Goal: Task Accomplishment & Management: Complete application form

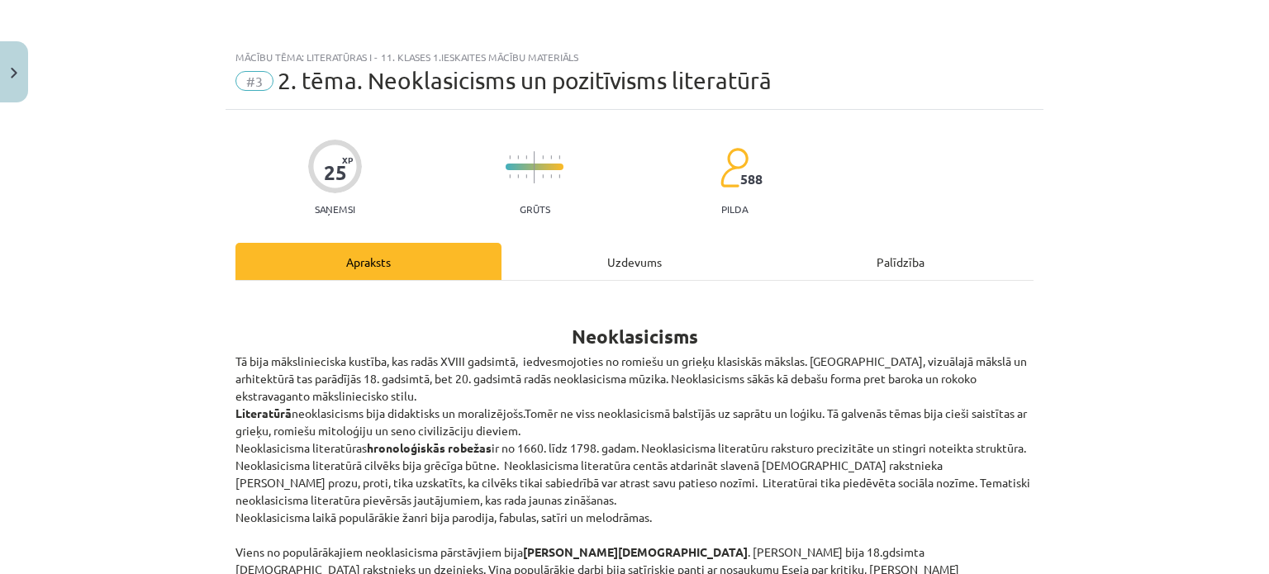
click at [620, 253] on div "Uzdevums" at bounding box center [634, 261] width 266 height 37
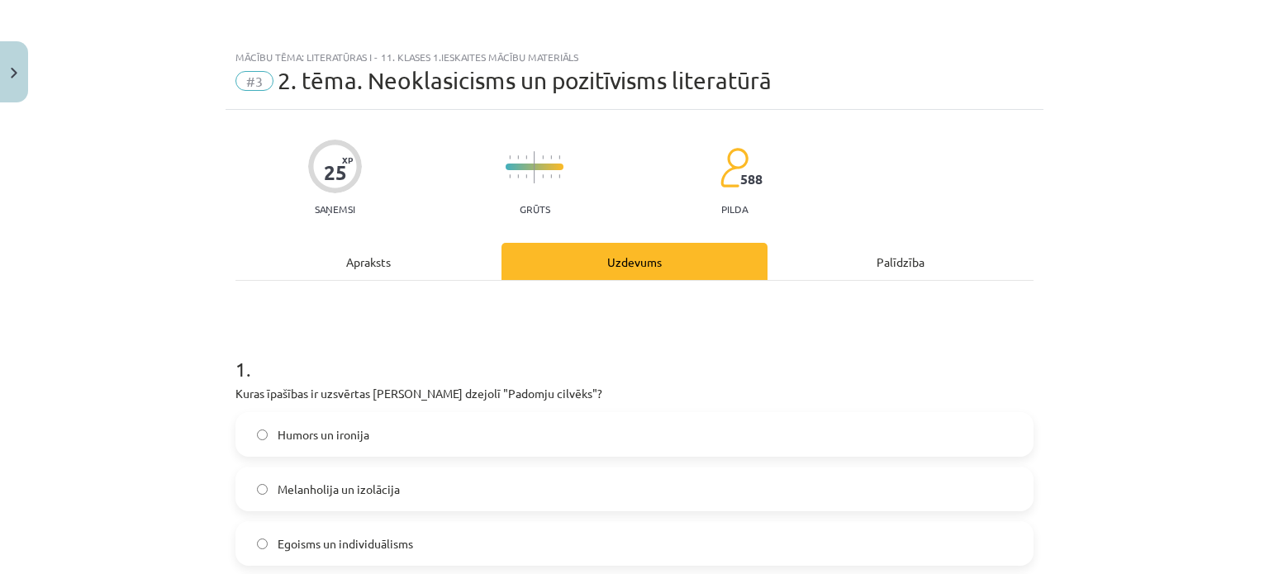
click at [407, 275] on div "Apraksts" at bounding box center [368, 261] width 266 height 37
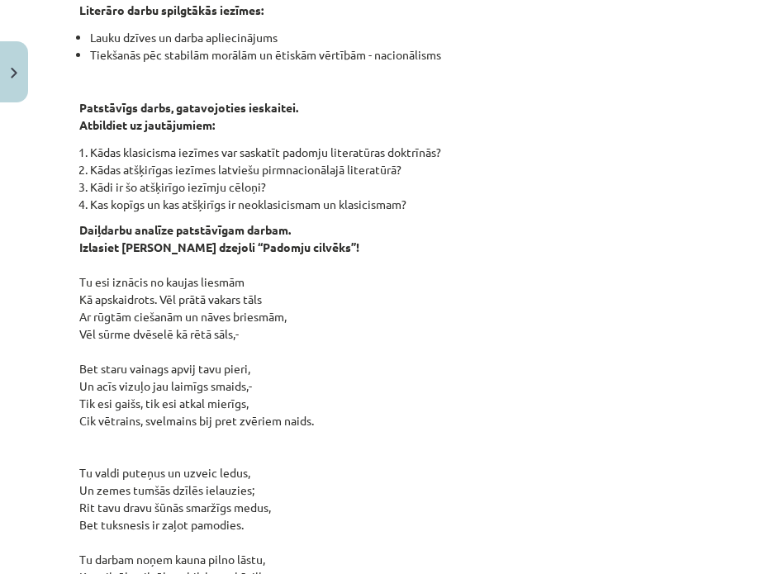
scroll to position [1099, 0]
drag, startPoint x: 418, startPoint y: 187, endPoint x: -1, endPoint y: 130, distance: 422.7
copy div "0 XP #1 Pirms sāc mācīties. Ievada daļa. 25 XP #2 1.tēma. Klasicisms un tā iezī…"
click at [317, 315] on p "Daiļdarbu analīze patstāvīgam darbam. Izlasiet Jāņa Sudrabkalna dzejoli “Padomj…" at bounding box center [379, 550] width 601 height 659
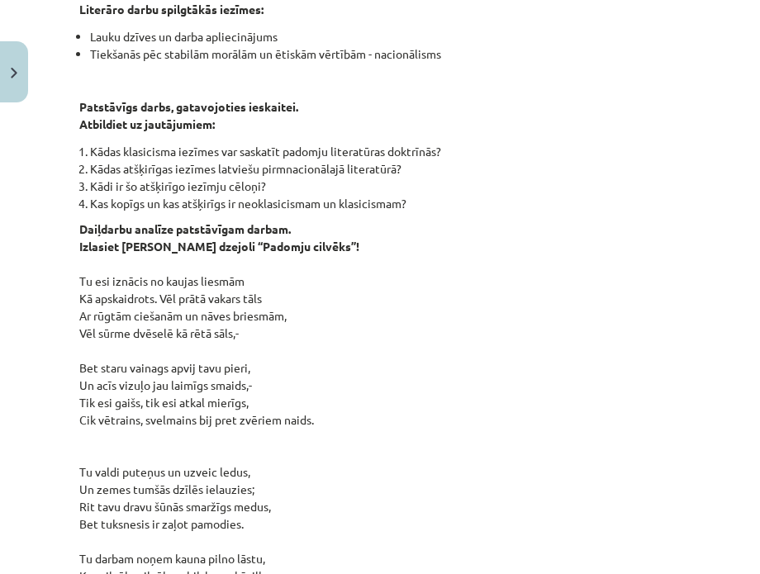
drag, startPoint x: 429, startPoint y: 191, endPoint x: 89, endPoint y: 134, distance: 345.0
click at [89, 143] on ol "Kādas klasicisma iezīmes var saskatīt padomju literatūras doktrīnās? Kādas atšķ…" at bounding box center [379, 177] width 601 height 69
copy ol "Kādas klasicisma iezīmes var saskatīt padomju literatūras doktrīnās? Kādas atšķ…"
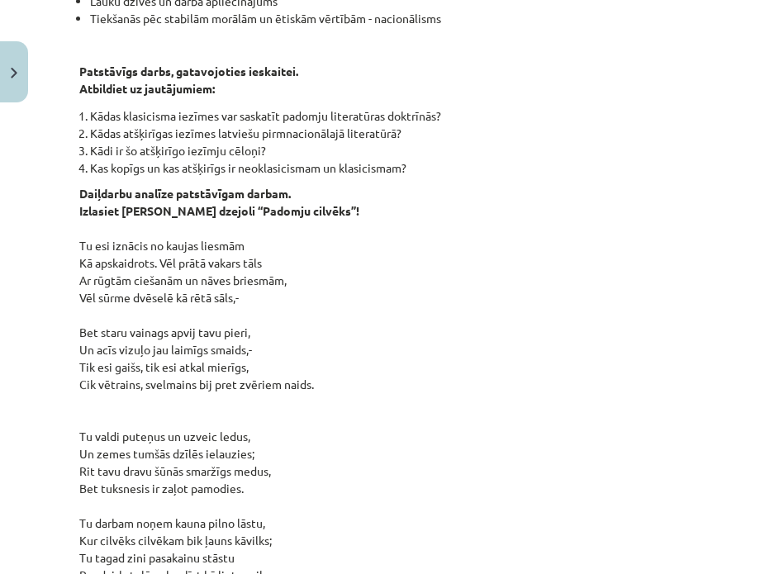
scroll to position [1131, 0]
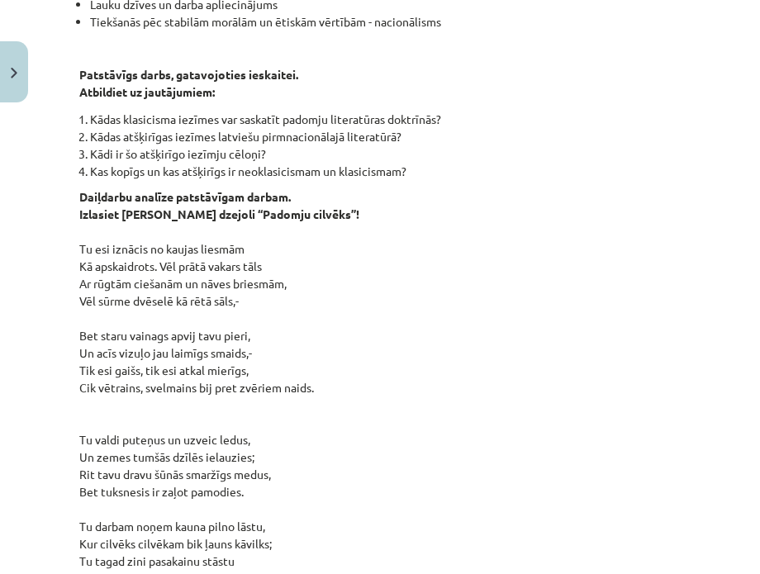
click at [543, 197] on p "Daiļdarbu analīze patstāvīgam darbam. Izlasiet Jāņa Sudrabkalna dzejoli “Padomj…" at bounding box center [379, 517] width 601 height 659
click at [577, 468] on p "Daiļdarbu analīze patstāvīgam darbam. Izlasiet Jāņa Sudrabkalna dzejoli “Padomj…" at bounding box center [379, 517] width 601 height 659
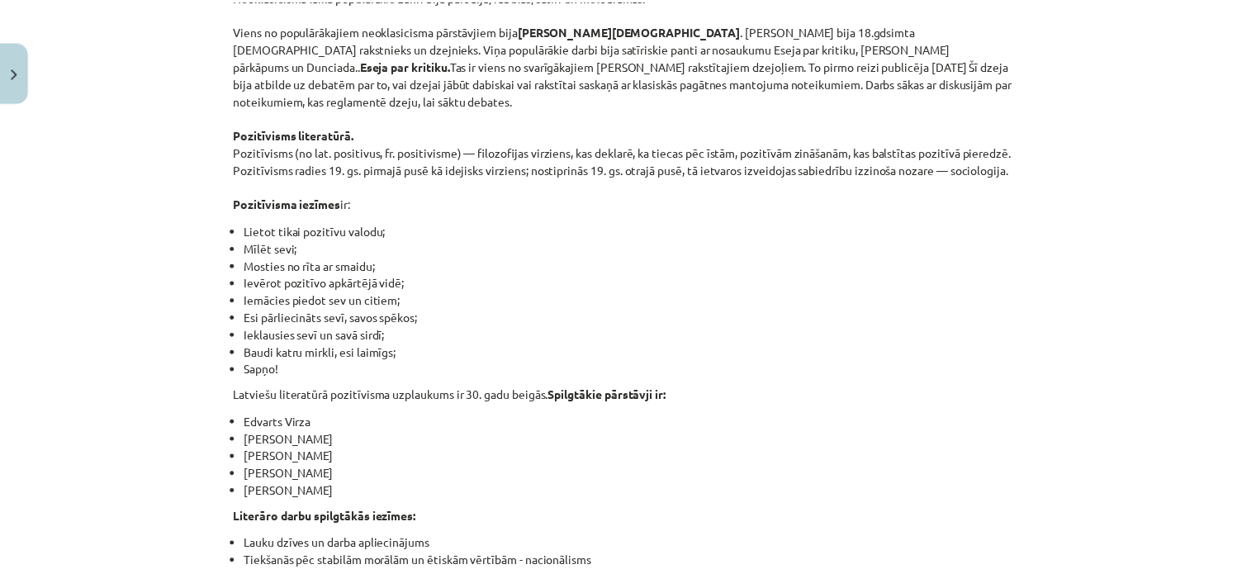
scroll to position [502, 0]
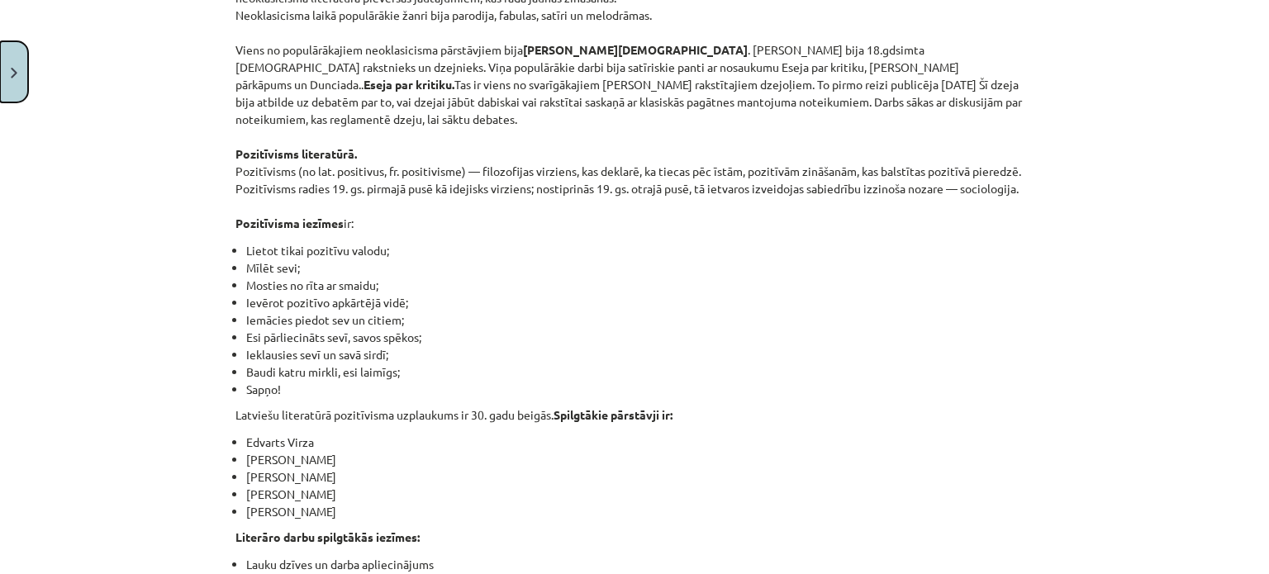
click at [10, 76] on button "Close" at bounding box center [14, 71] width 28 height 61
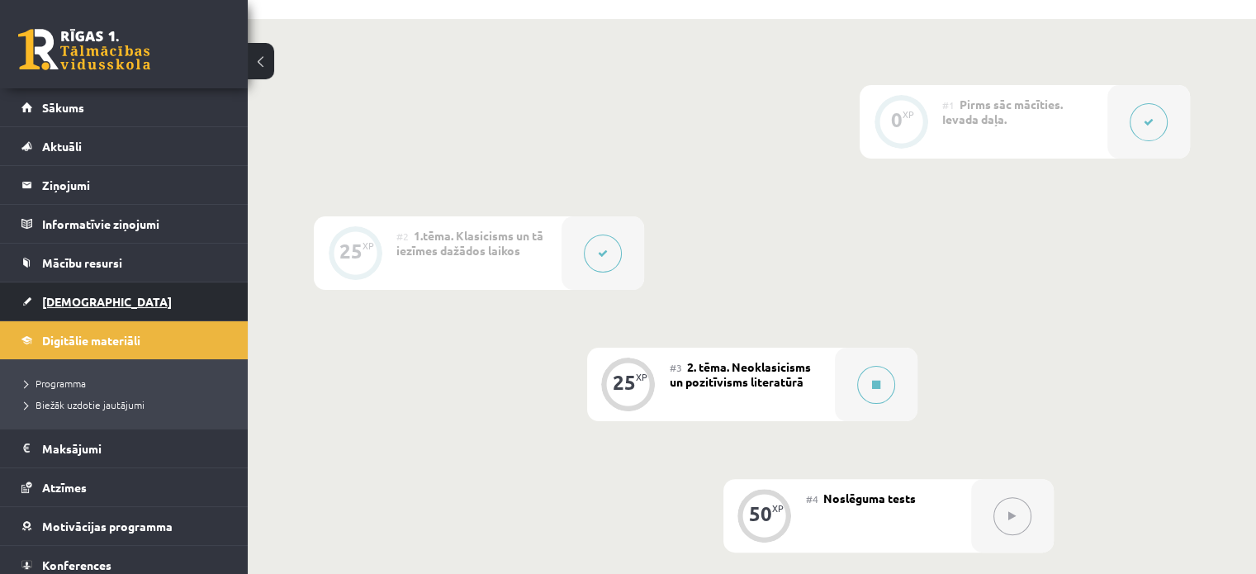
click at [94, 311] on link "[DEMOGRAPHIC_DATA]" at bounding box center [124, 301] width 206 height 38
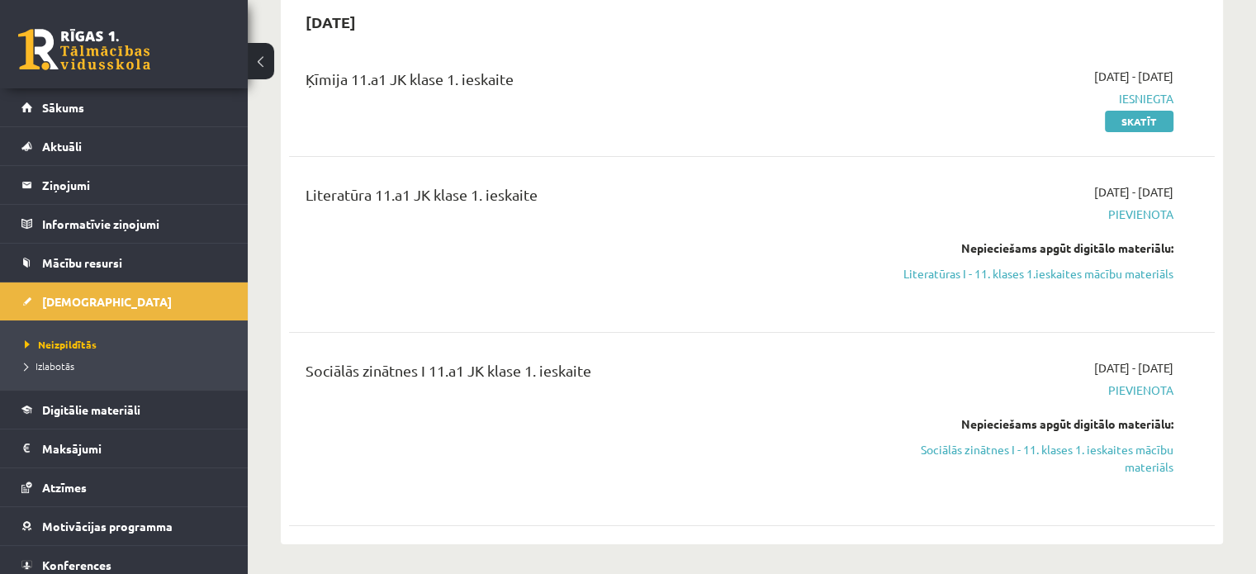
scroll to position [207, 0]
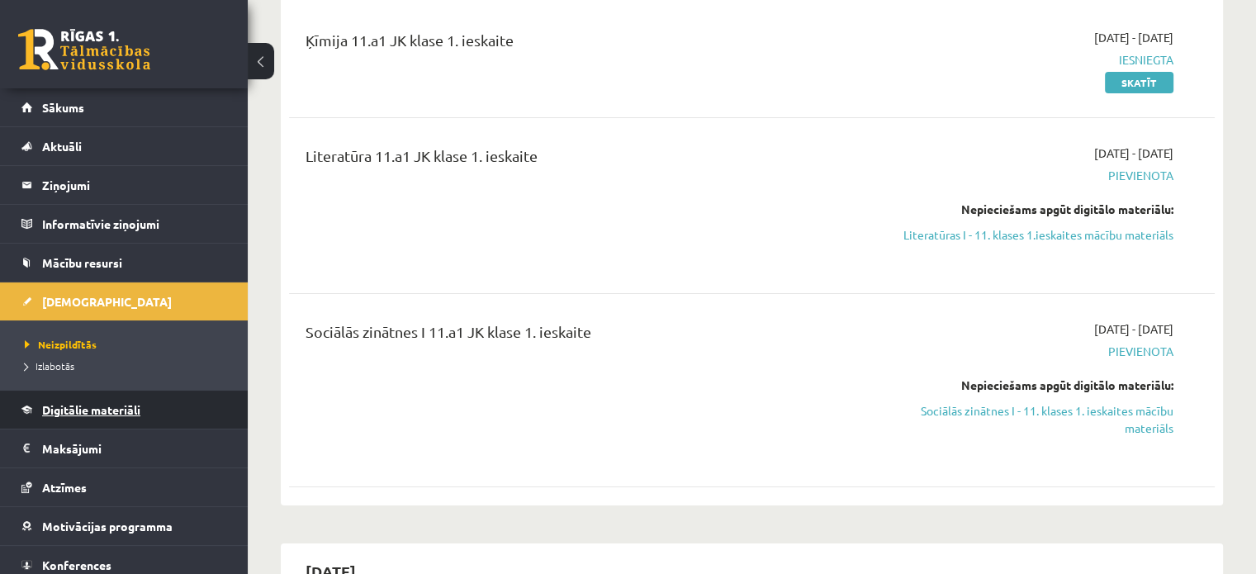
click at [83, 415] on span "Digitālie materiāli" at bounding box center [91, 409] width 98 height 15
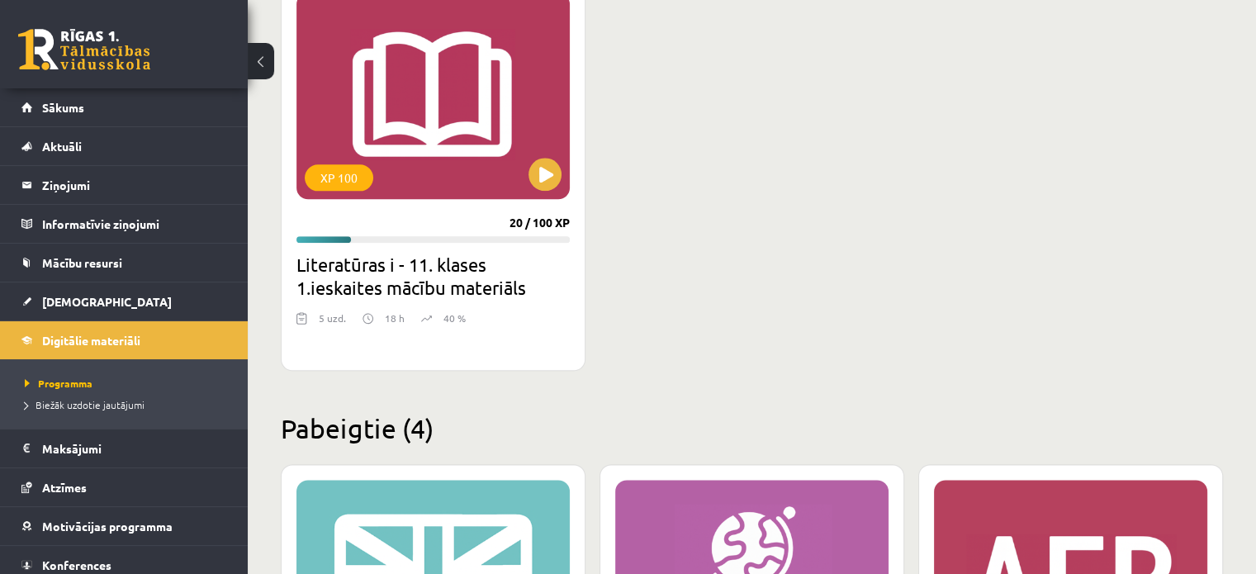
scroll to position [1939, 0]
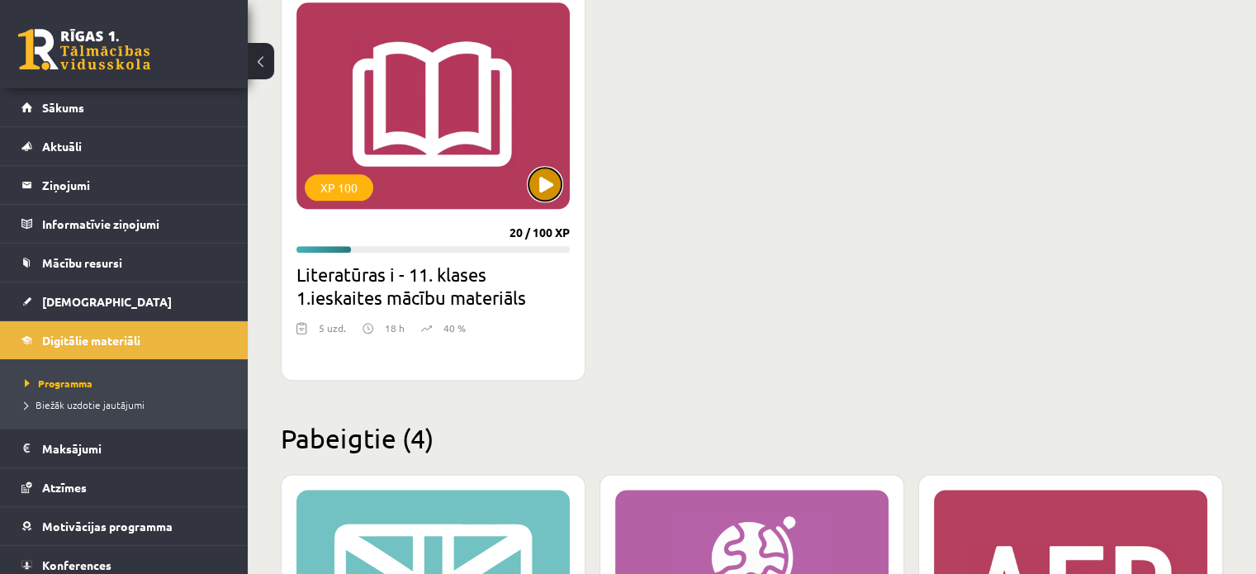
click at [545, 176] on button at bounding box center [545, 184] width 33 height 33
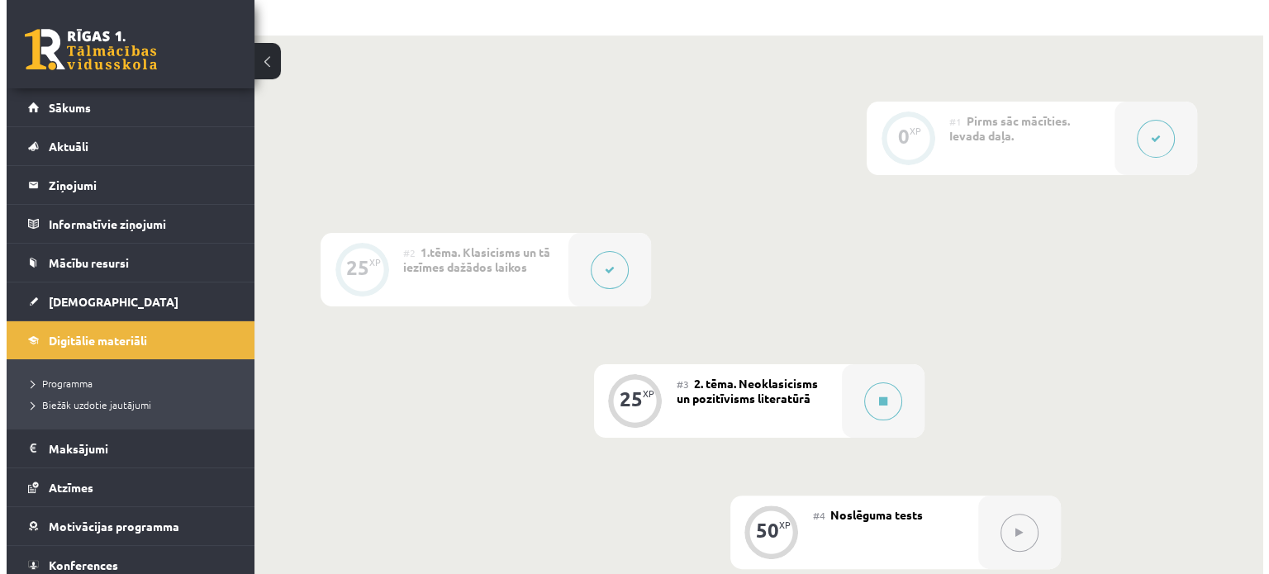
scroll to position [577, 0]
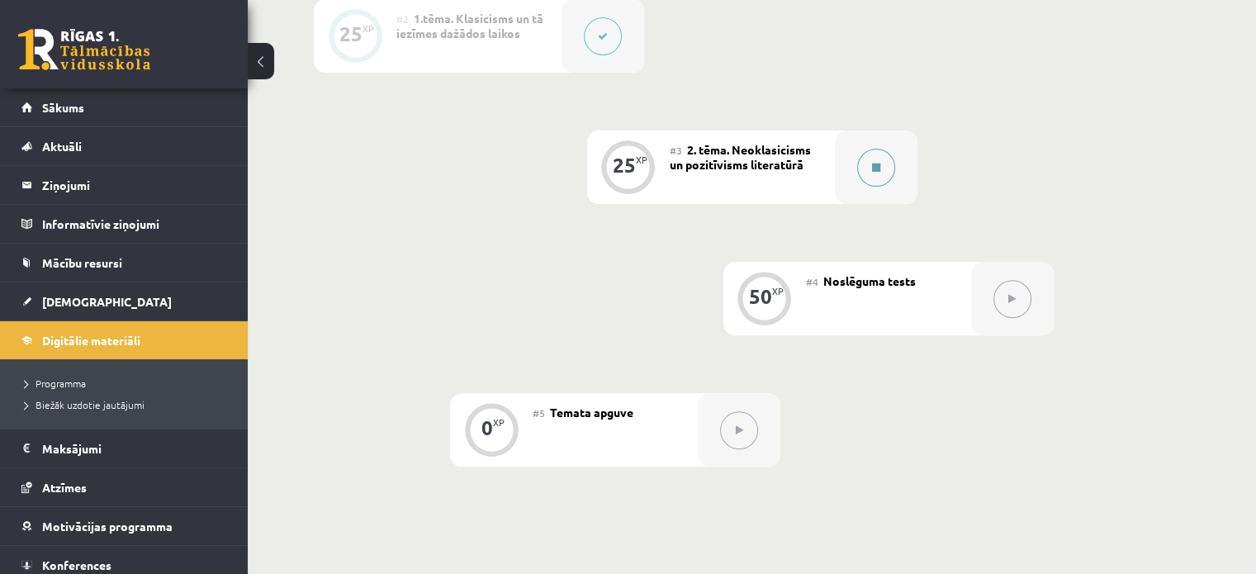
click at [865, 158] on button at bounding box center [876, 168] width 38 height 38
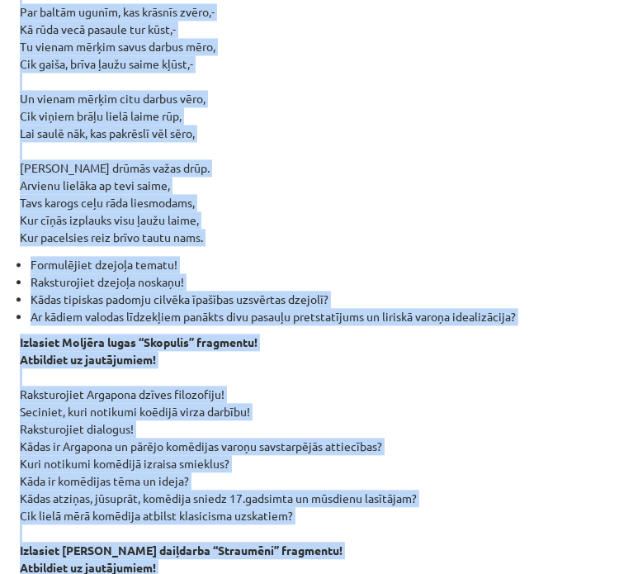
scroll to position [1709, 0]
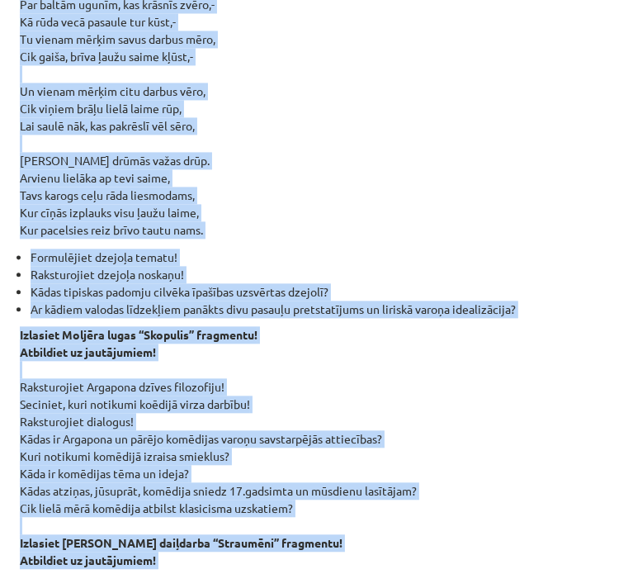
drag, startPoint x: 14, startPoint y: 240, endPoint x: 532, endPoint y: 291, distance: 520.3
copy div "Lo ips dolorsi am consec adipisc El seddoeiusmo. Tem incid utlabo etdo Ma aliqu…"
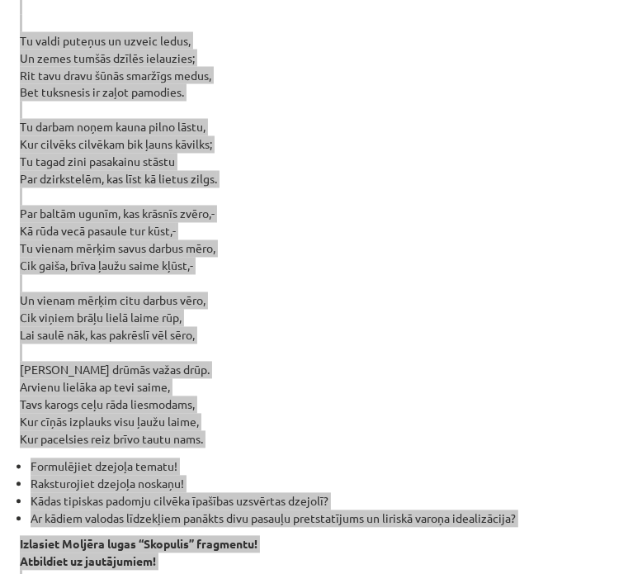
scroll to position [1496, 0]
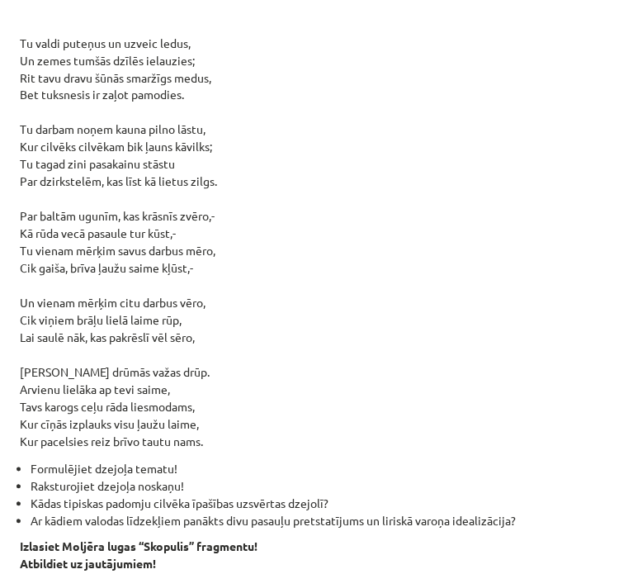
click at [429, 515] on div "Neoklasicisms Tā bija mākslinieciska kustība, kas radās XVIII gadsimtā, iedvesm…" at bounding box center [317, 61] width 594 height 2586
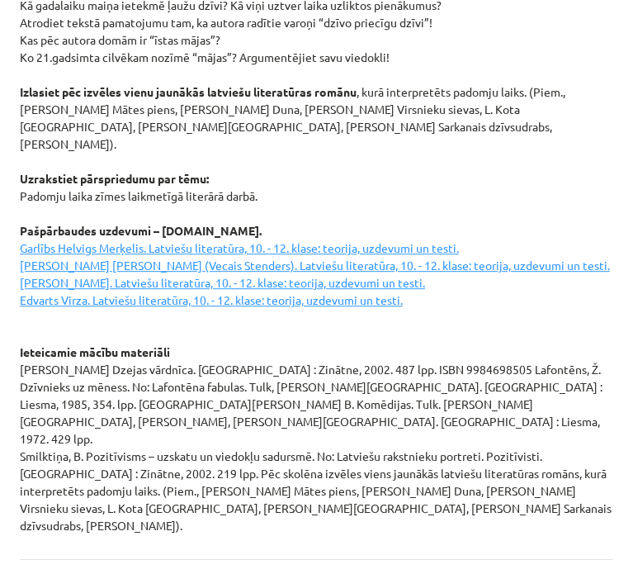
scroll to position [2317, 0]
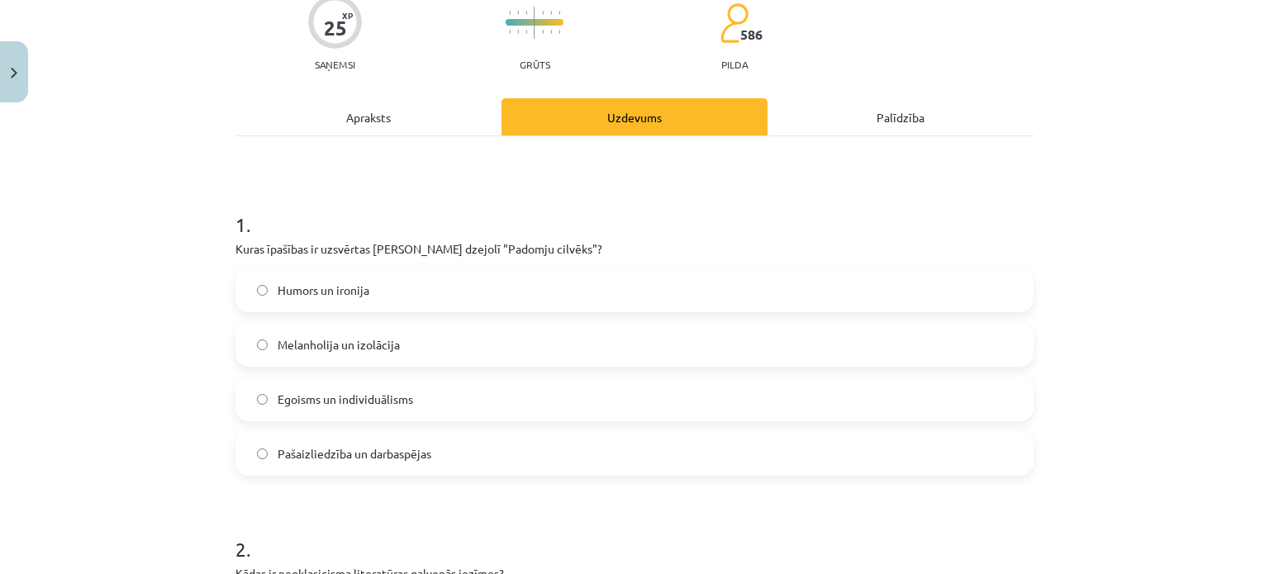
scroll to position [145, 0]
click at [456, 462] on label "Pašaizliedzība un darbaspējas" at bounding box center [634, 452] width 794 height 41
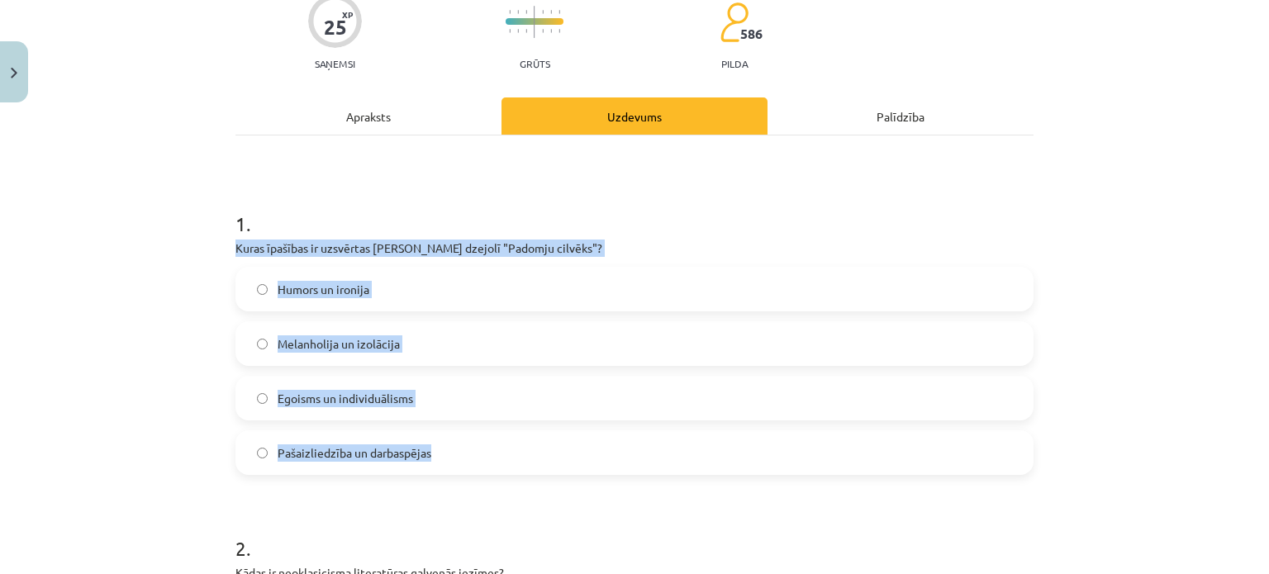
drag, startPoint x: 225, startPoint y: 246, endPoint x: 479, endPoint y: 472, distance: 339.3
copy div "Kuras īpašības ir uzsvērtas Jāņa Sudrabkalna dzejolī "Padomju cilvēks"? Humors …"
click at [903, 243] on p "Kuras īpašības ir uzsvērtas Jāņa Sudrabkalna dzejolī "Padomju cilvēks"?" at bounding box center [634, 248] width 798 height 17
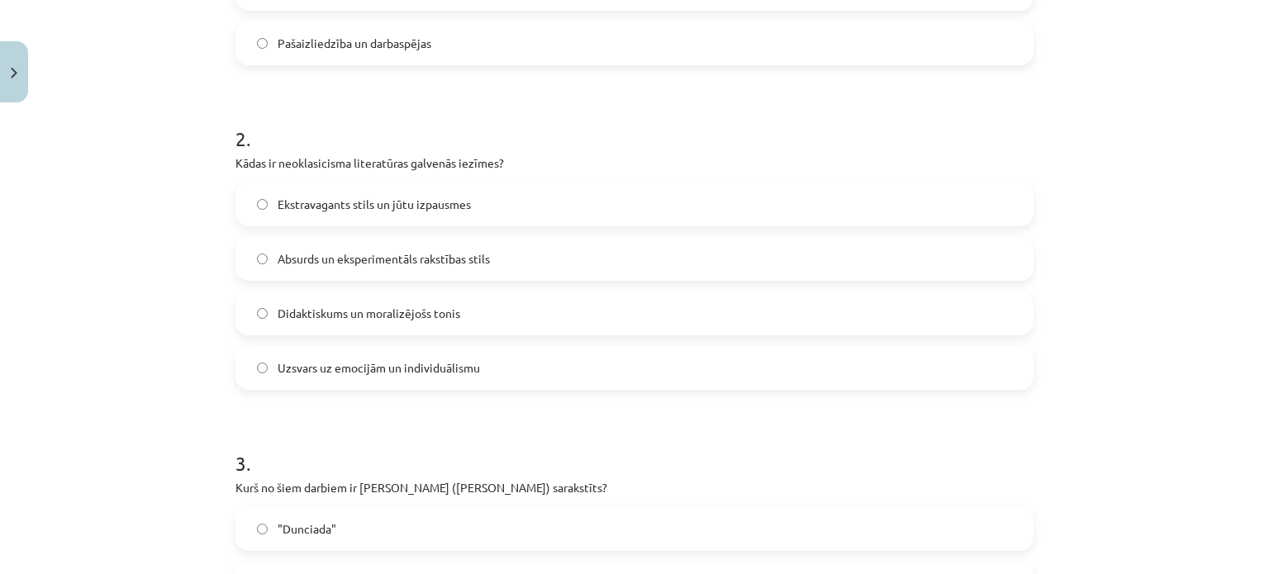
scroll to position [557, 0]
click at [494, 317] on label "Didaktiskums un moralizējošs tonis" at bounding box center [634, 310] width 794 height 41
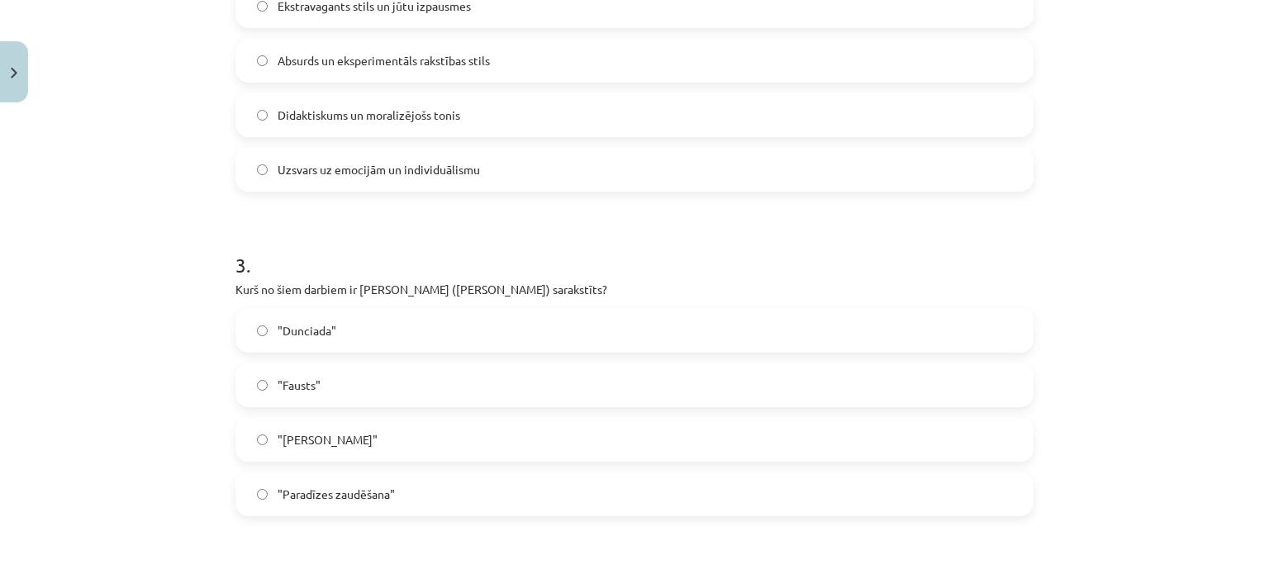
scroll to position [796, 0]
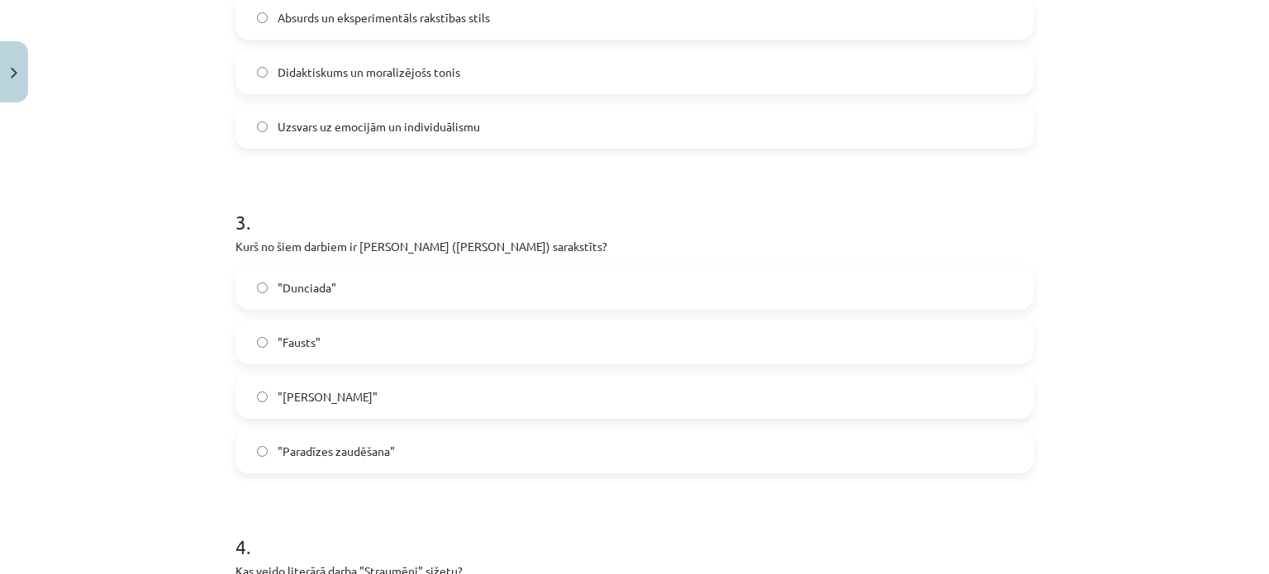
click at [347, 291] on label ""Dunciada"" at bounding box center [634, 287] width 794 height 41
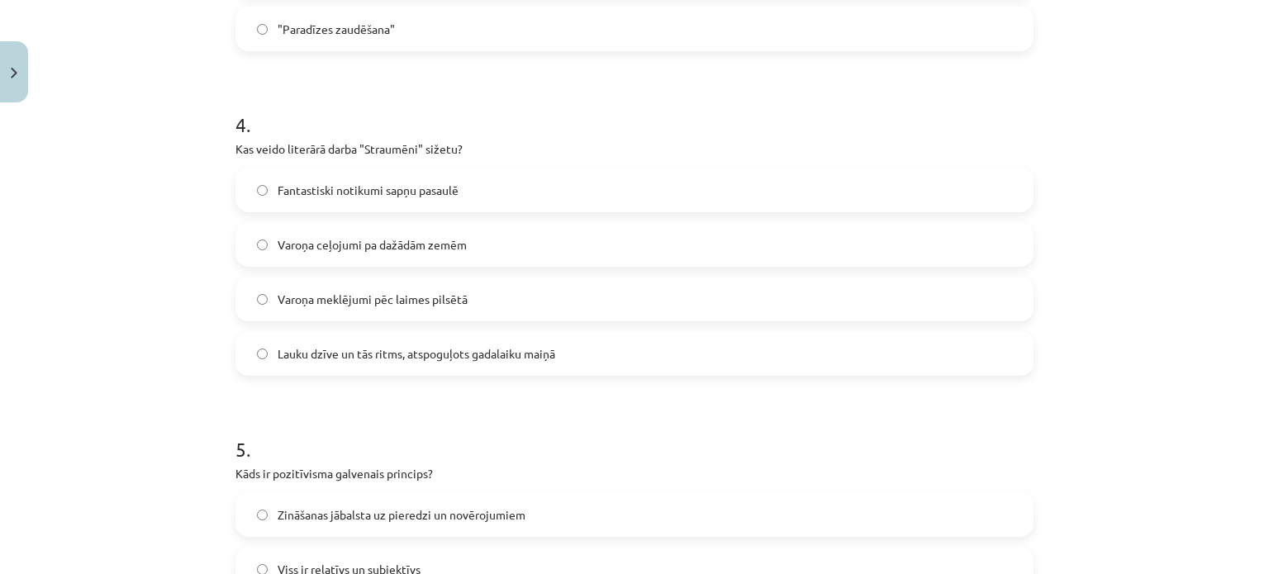
scroll to position [1219, 0]
click at [466, 256] on label "Varoņa ceļojumi pa dažādām zemēm" at bounding box center [634, 243] width 794 height 41
click at [460, 359] on span "Lauku dzīve un tās ritms, atspoguļots gadalaiku maiņā" at bounding box center [415, 352] width 277 height 17
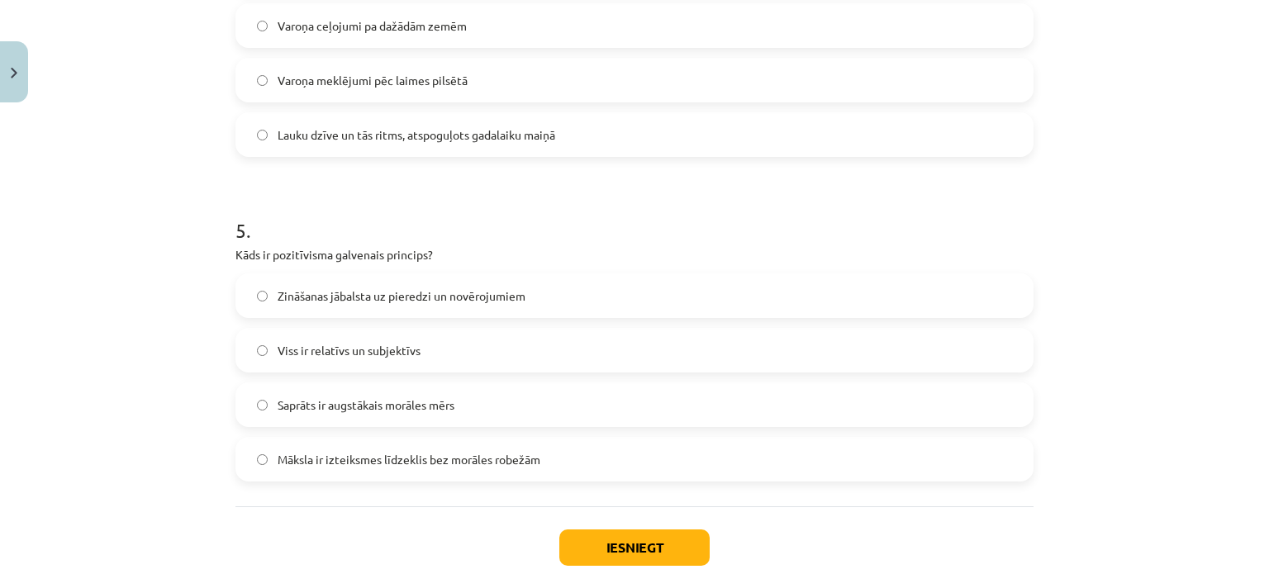
scroll to position [1440, 0]
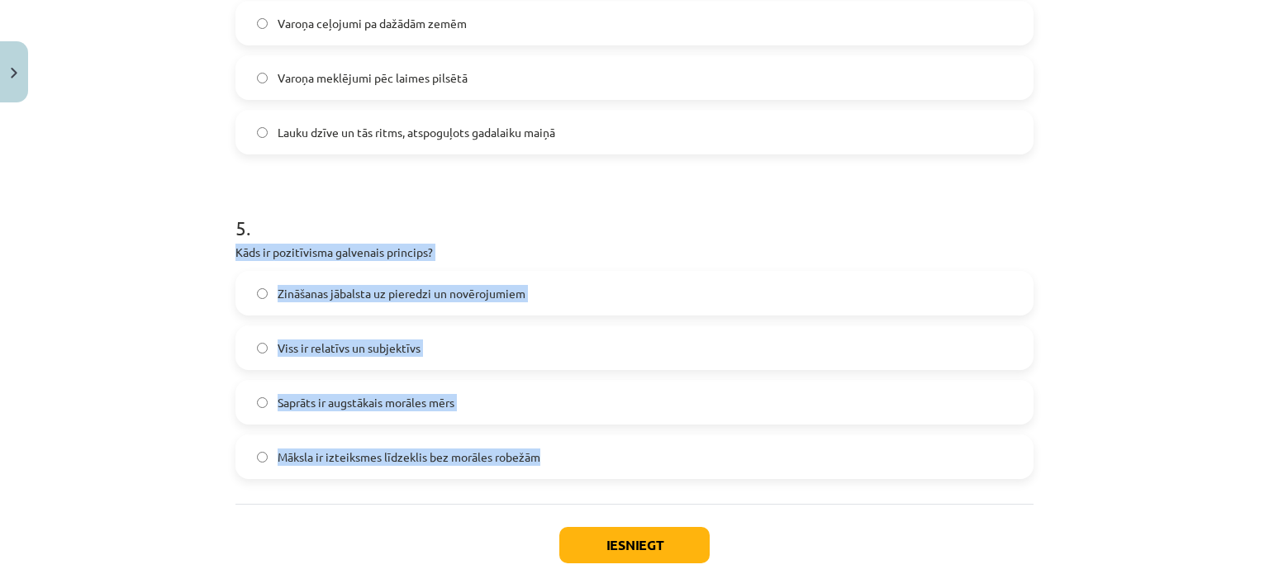
drag, startPoint x: 228, startPoint y: 260, endPoint x: 562, endPoint y: 478, distance: 399.3
copy div "Kāds ir pozitīvisma galvenais princips? Zināšanas jābalsta uz pieredzi un novēr…"
click at [922, 298] on label "Zināšanas jābalsta uz pieredzi un novērojumiem" at bounding box center [634, 293] width 794 height 41
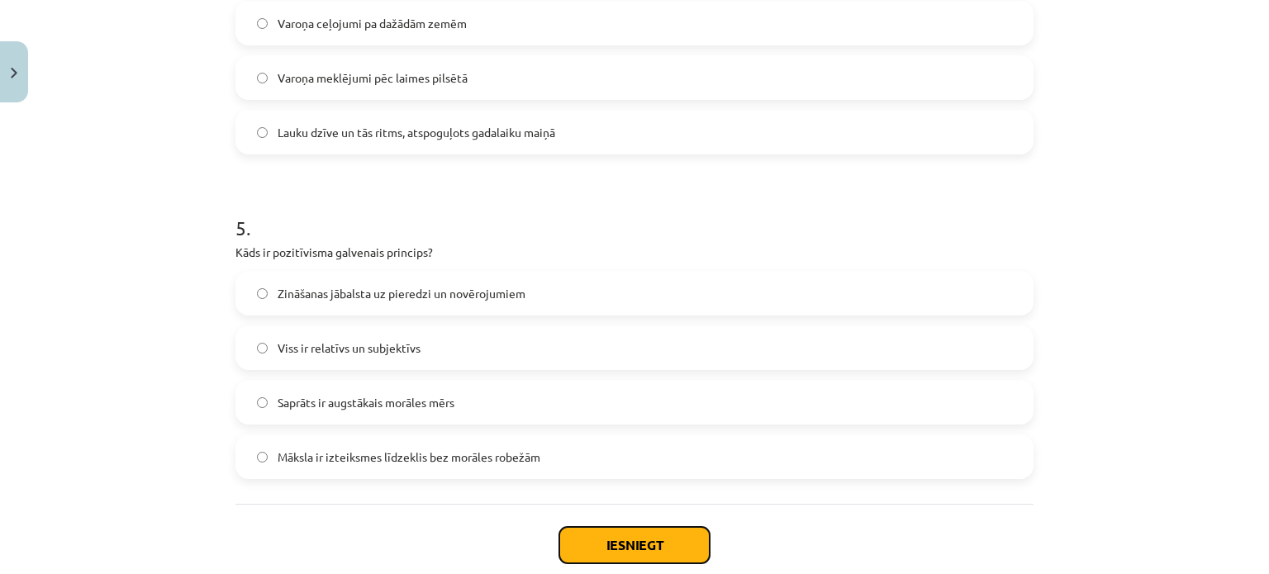
click at [654, 551] on button "Iesniegt" at bounding box center [634, 545] width 150 height 36
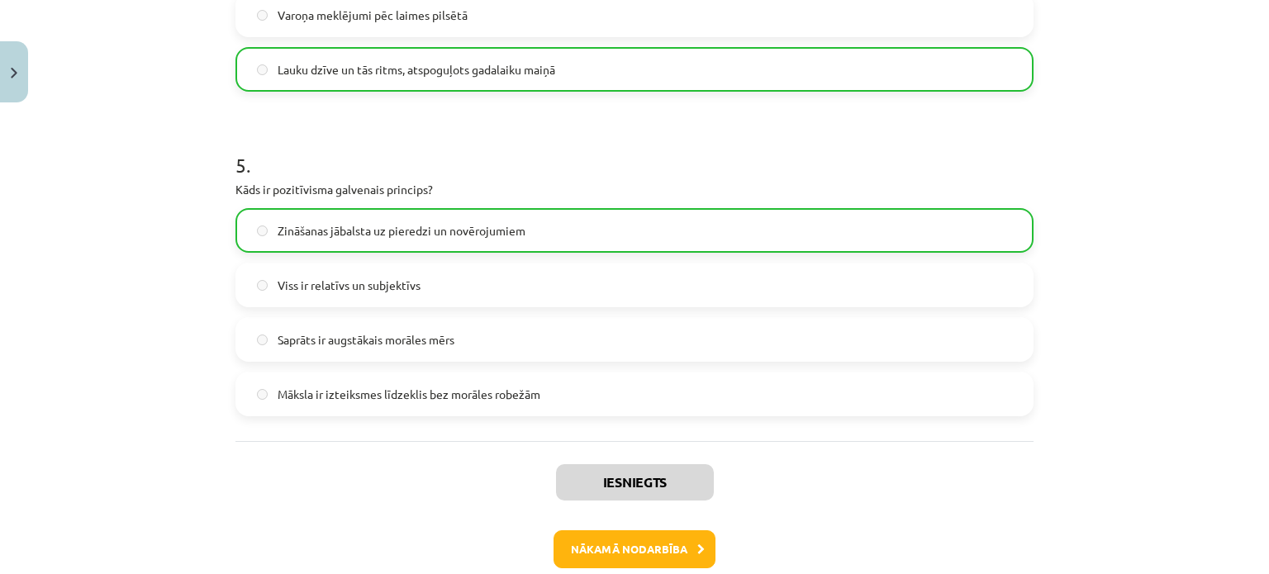
scroll to position [1587, 0]
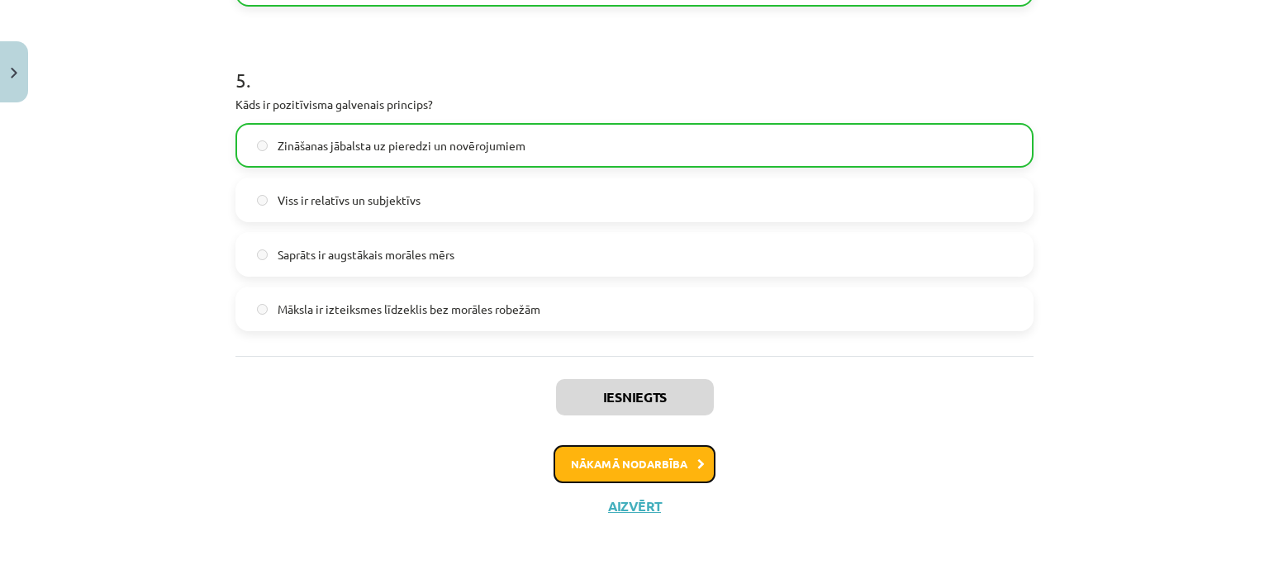
click at [627, 474] on button "Nākamā nodarbība" at bounding box center [634, 464] width 162 height 38
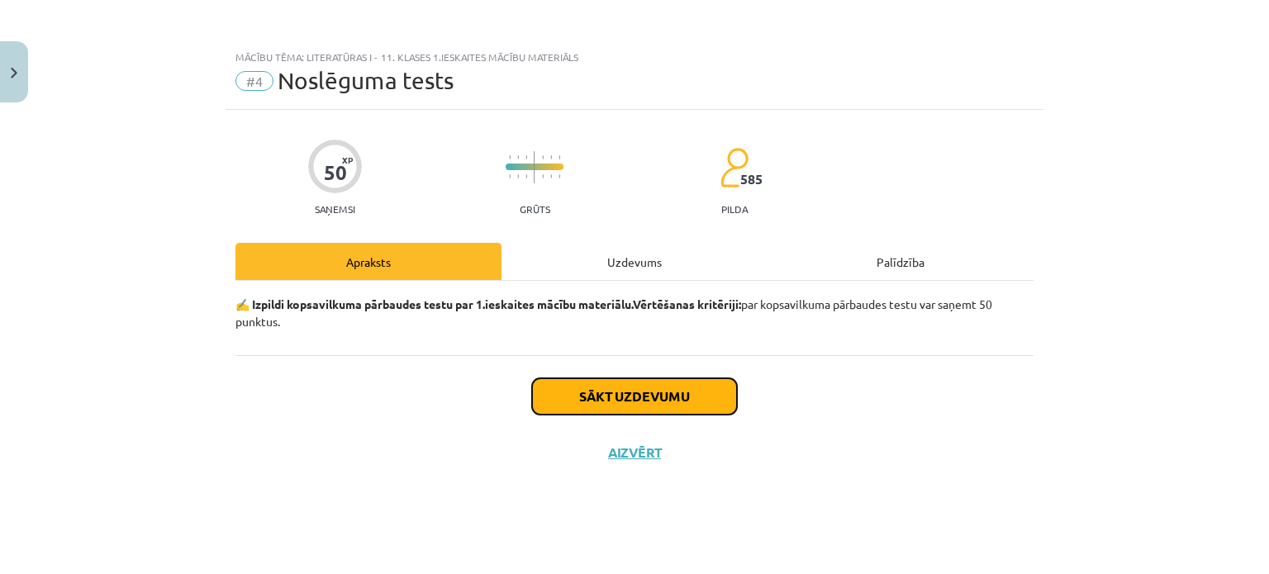
click at [624, 391] on button "Sākt uzdevumu" at bounding box center [634, 396] width 205 height 36
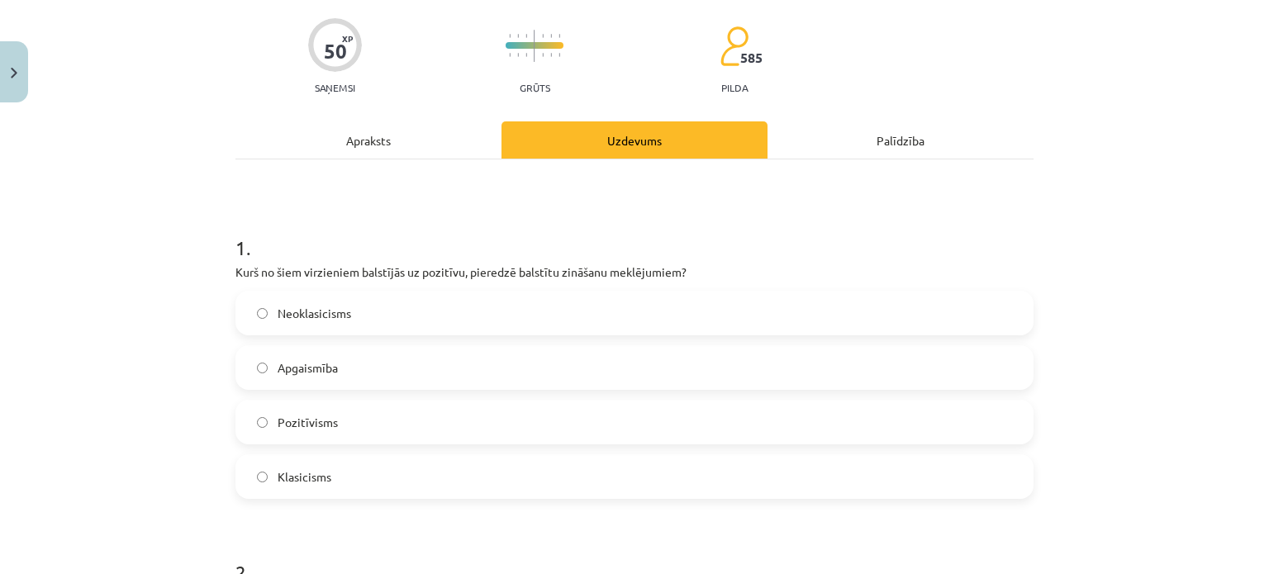
scroll to position [134, 0]
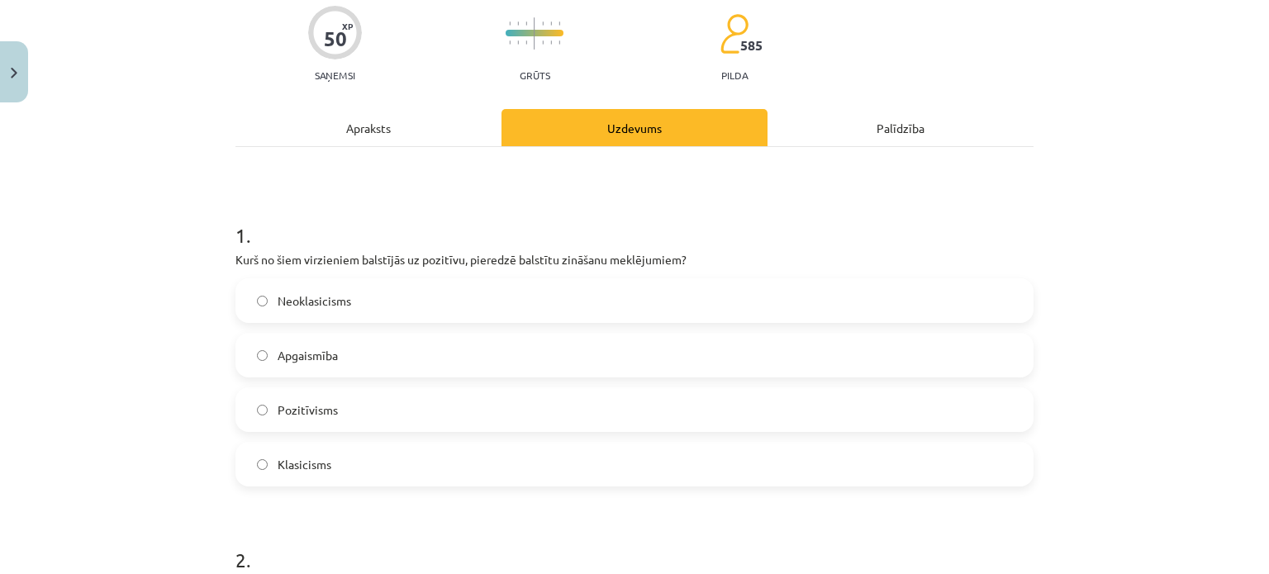
click at [434, 404] on label "Pozitīvisms" at bounding box center [634, 409] width 794 height 41
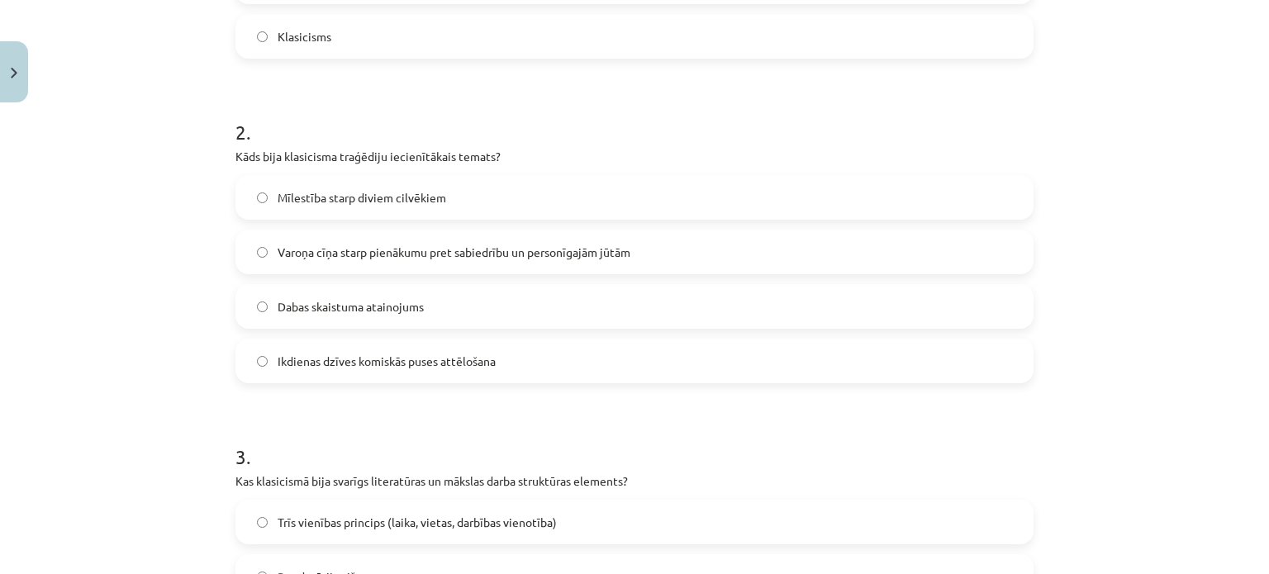
scroll to position [563, 0]
click at [400, 248] on span "Varoņa cīņa starp pienākumu pret sabiedrību un personīgajām jūtām" at bounding box center [453, 250] width 353 height 17
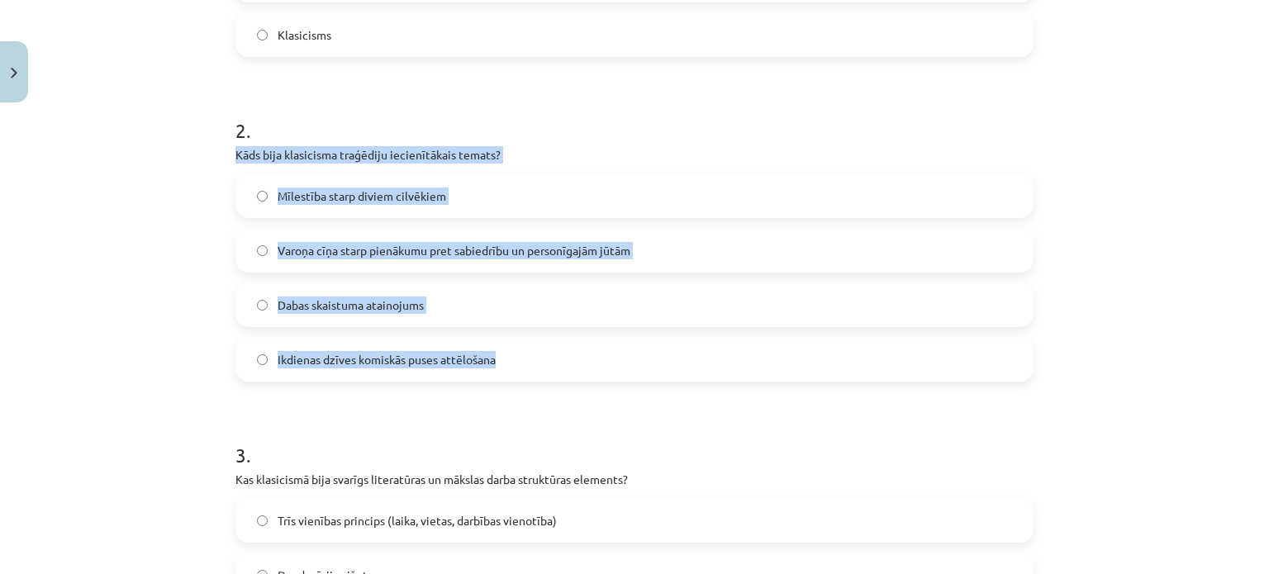
drag, startPoint x: 211, startPoint y: 159, endPoint x: 512, endPoint y: 358, distance: 361.0
click at [512, 358] on div "Mācību tēma: Literatūras i - 11. klases 1.ieskaites mācību materiāls #4 Noslēgu…" at bounding box center [634, 287] width 1269 height 574
copy div "Kāds bija klasicisma traģēdiju iecienītākais temats? Mīlestība starp diviem cil…"
click at [1055, 356] on div "Mācību tēma: Literatūras i - 11. klases 1.ieskaites mācību materiāls #4 Noslēgu…" at bounding box center [634, 287] width 1269 height 574
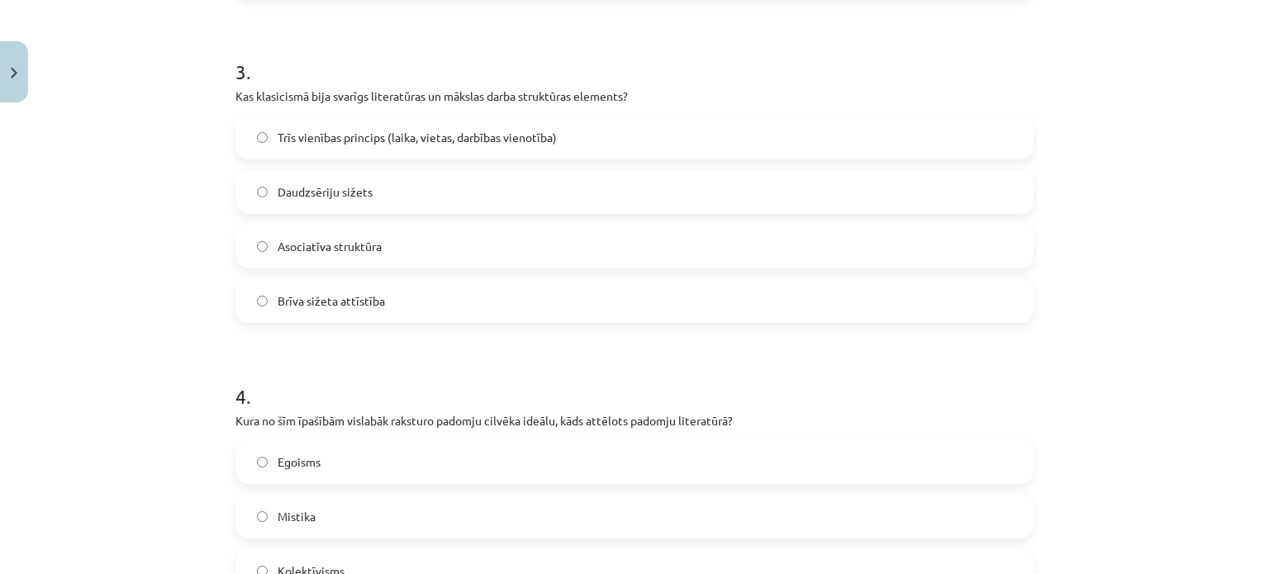
scroll to position [948, 0]
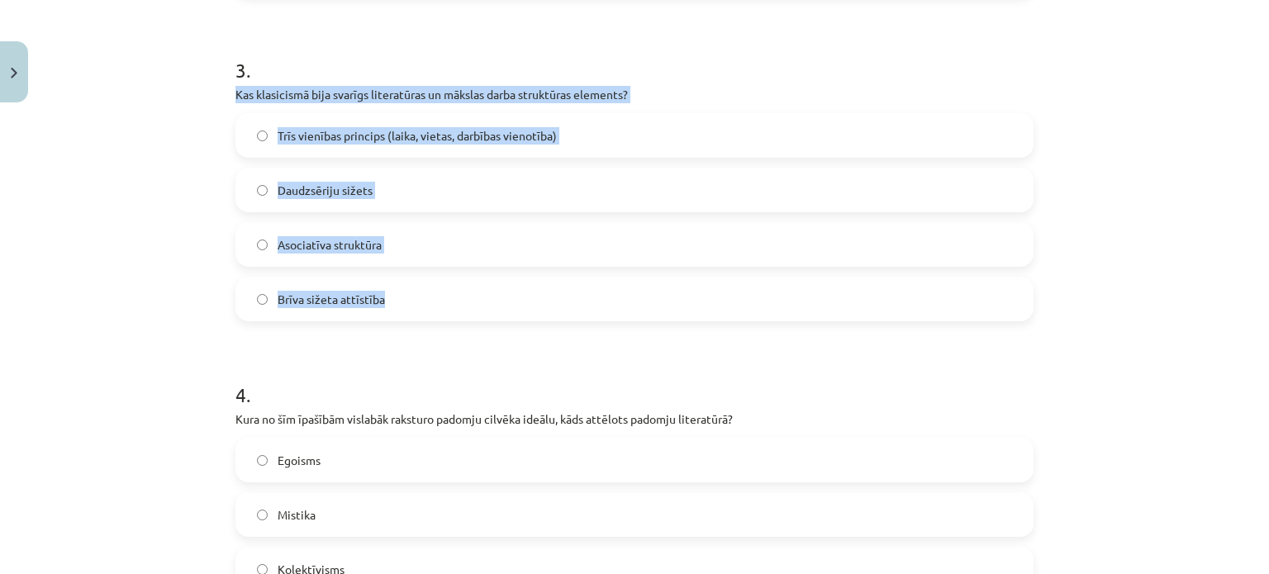
drag, startPoint x: 215, startPoint y: 95, endPoint x: 401, endPoint y: 279, distance: 261.6
click at [401, 279] on div "Mācību tēma: Literatūras i - 11. klases 1.ieskaites mācību materiāls #4 Noslēgu…" at bounding box center [634, 287] width 1269 height 574
copy div "Kas klasicismā bija svarīgs literatūras un mākslas darba struktūras elements? T…"
click at [827, 296] on label "Brīva sižeta attīstība" at bounding box center [634, 298] width 794 height 41
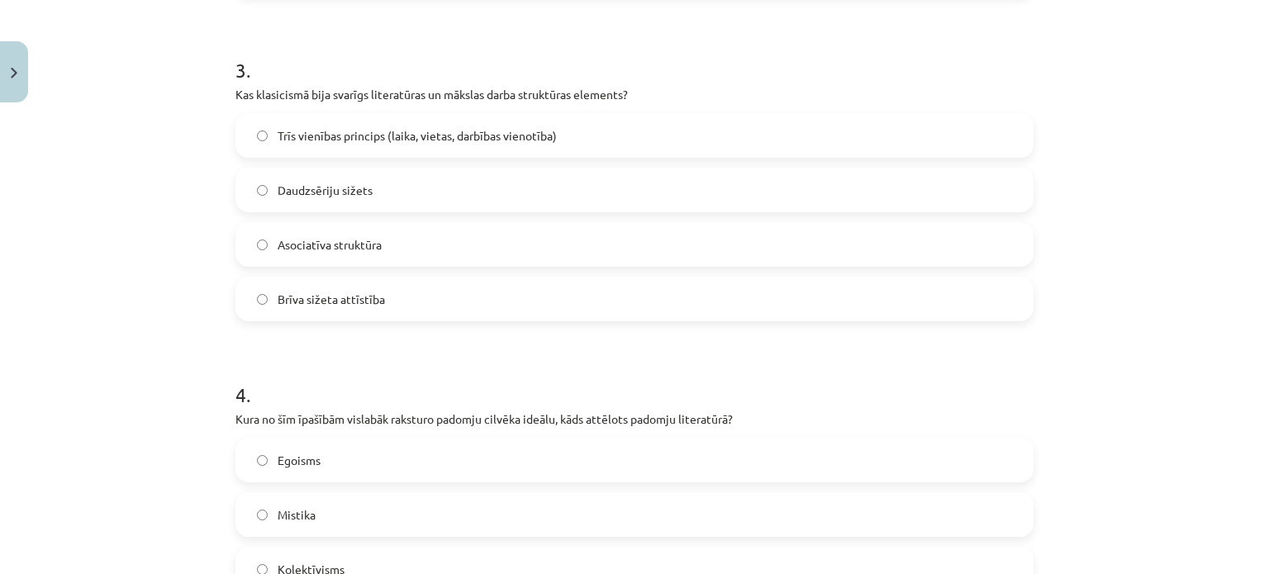
click at [579, 125] on label "Trīs vienības princips (laika, vietas, darbības vienotība)" at bounding box center [634, 135] width 794 height 41
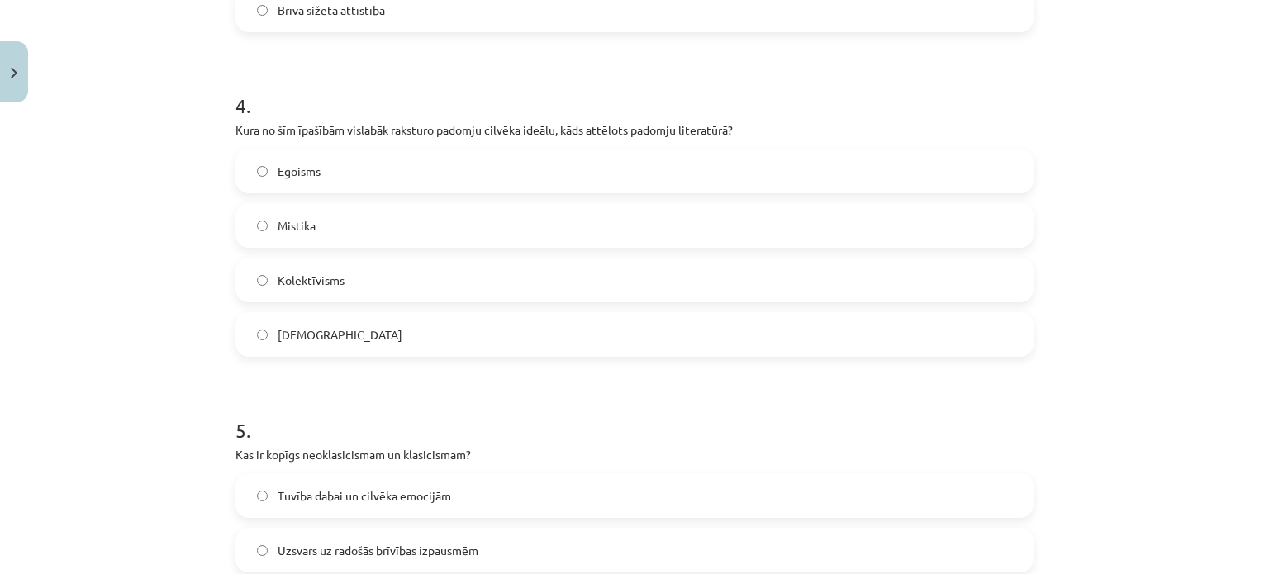
scroll to position [1254, 0]
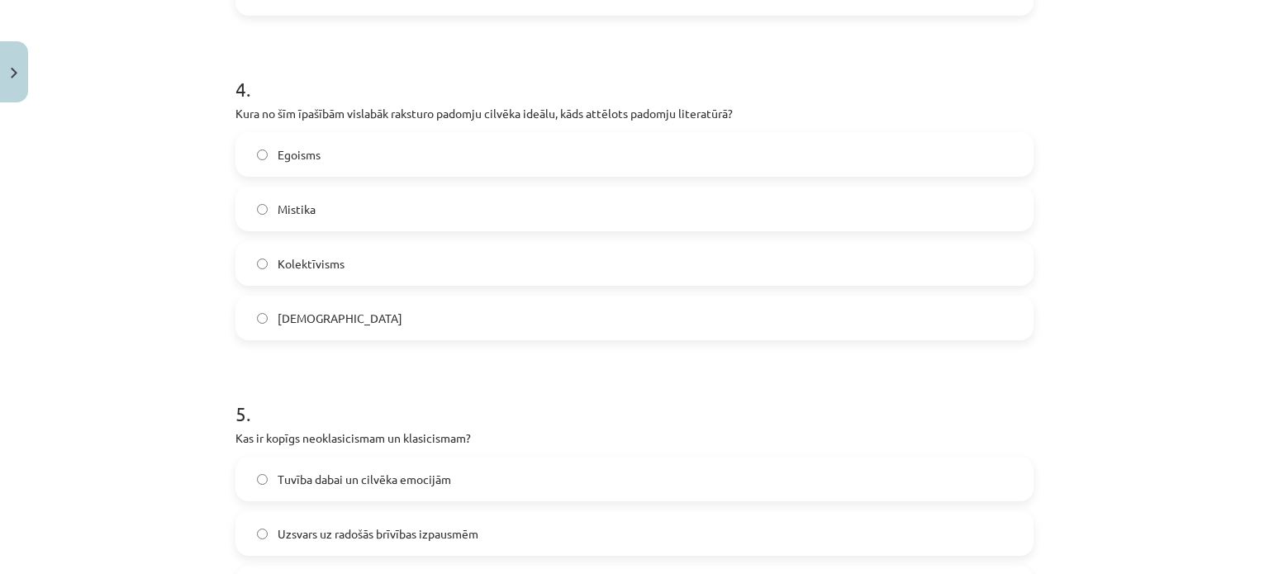
click at [439, 323] on label "Skepticisms" at bounding box center [634, 317] width 794 height 41
click at [469, 261] on label "Kolektīvisms" at bounding box center [634, 263] width 794 height 41
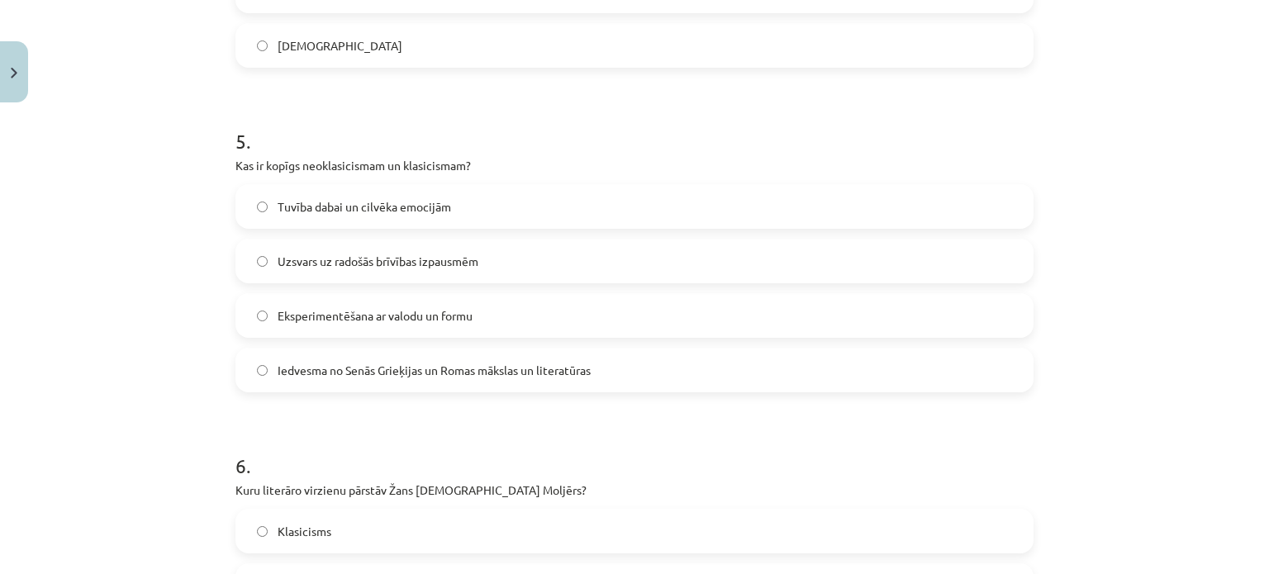
scroll to position [1526, 0]
click at [475, 260] on label "Uzsvars uz radošās brīvības izpausmēm" at bounding box center [634, 260] width 794 height 41
click at [500, 379] on label "Iedvesma no Senās Grieķijas un Romas mākslas un literatūras" at bounding box center [634, 369] width 794 height 41
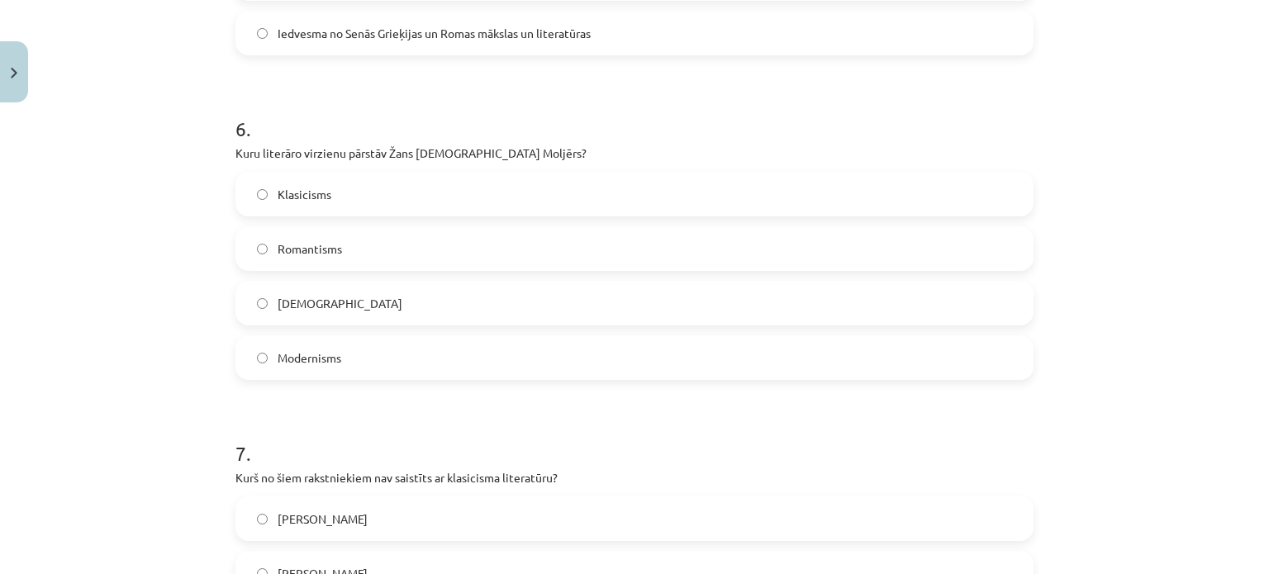
scroll to position [1863, 0]
click at [373, 198] on label "Klasicisms" at bounding box center [634, 193] width 794 height 41
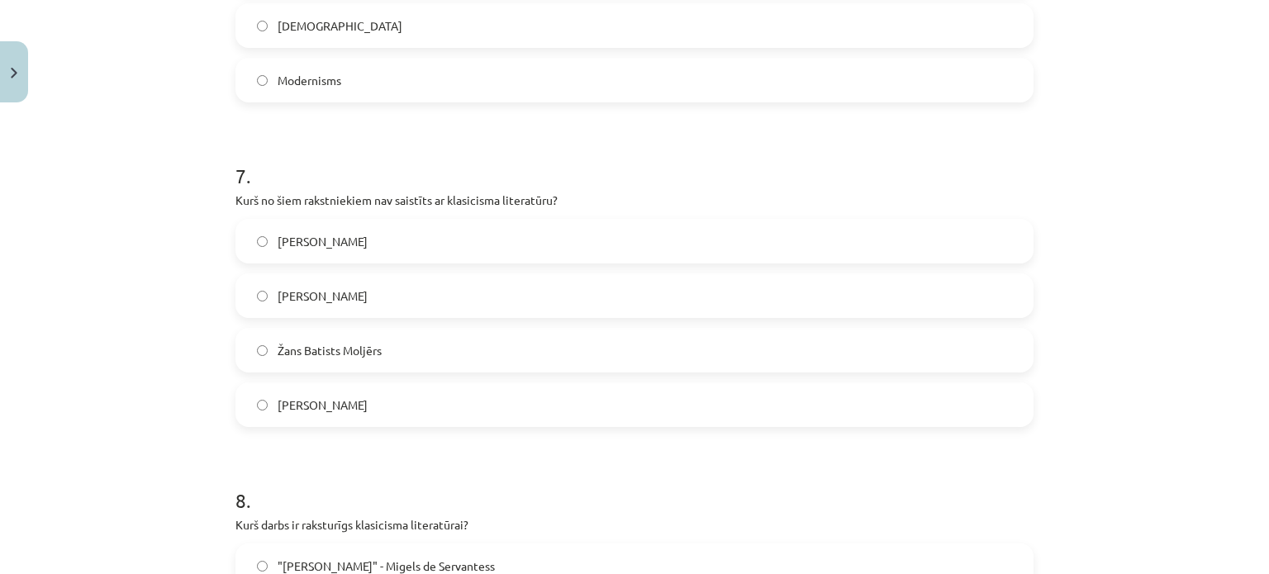
scroll to position [2141, 0]
click at [393, 312] on label "[PERSON_NAME]" at bounding box center [634, 295] width 794 height 41
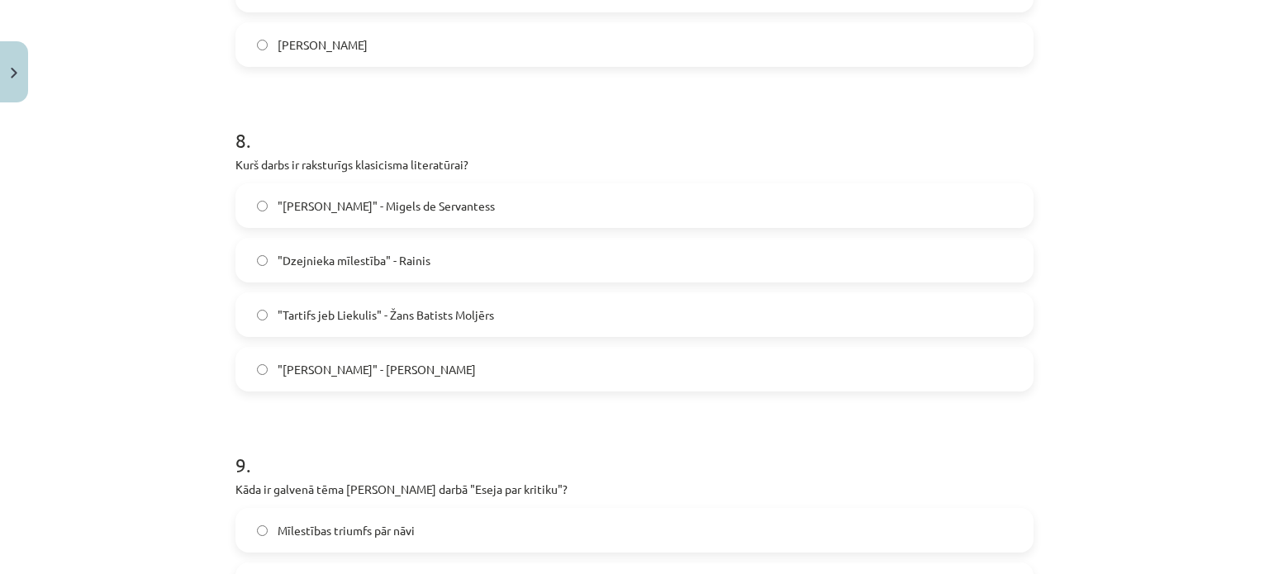
scroll to position [2507, 0]
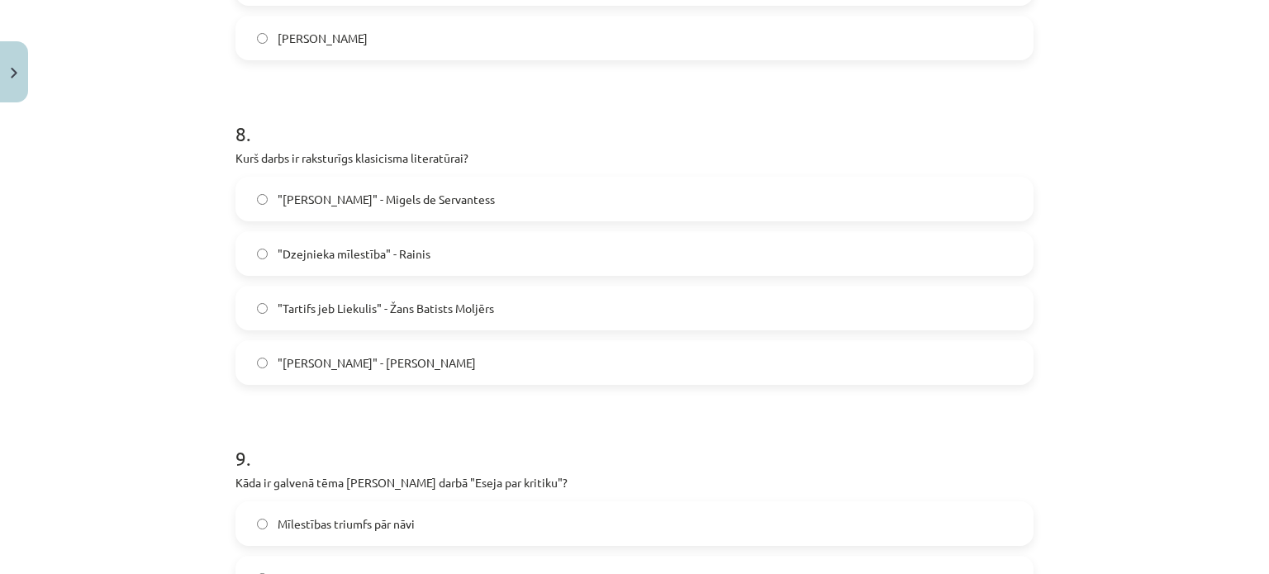
click at [406, 310] on span ""Tartifs jeb Liekulis" - Žans Batists Moljērs" at bounding box center [385, 308] width 216 height 17
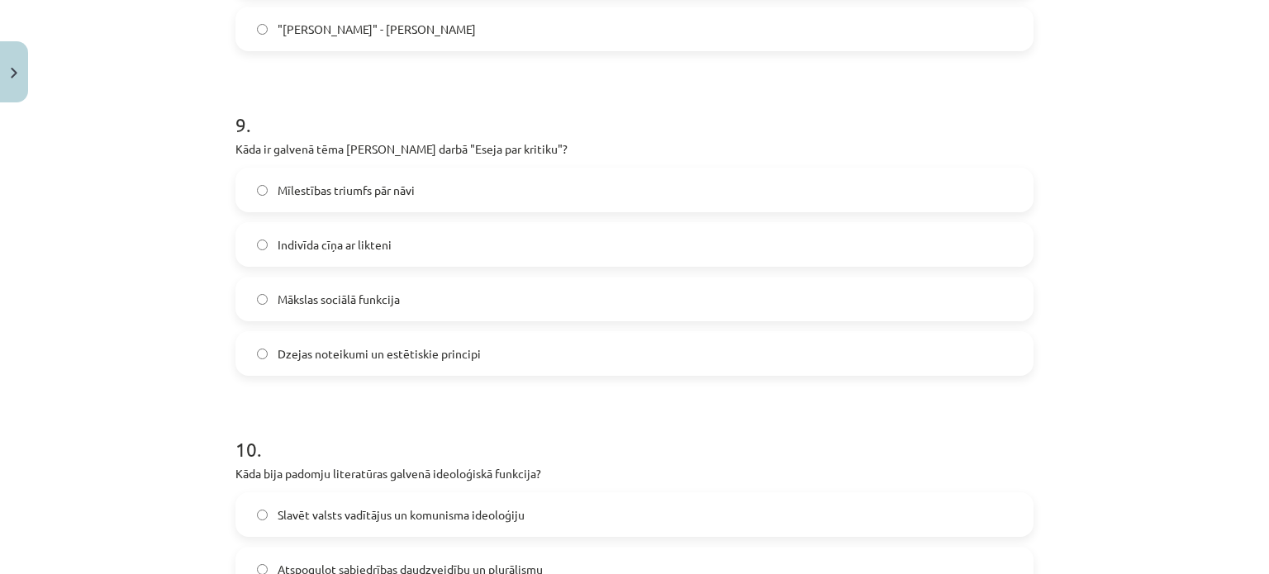
scroll to position [2844, 0]
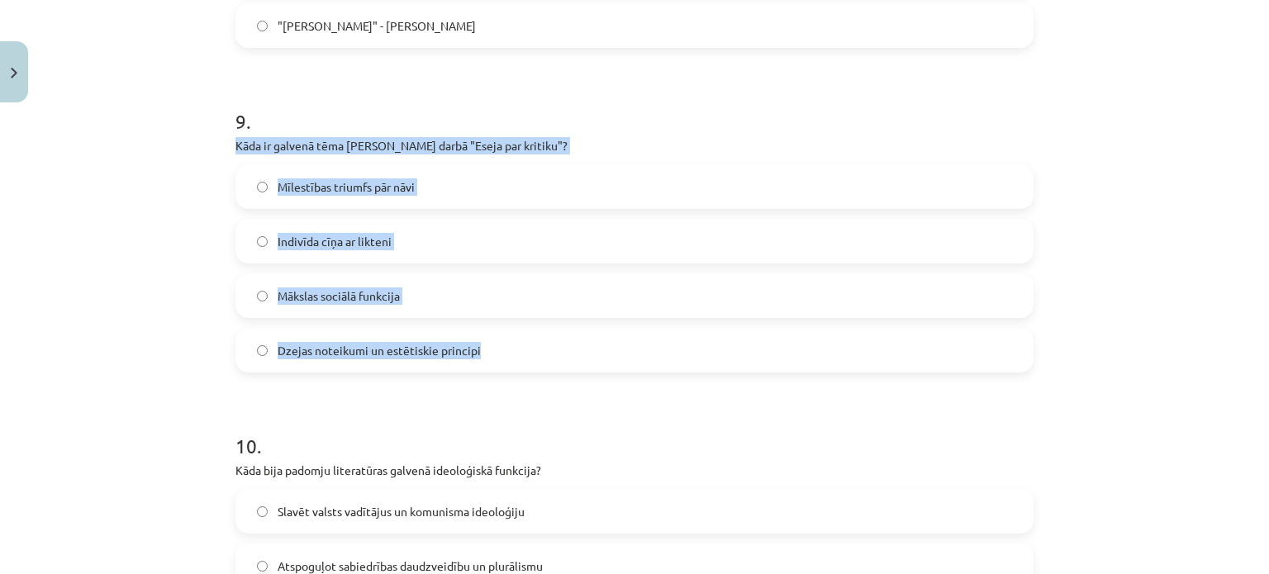
drag, startPoint x: 208, startPoint y: 151, endPoint x: 488, endPoint y: 361, distance: 349.8
click at [488, 361] on div "Mācību tēma: Literatūras i - 11. klases 1.ieskaites mācību materiāls #4 Noslēgu…" at bounding box center [634, 287] width 1269 height 574
copy div "Kāda ir galvenā tēma Aleksandra Pāvesta darbā "Eseja par kritiku"? Mīlestības t…"
click at [784, 179] on label "Mīlestības triumfs pār nāvi" at bounding box center [634, 186] width 794 height 41
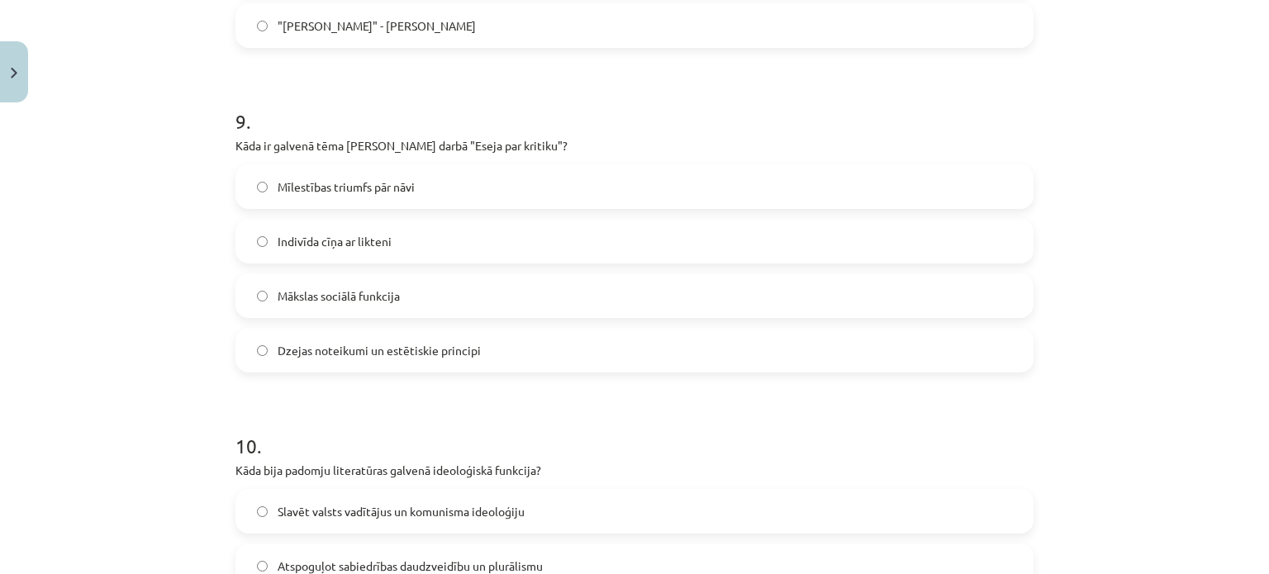
click at [437, 346] on span "Dzejas noteikumi un estētiskie principi" at bounding box center [378, 350] width 203 height 17
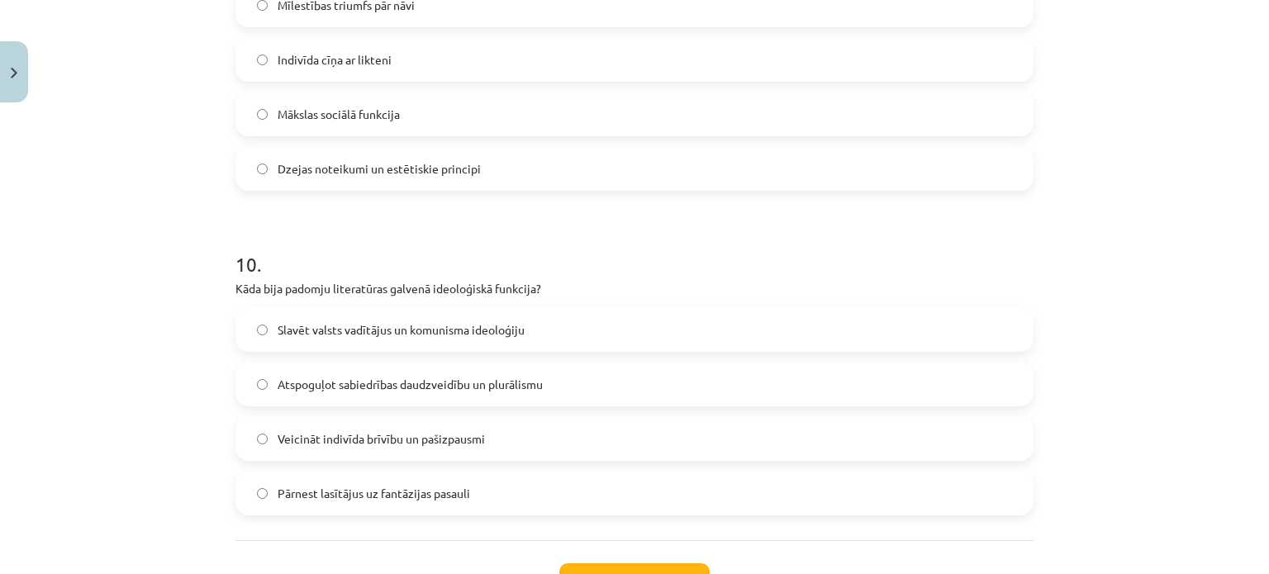
scroll to position [3158, 0]
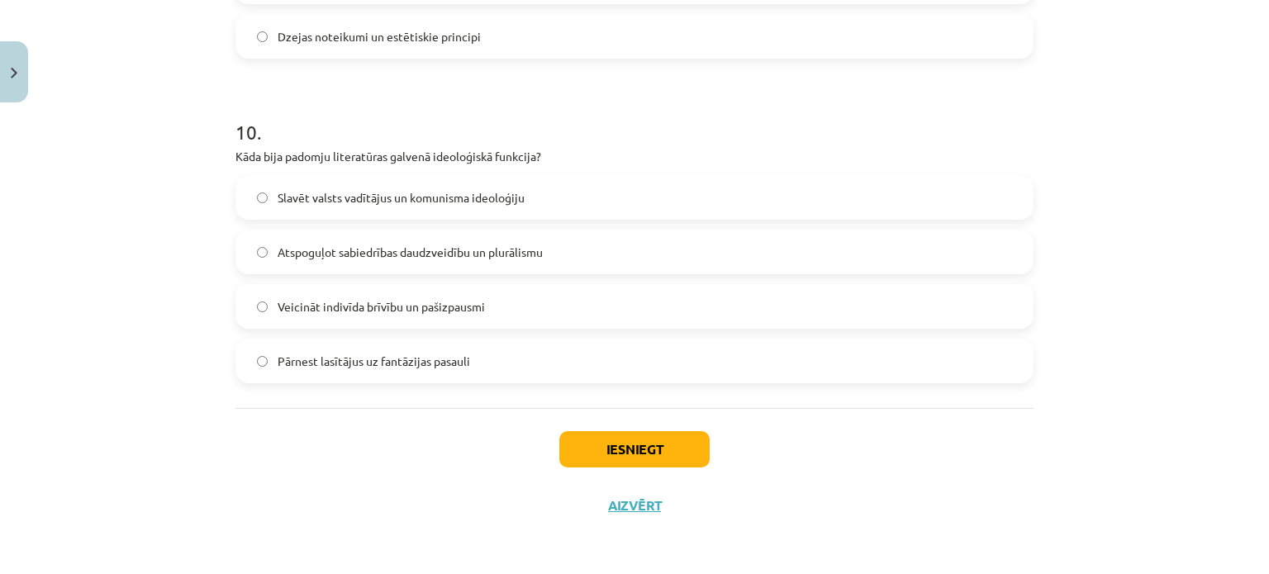
click at [485, 203] on span "Slavēt valsts vadītājus un komunisma ideoloģiju" at bounding box center [400, 197] width 247 height 17
click at [608, 443] on button "Iesniegt" at bounding box center [634, 449] width 150 height 36
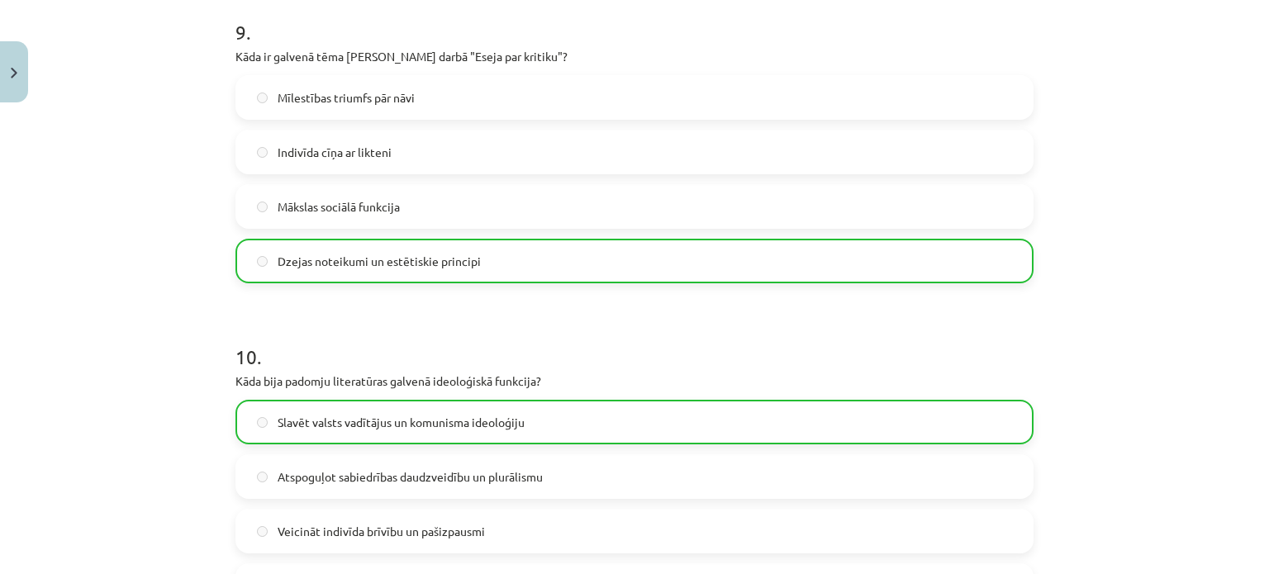
scroll to position [3210, 0]
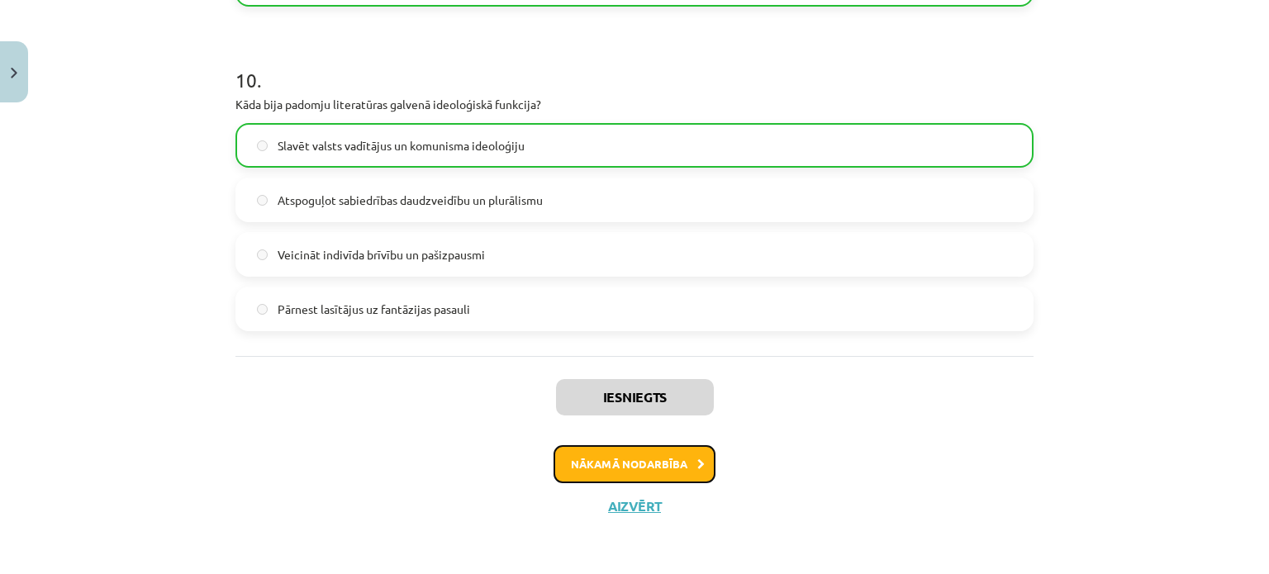
click at [629, 470] on button "Nākamā nodarbība" at bounding box center [634, 464] width 162 height 38
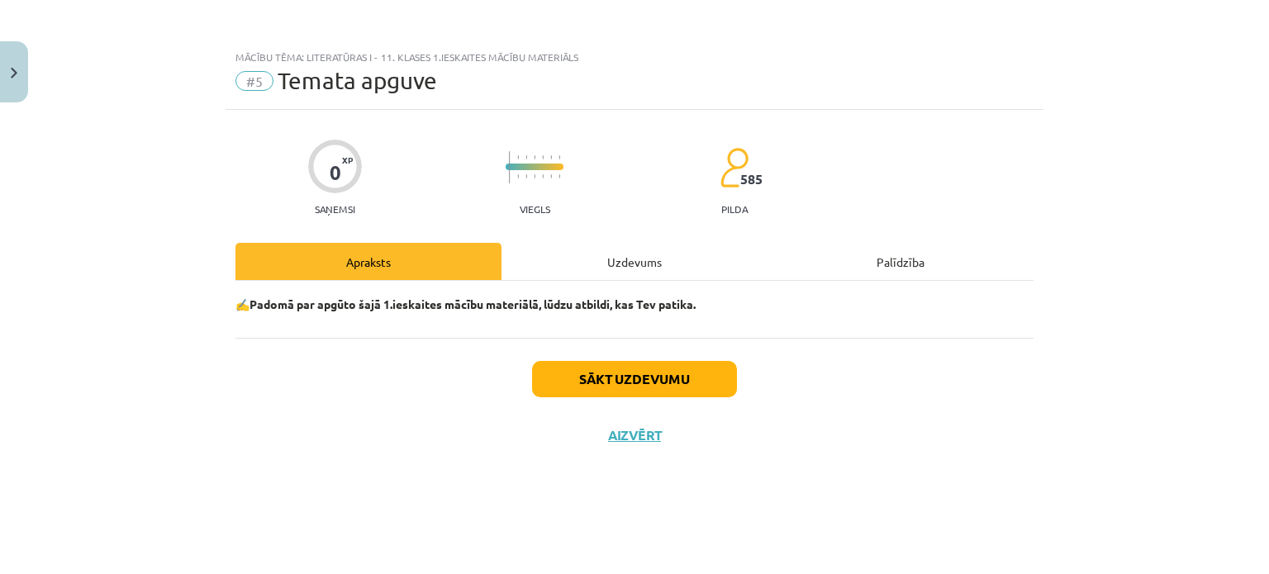
scroll to position [0, 0]
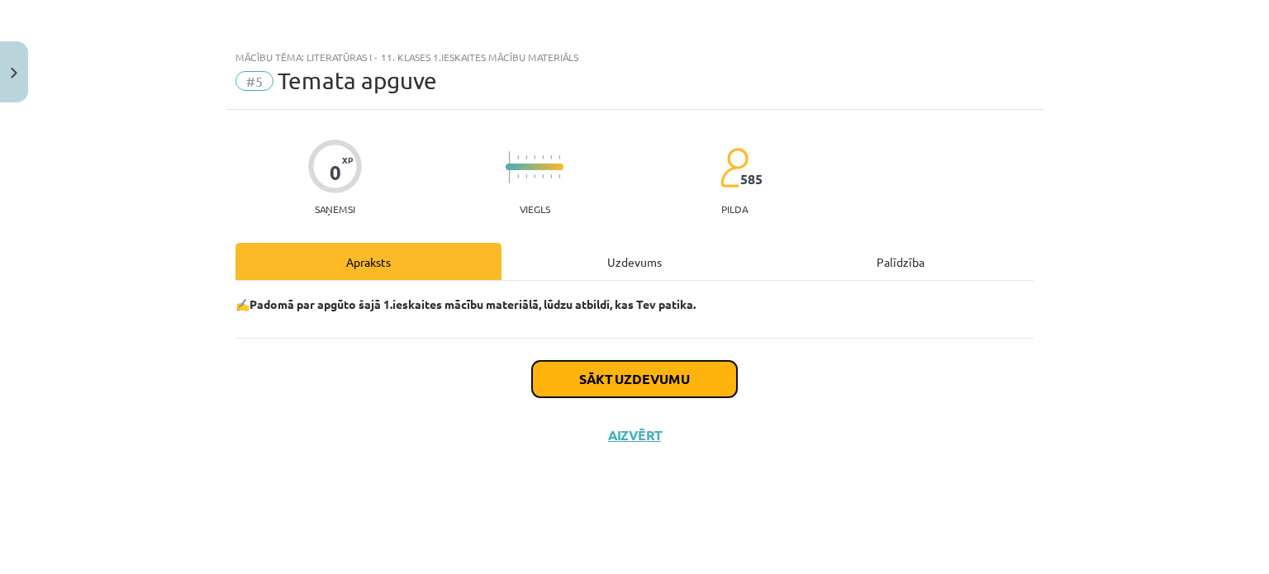
click at [635, 381] on button "Sākt uzdevumu" at bounding box center [634, 379] width 205 height 36
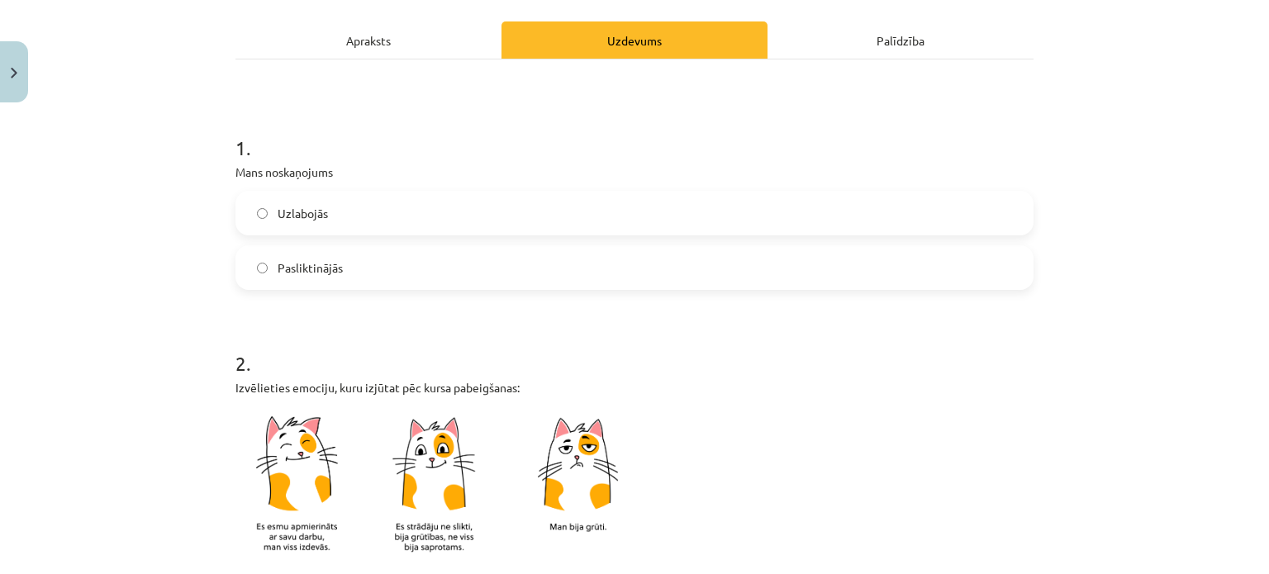
scroll to position [233, 0]
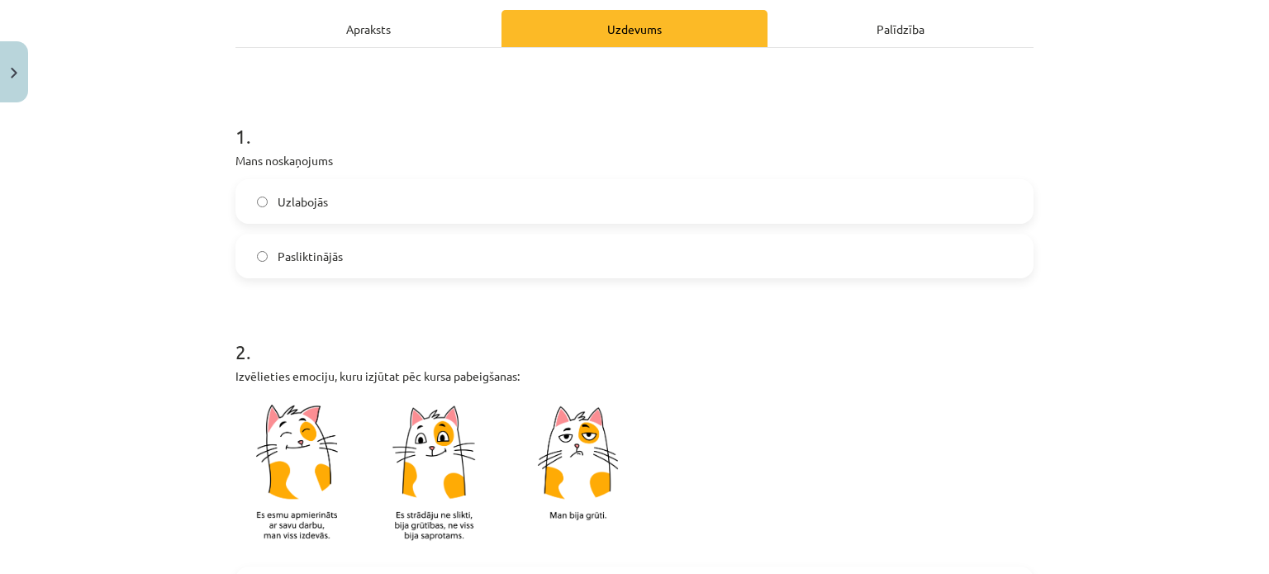
click at [416, 251] on label "Pasliktinājās" at bounding box center [634, 255] width 794 height 41
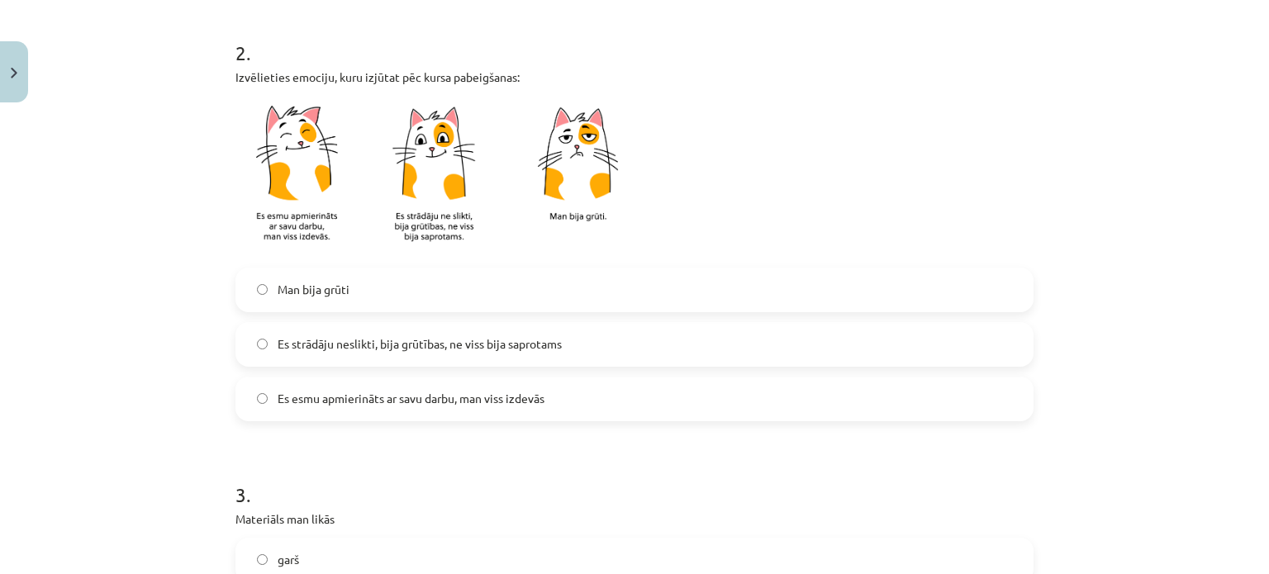
scroll to position [534, 0]
click at [546, 346] on span "Es strādāju neslikti, bija grūtības, ne viss bija saprotams" at bounding box center [419, 342] width 284 height 17
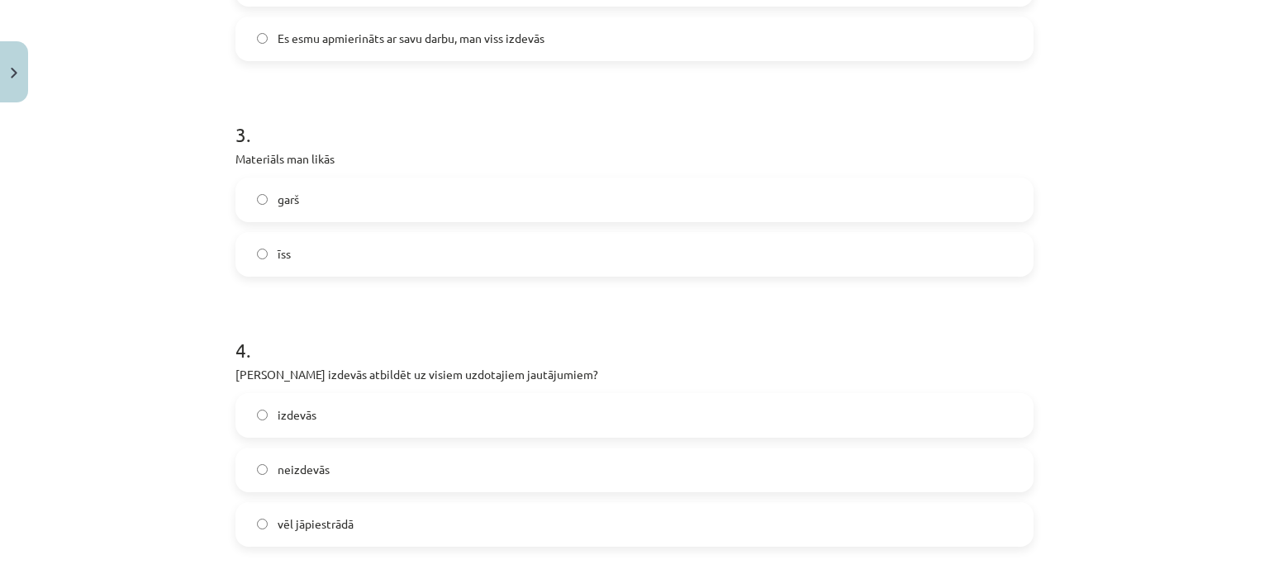
scroll to position [894, 0]
click at [399, 199] on label "garš" at bounding box center [634, 198] width 794 height 41
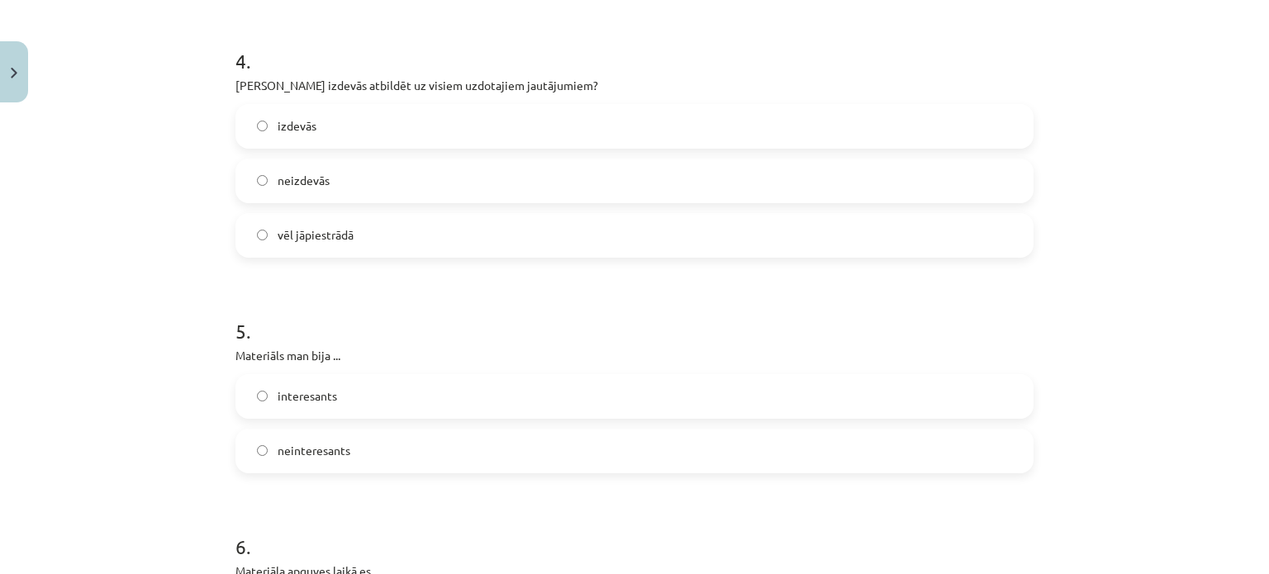
scroll to position [1193, 0]
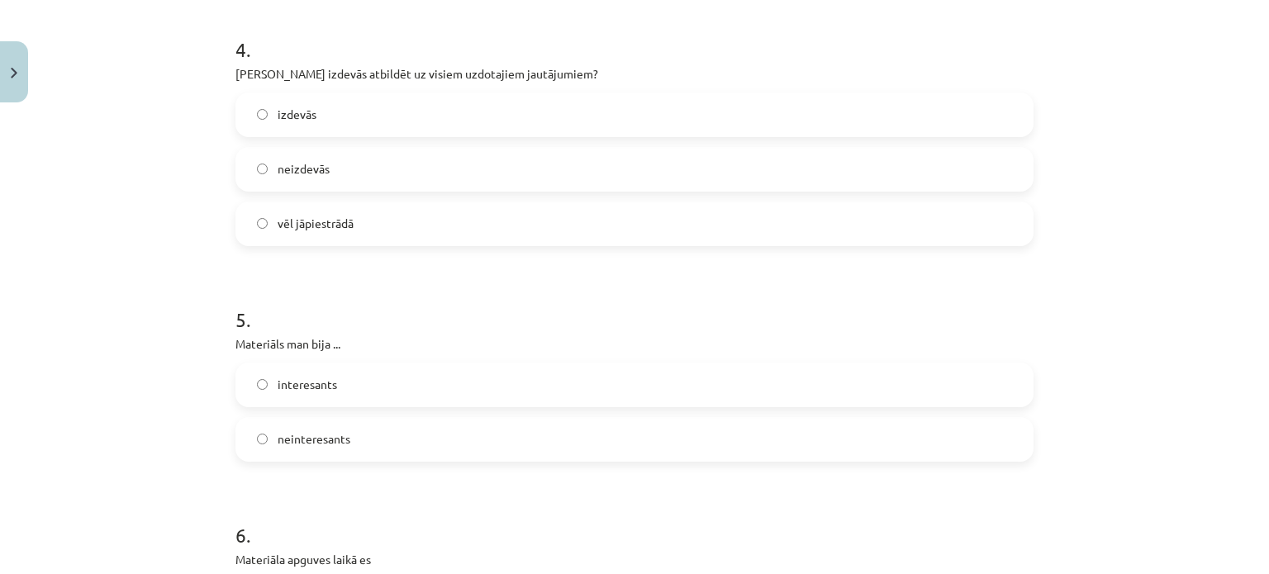
click at [330, 217] on span "vēl jāpiestrādā" at bounding box center [315, 223] width 76 height 17
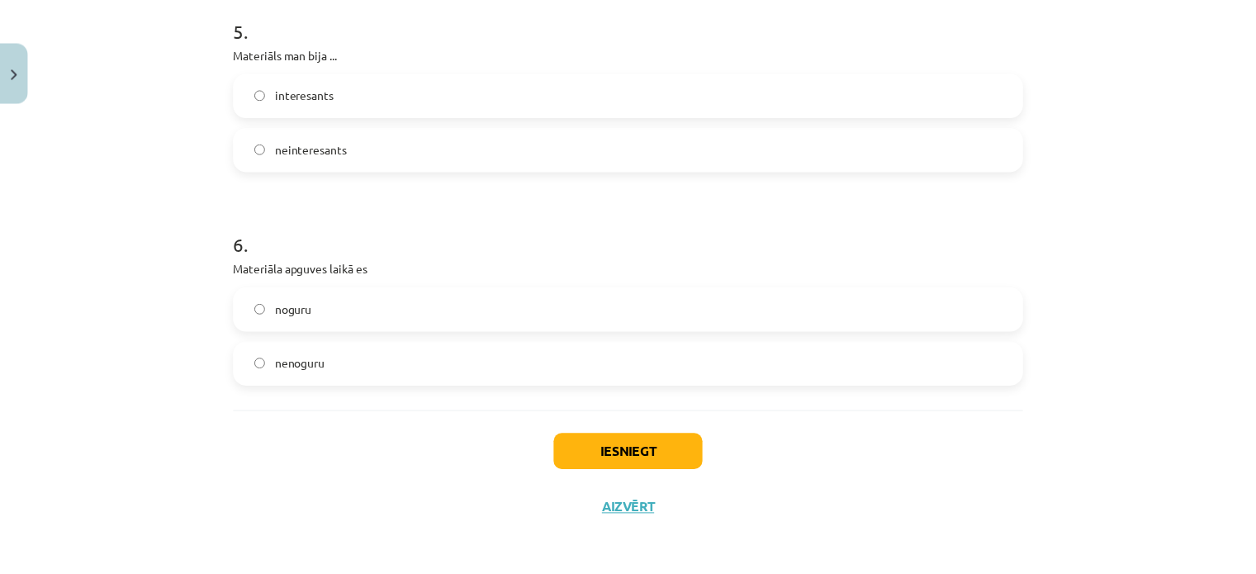
scroll to position [1487, 0]
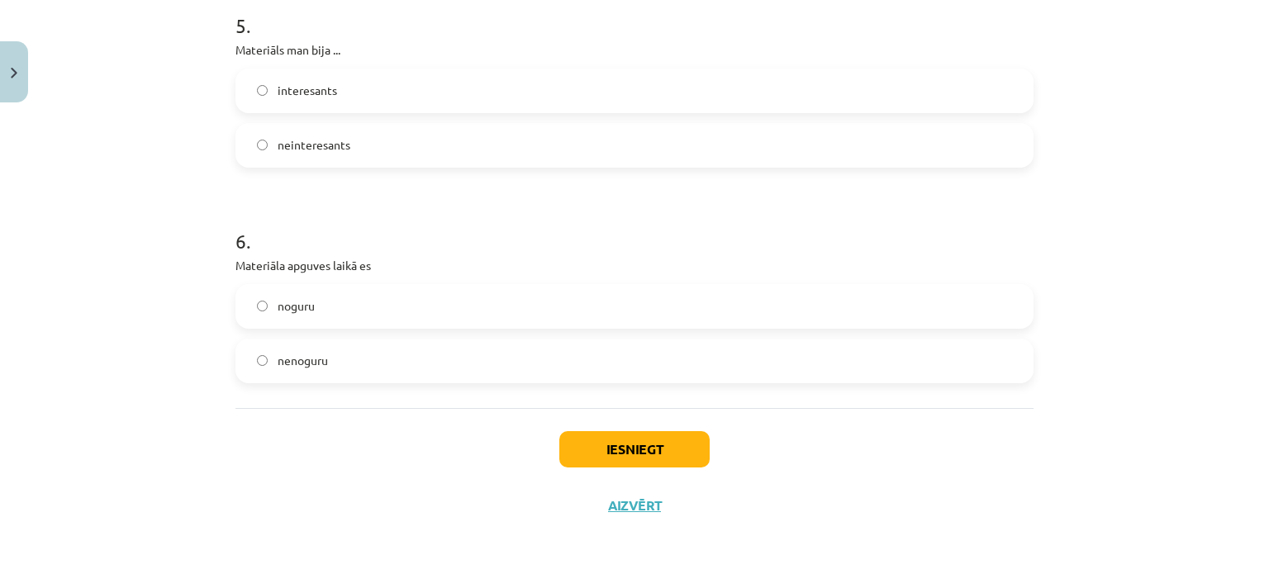
click at [305, 99] on label "interesants" at bounding box center [634, 90] width 794 height 41
click at [360, 316] on label "noguru" at bounding box center [634, 306] width 794 height 41
click at [595, 443] on button "Iesniegt" at bounding box center [634, 449] width 150 height 36
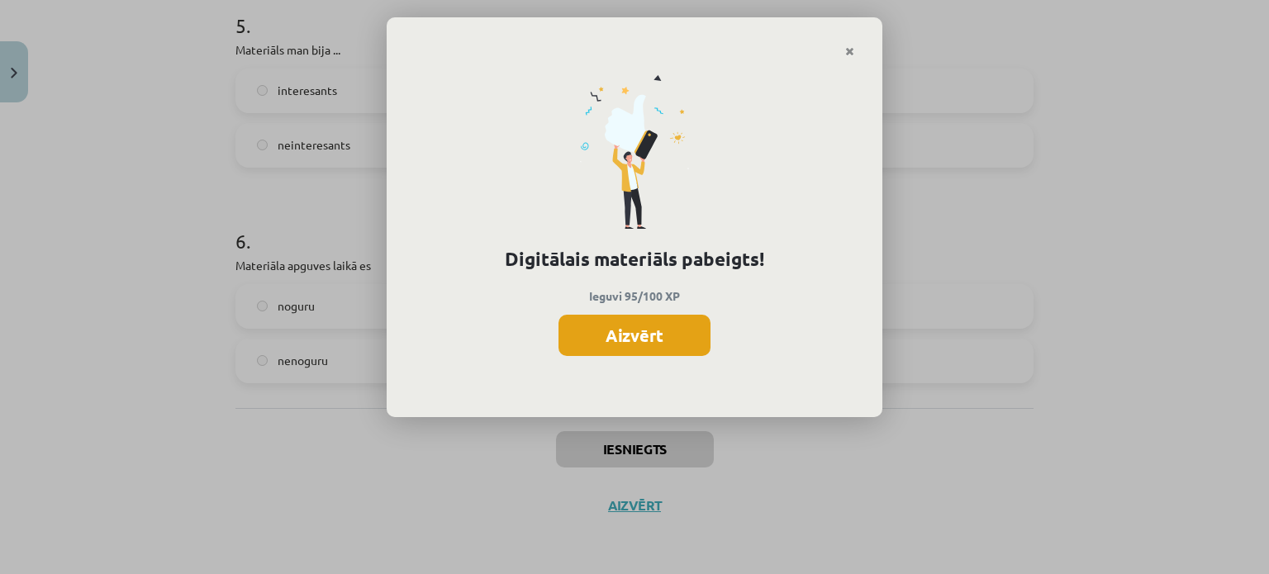
click at [666, 331] on button "Aizvērt" at bounding box center [634, 335] width 152 height 41
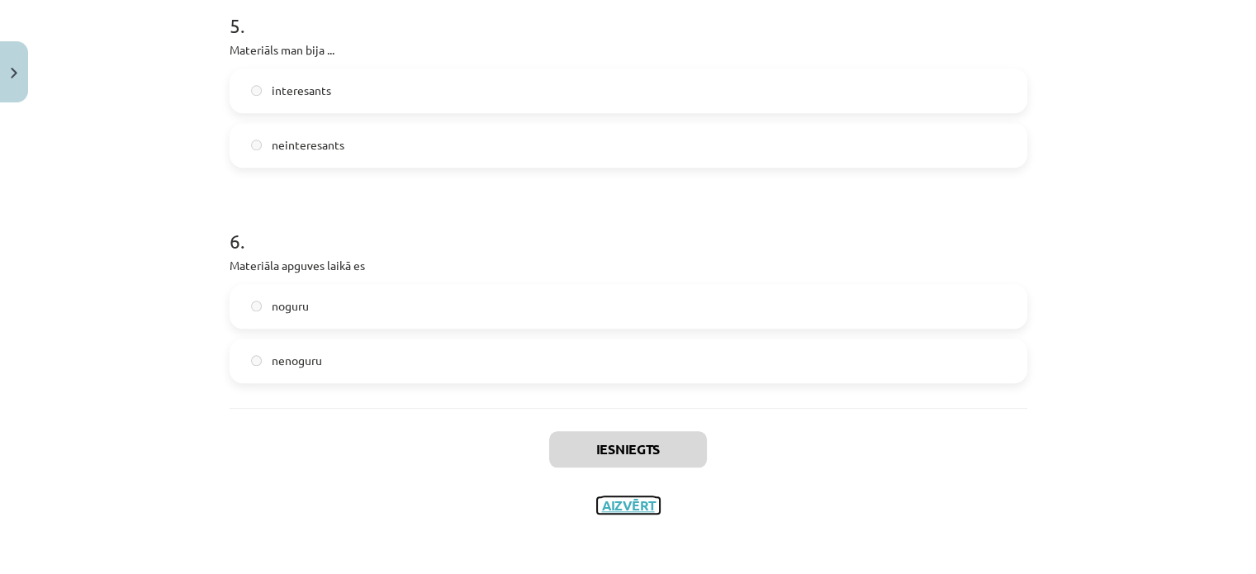
click at [633, 504] on button "Aizvērt" at bounding box center [628, 505] width 63 height 17
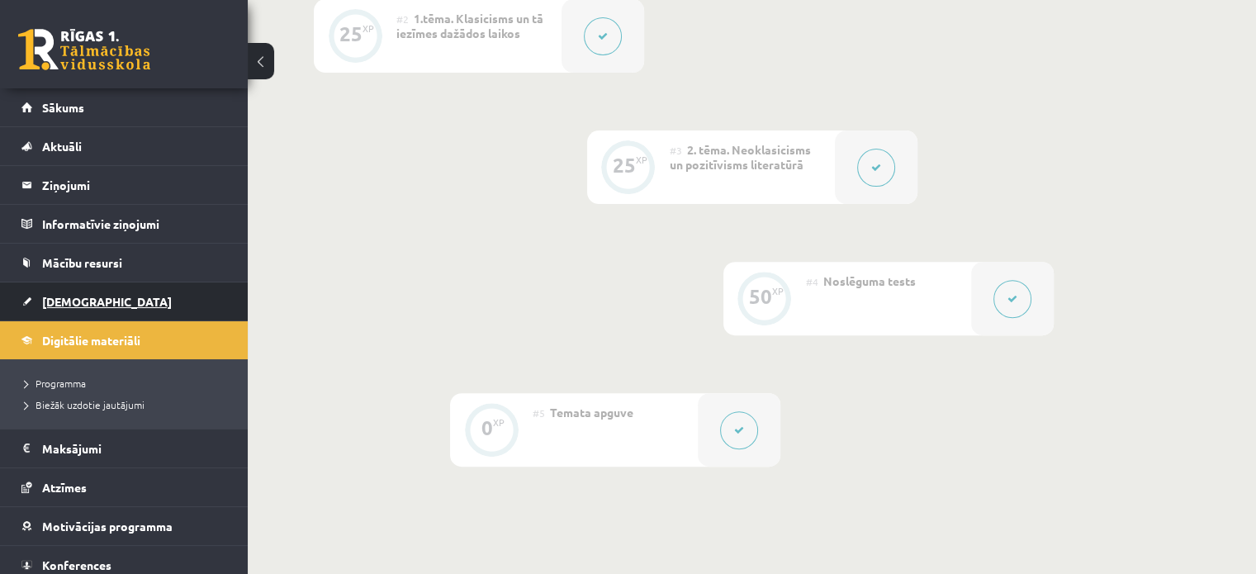
click at [114, 306] on link "[DEMOGRAPHIC_DATA]" at bounding box center [124, 301] width 206 height 38
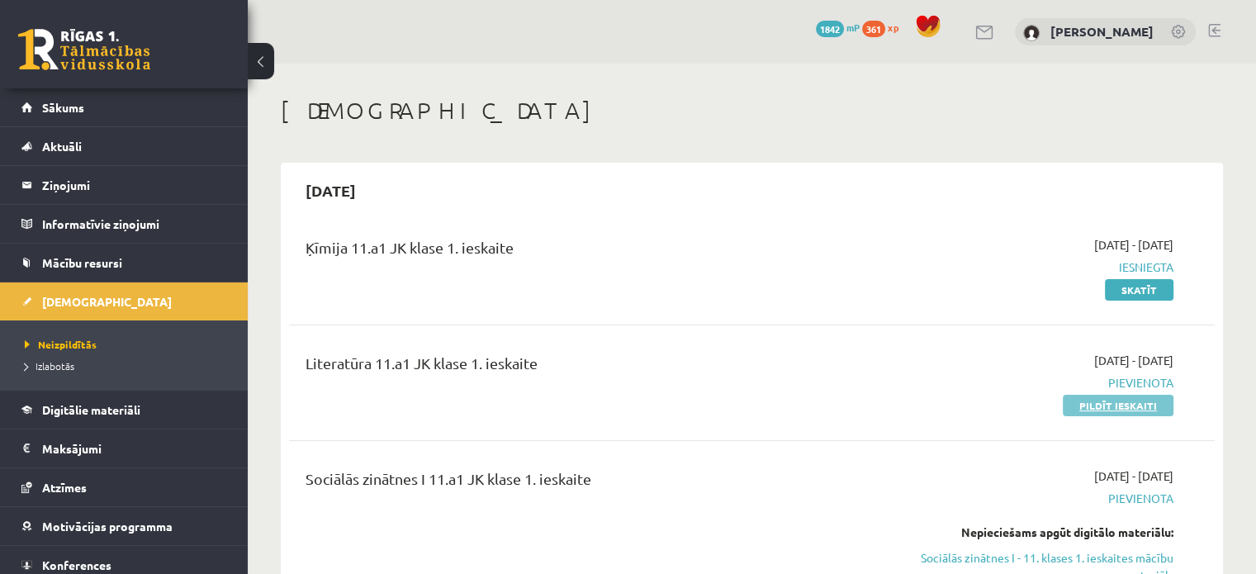
click at [1091, 410] on link "Pildīt ieskaiti" at bounding box center [1118, 405] width 111 height 21
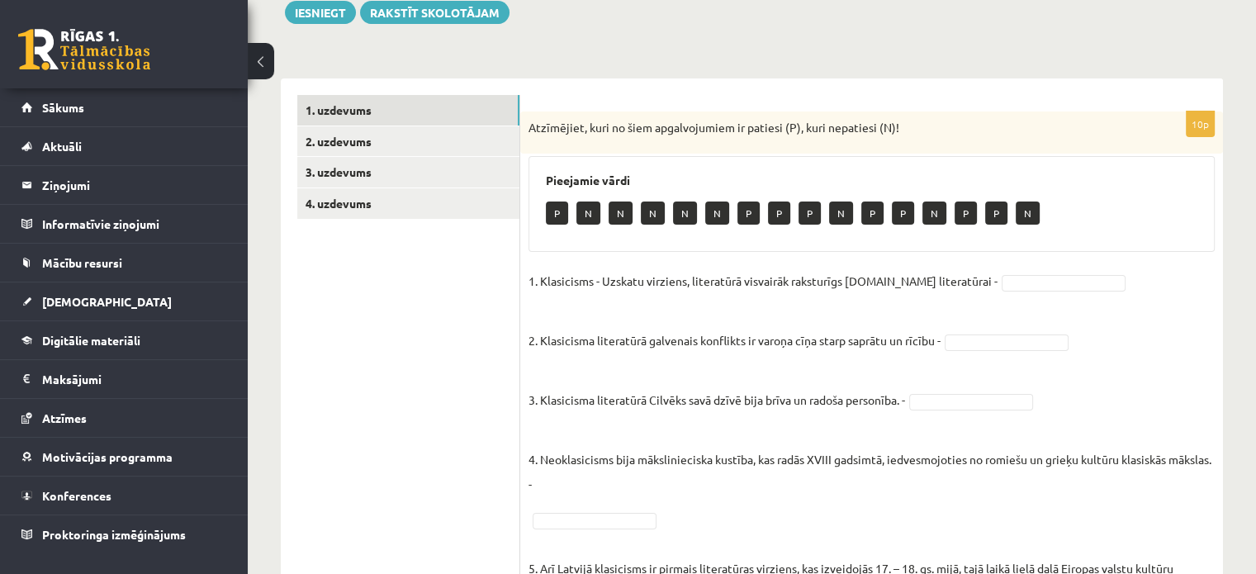
scroll to position [203, 0]
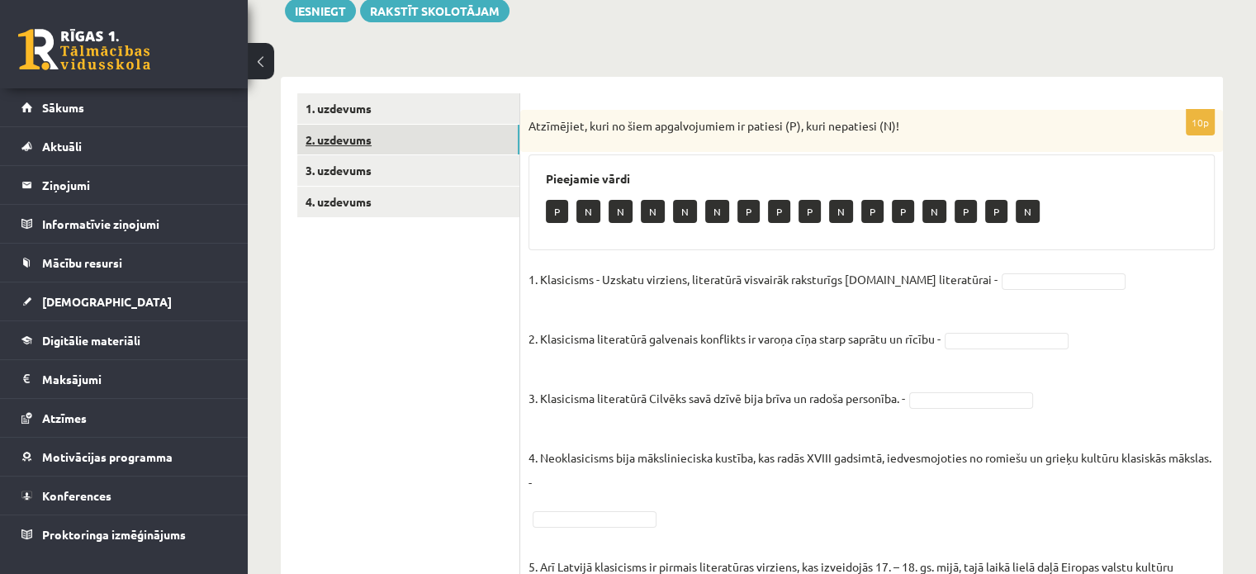
click at [405, 142] on link "2. uzdevums" at bounding box center [408, 140] width 222 height 31
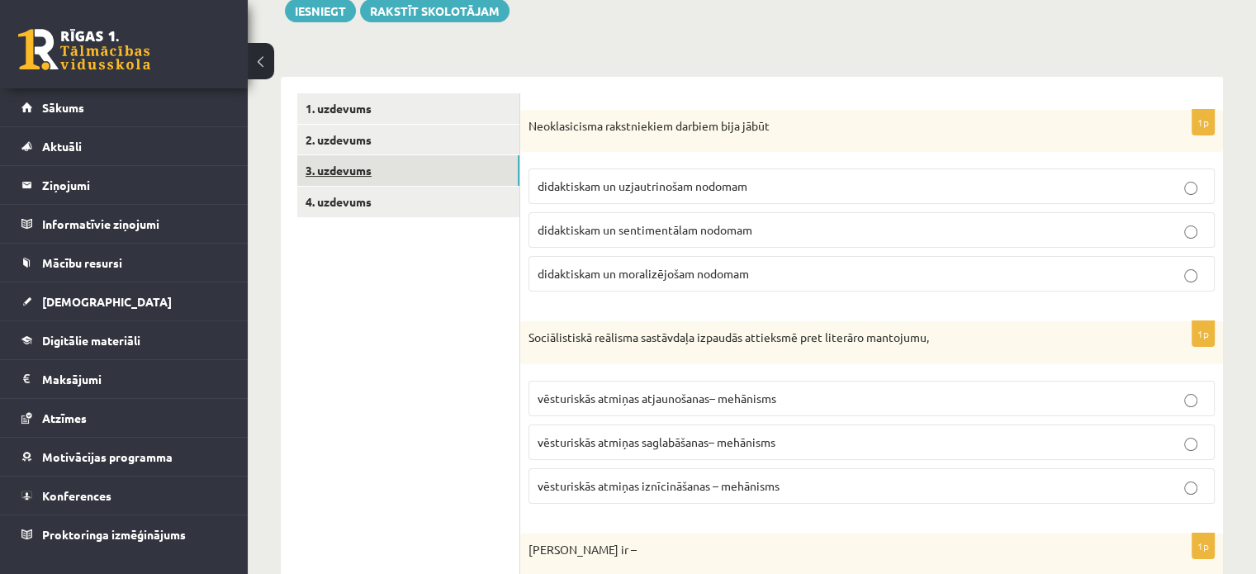
click at [403, 164] on link "3. uzdevums" at bounding box center [408, 170] width 222 height 31
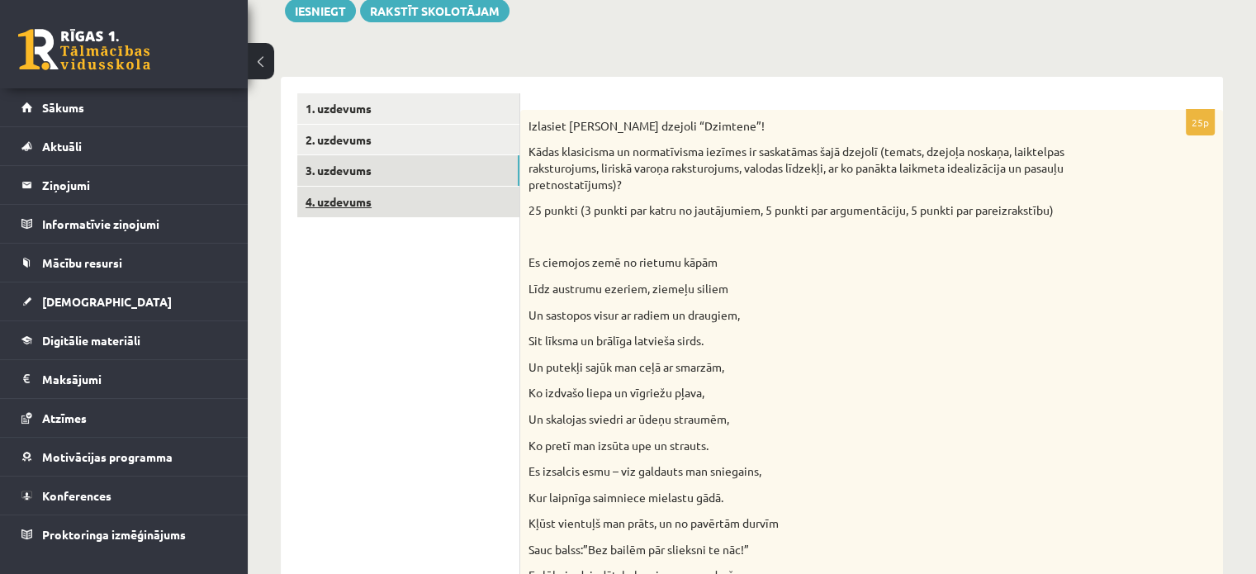
scroll to position [0, 0]
click at [406, 197] on link "4. uzdevums" at bounding box center [408, 202] width 222 height 31
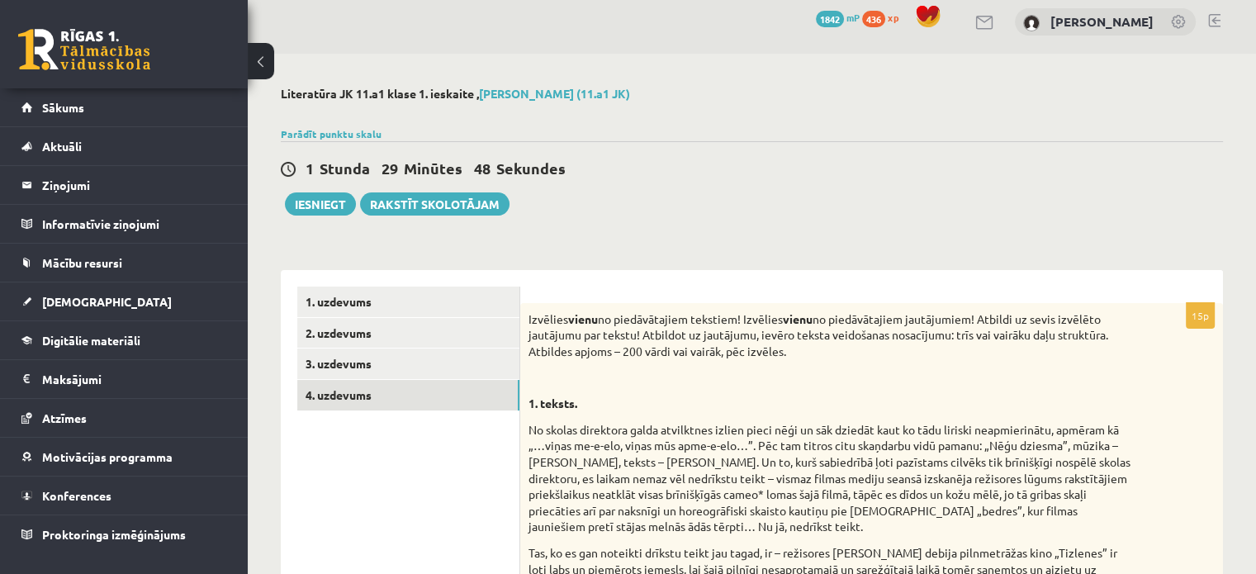
scroll to position [10, 0]
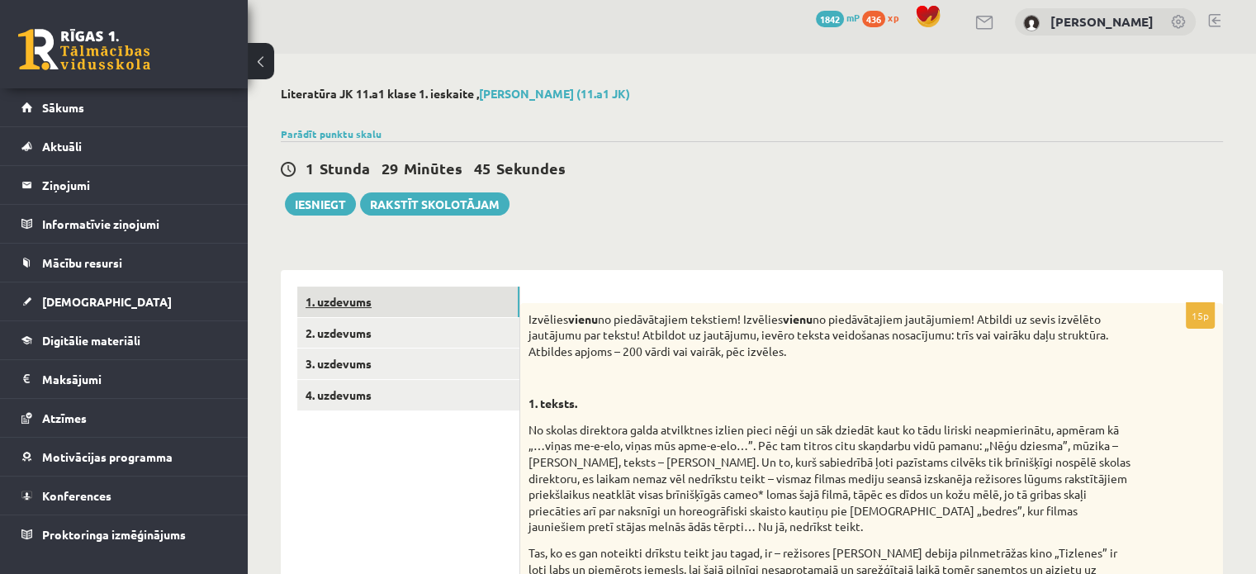
click at [446, 308] on link "1. uzdevums" at bounding box center [408, 302] width 222 height 31
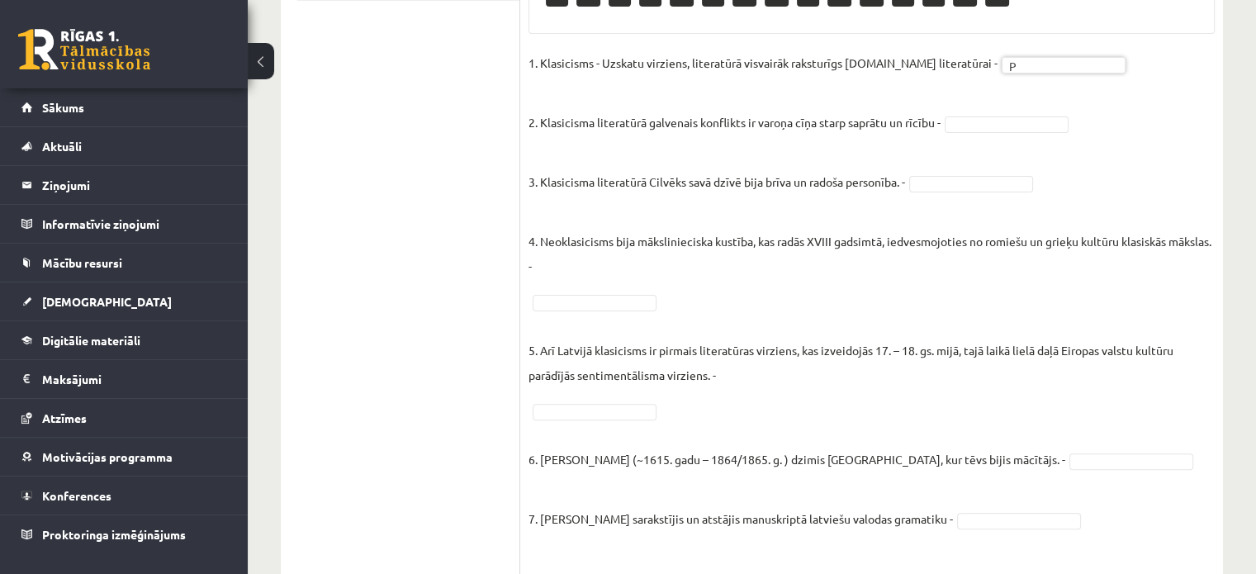
scroll to position [673, 0]
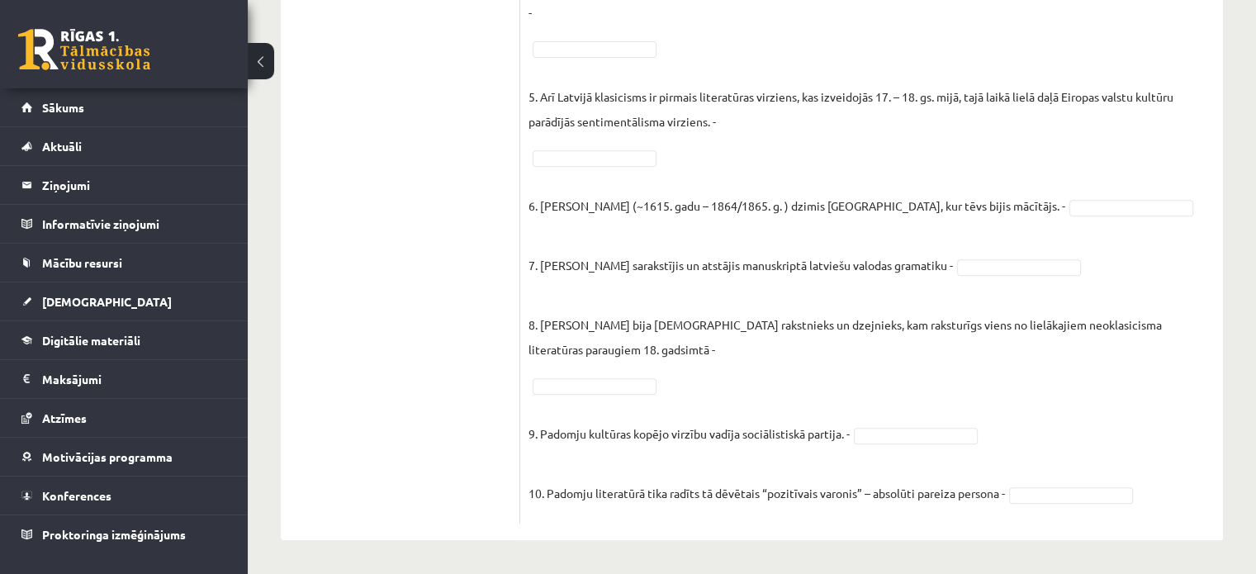
click at [1057, 484] on fieldset "1. Klasicisms - Uzskatu virziens, literatūrā visvairāk raksturīgs [DOMAIN_NAME]…" at bounding box center [872, 156] width 686 height 719
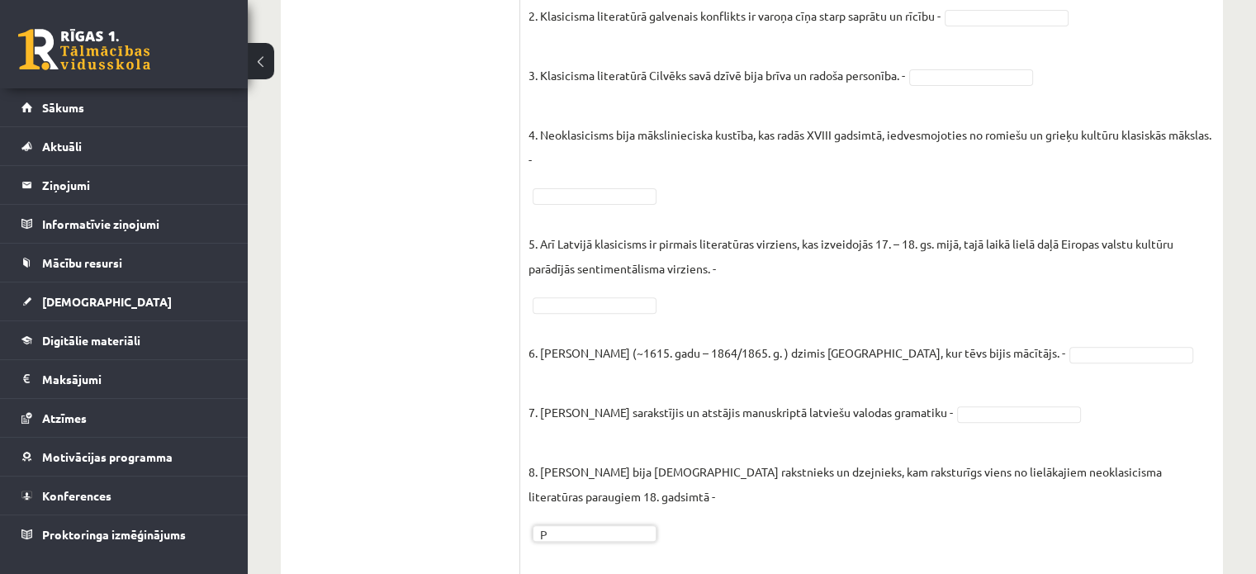
scroll to position [525, 0]
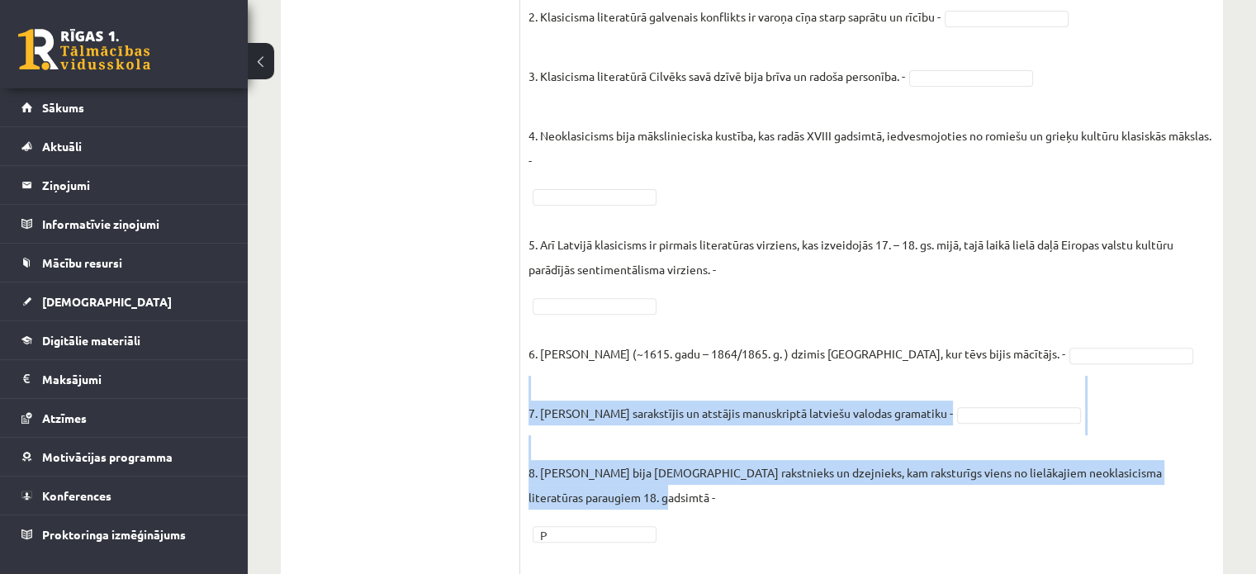
drag, startPoint x: 526, startPoint y: 408, endPoint x: 580, endPoint y: 492, distance: 99.9
click at [580, 492] on div "10p Atzīmējiet, kuri no šiem apgalvojumiem ir patiesi (P), kuri nepatiesi (N)! …" at bounding box center [871, 230] width 703 height 884
copy fieldset "7. [PERSON_NAME] sarakstījis un atstājis manuskriptā latviešu valodas gramatiku…"
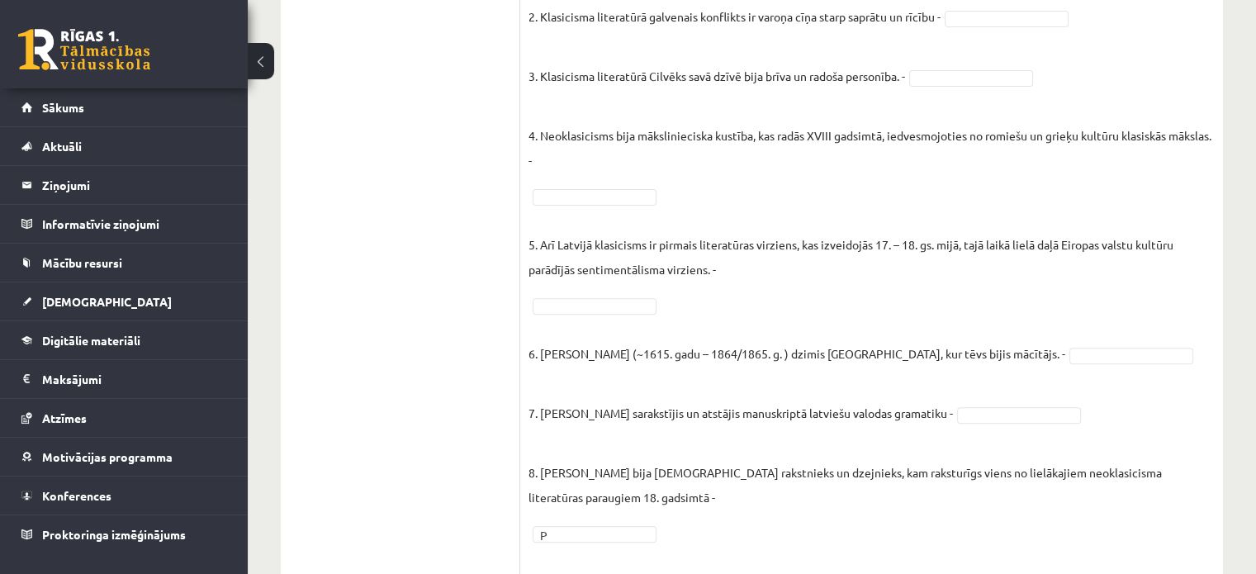
click at [909, 265] on p "5. Arī Latvijā klasicisms ir pirmais literatūras virziens, kas izveidojās 17. –…" at bounding box center [872, 244] width 686 height 74
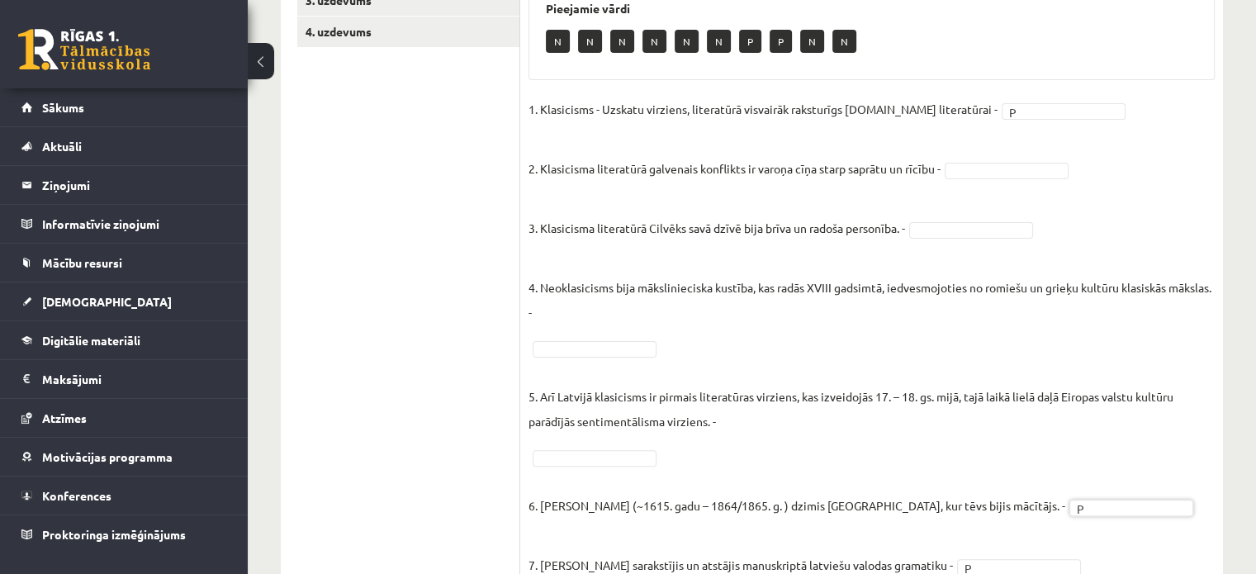
scroll to position [372, 0]
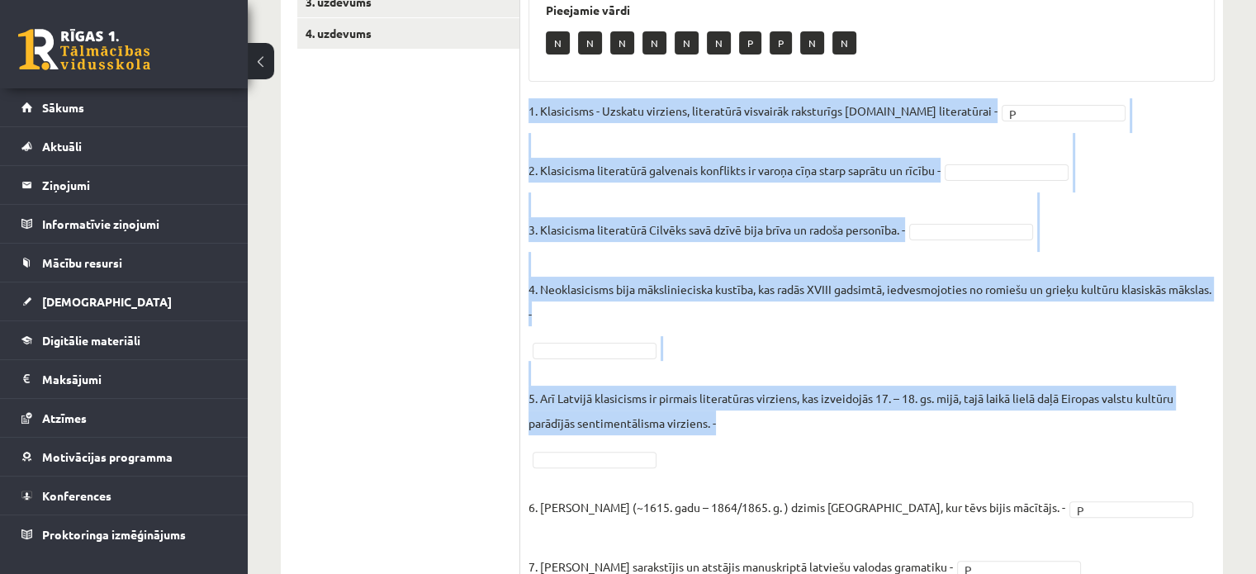
drag, startPoint x: 529, startPoint y: 111, endPoint x: 700, endPoint y: 450, distance: 379.7
click at [700, 450] on fieldset "1. Klasicisms - Uzskatu virziens, literatūrā visvairāk raksturīgs [DOMAIN_NAME]…" at bounding box center [872, 457] width 686 height 719
copy fieldset "1. Klasicisms - Uzskatu virziens, literatūrā visvairāk raksturīgs [DOMAIN_NAME]…"
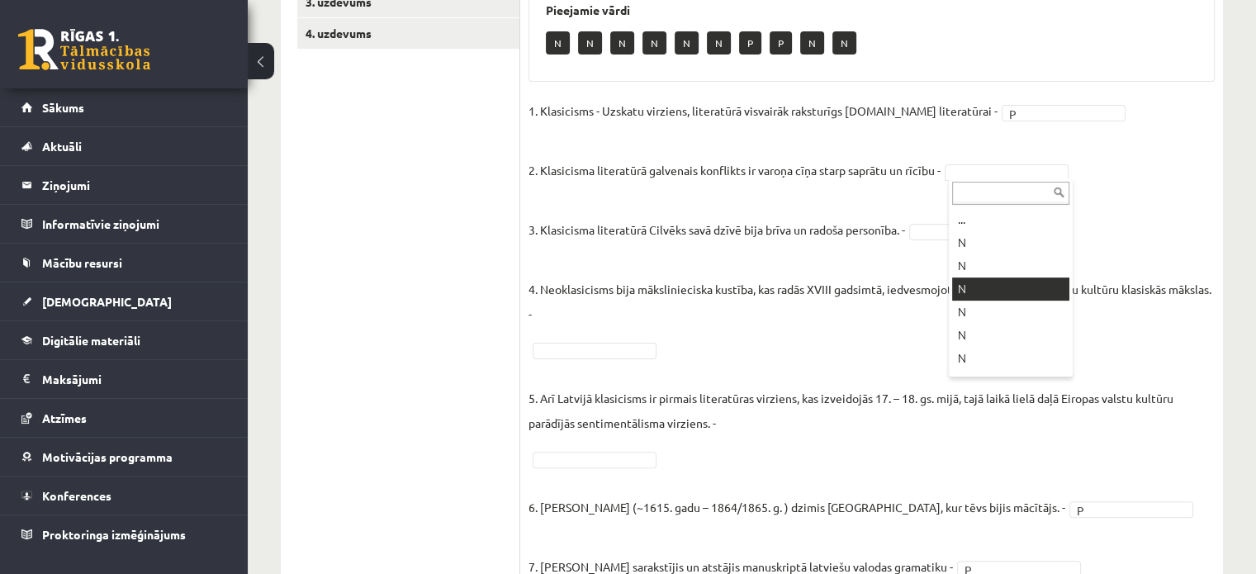
scroll to position [89, 0]
click at [935, 221] on fieldset "1. Klasicisms - Uzskatu virziens, literatūrā visvairāk raksturīgs [DOMAIN_NAME]…" at bounding box center [872, 457] width 686 height 719
click at [819, 351] on fieldset "1. Klasicisms - Uzskatu virziens, literatūrā visvairāk raksturīgs [DOMAIN_NAME]…" at bounding box center [872, 457] width 686 height 719
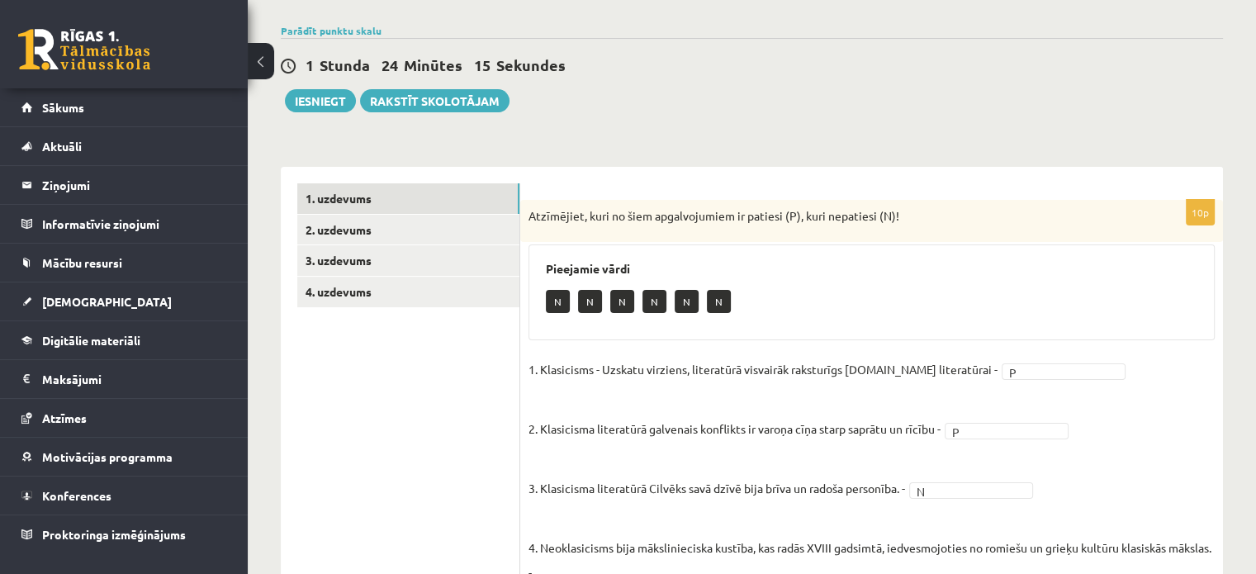
scroll to position [80, 0]
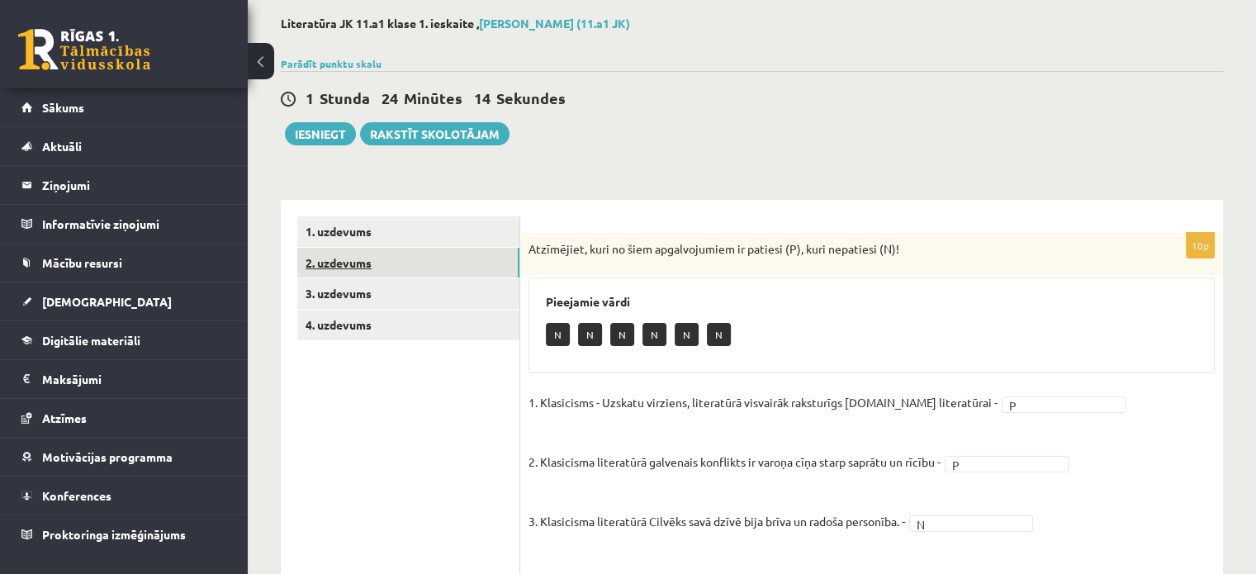
click at [453, 273] on link "2. uzdevums" at bounding box center [408, 263] width 222 height 31
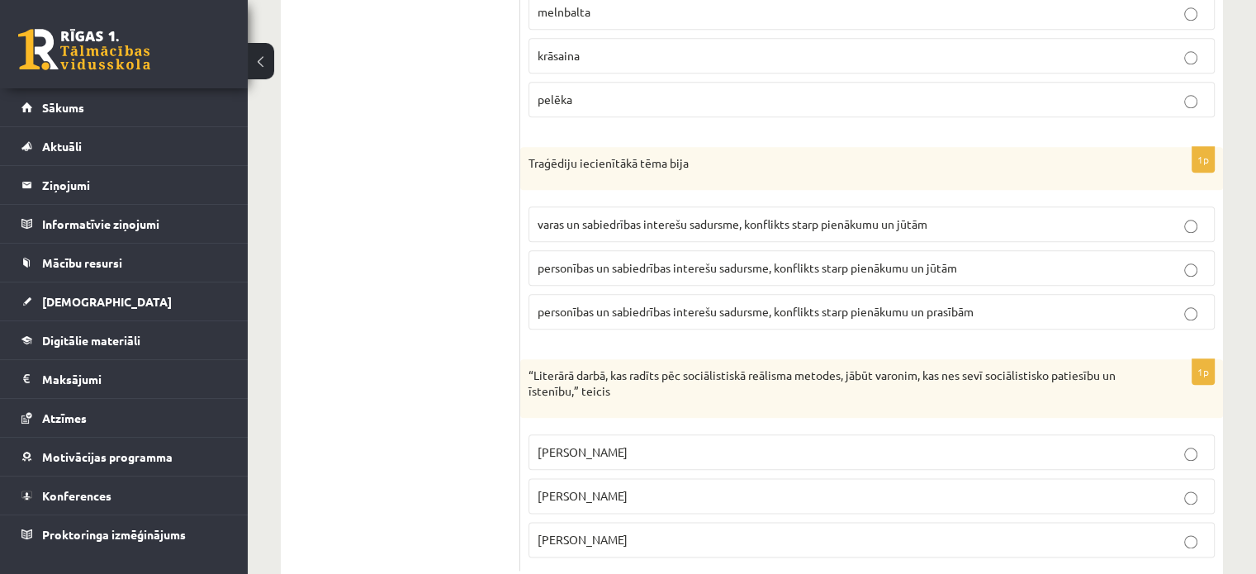
scroll to position [1914, 0]
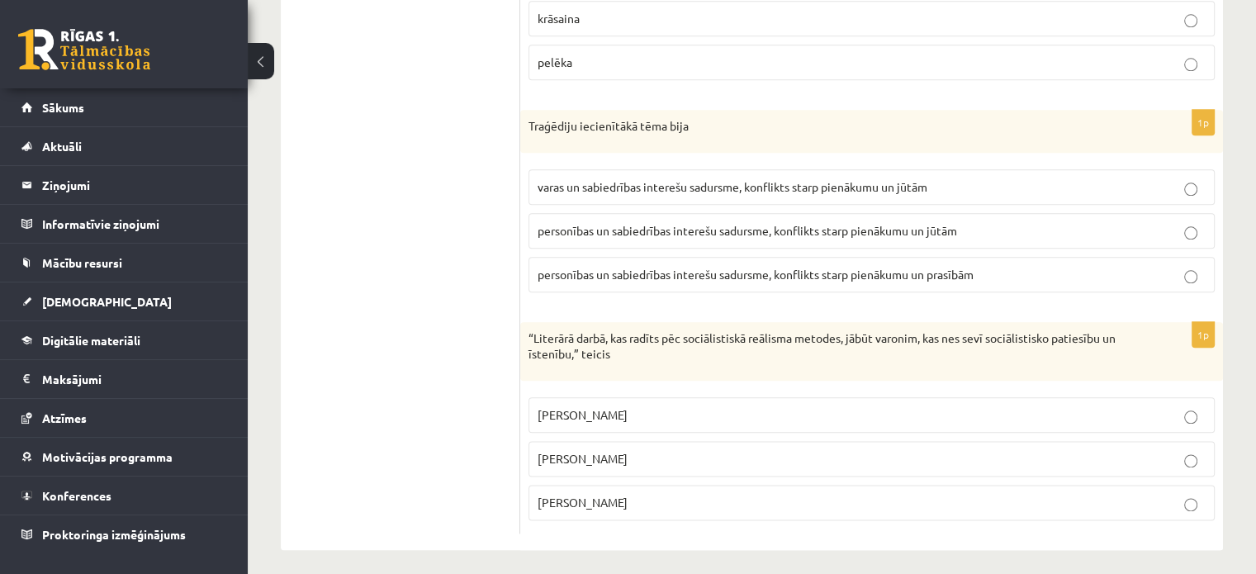
click at [700, 495] on p "[PERSON_NAME]" at bounding box center [872, 502] width 668 height 17
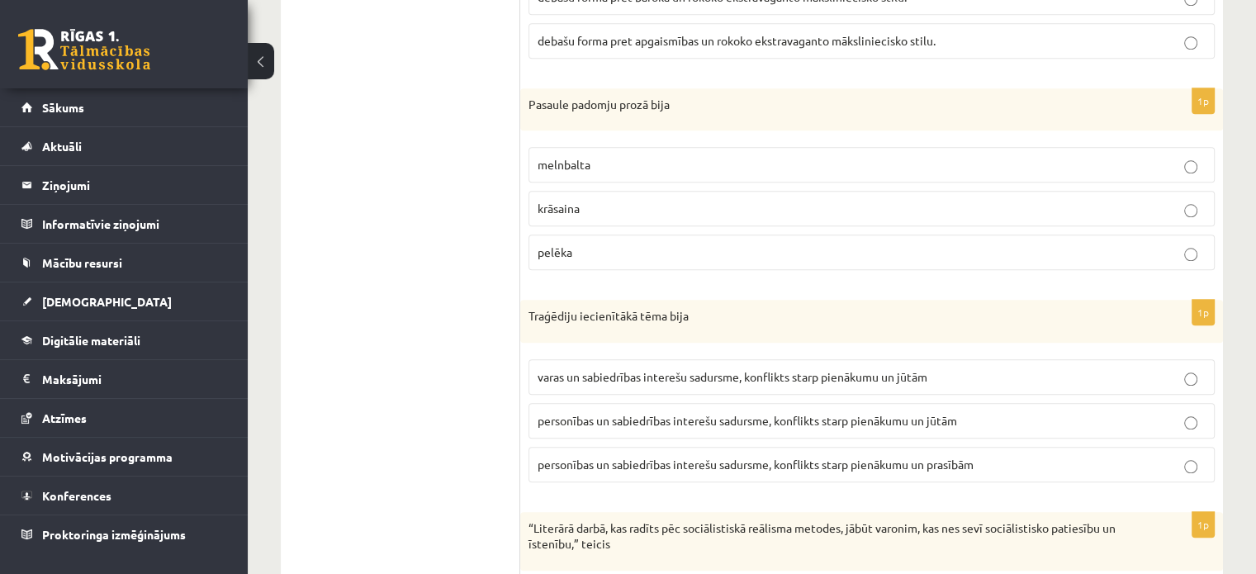
scroll to position [1724, 0]
click at [774, 415] on span "personības un sabiedrības interešu sadursme, konflikts starp pienākumu un jūtām" at bounding box center [748, 421] width 420 height 15
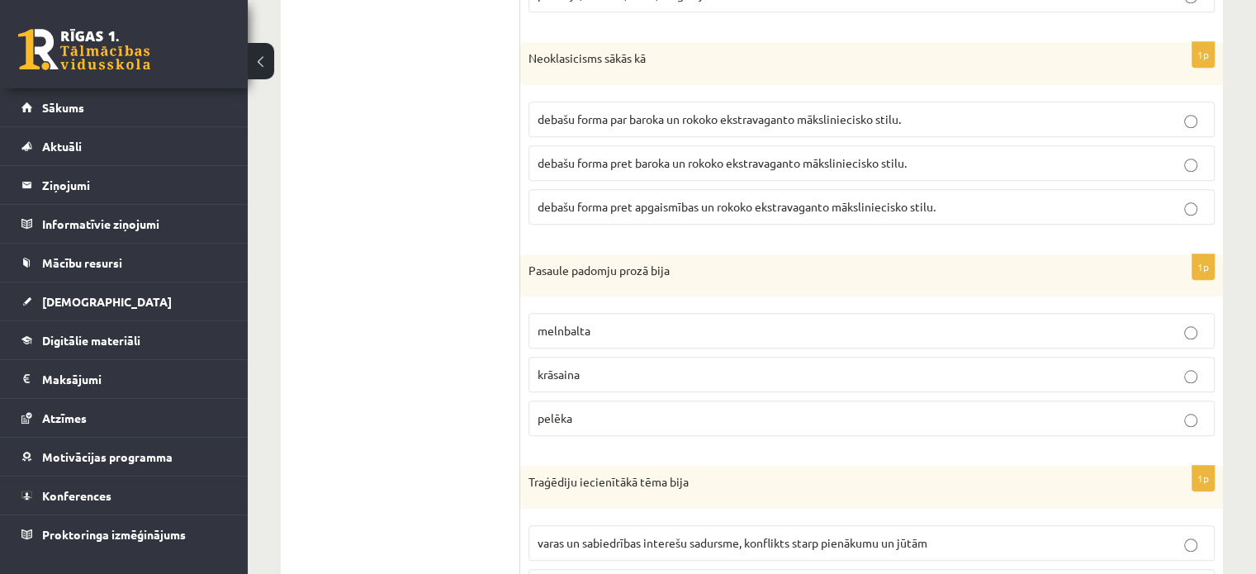
scroll to position [1559, 0]
click at [742, 323] on p "melnbalta" at bounding box center [872, 329] width 668 height 17
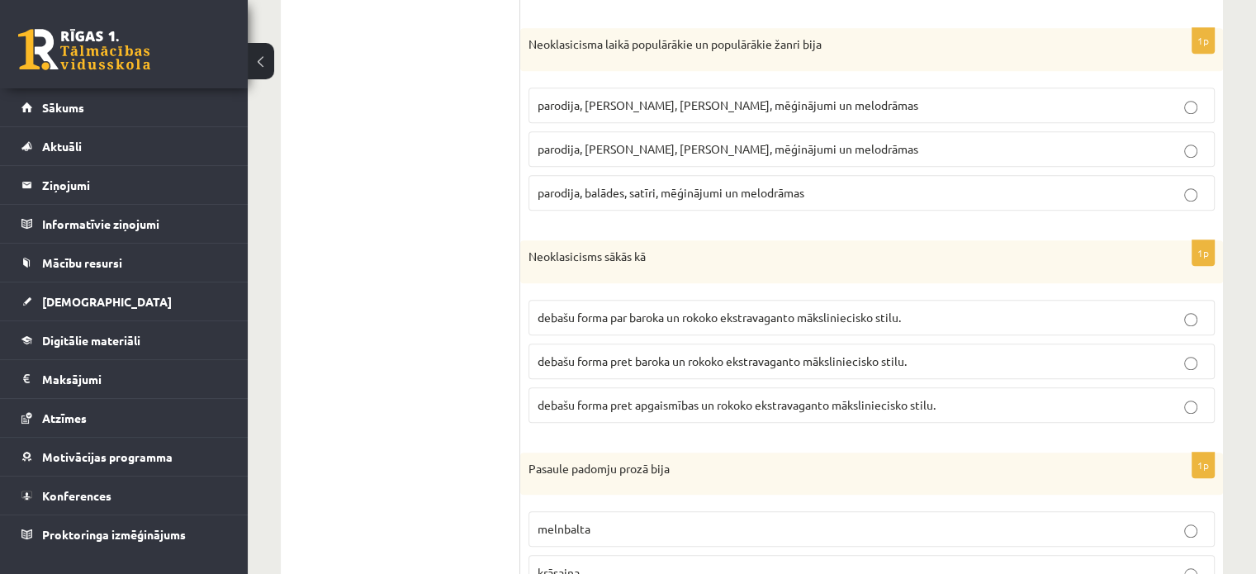
scroll to position [1358, 0]
click at [704, 318] on span "debašu forma par baroka un rokoko ekstravaganto māksliniecisko stilu." at bounding box center [719, 319] width 363 height 15
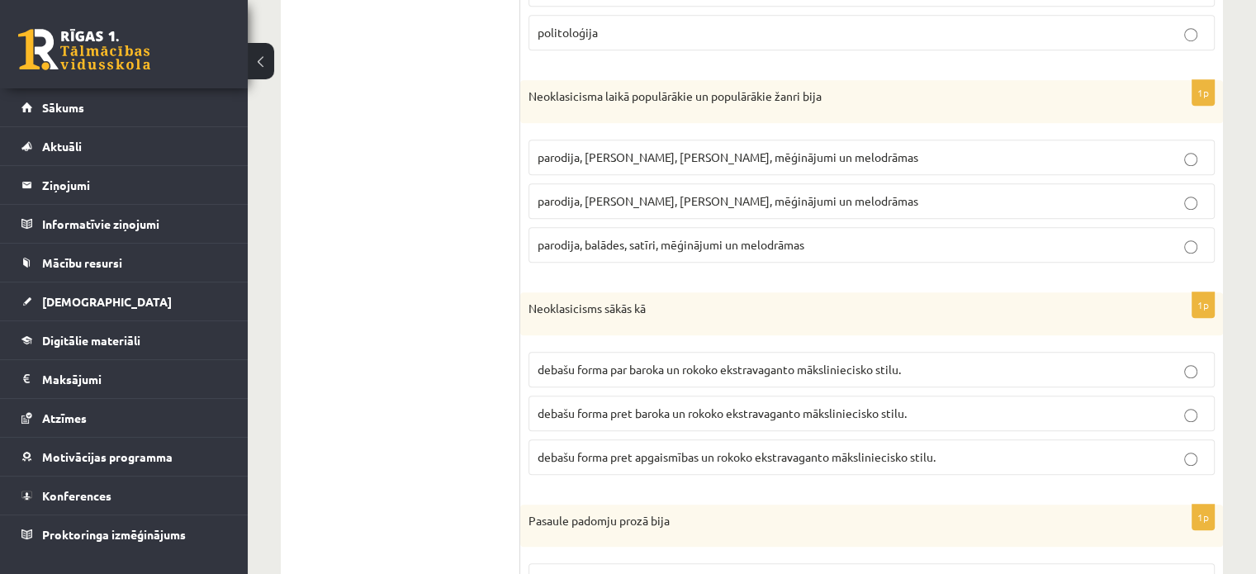
scroll to position [1305, 0]
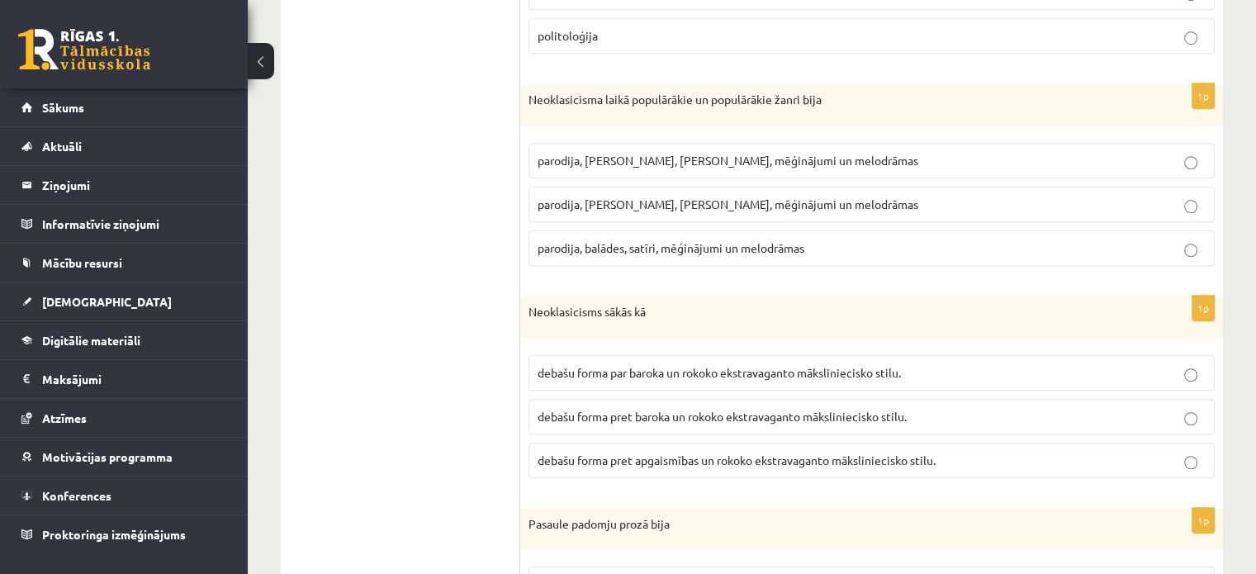
click at [803, 409] on span "debašu forma pret baroka un rokoko ekstravaganto māksliniecisko stilu." at bounding box center [722, 416] width 369 height 15
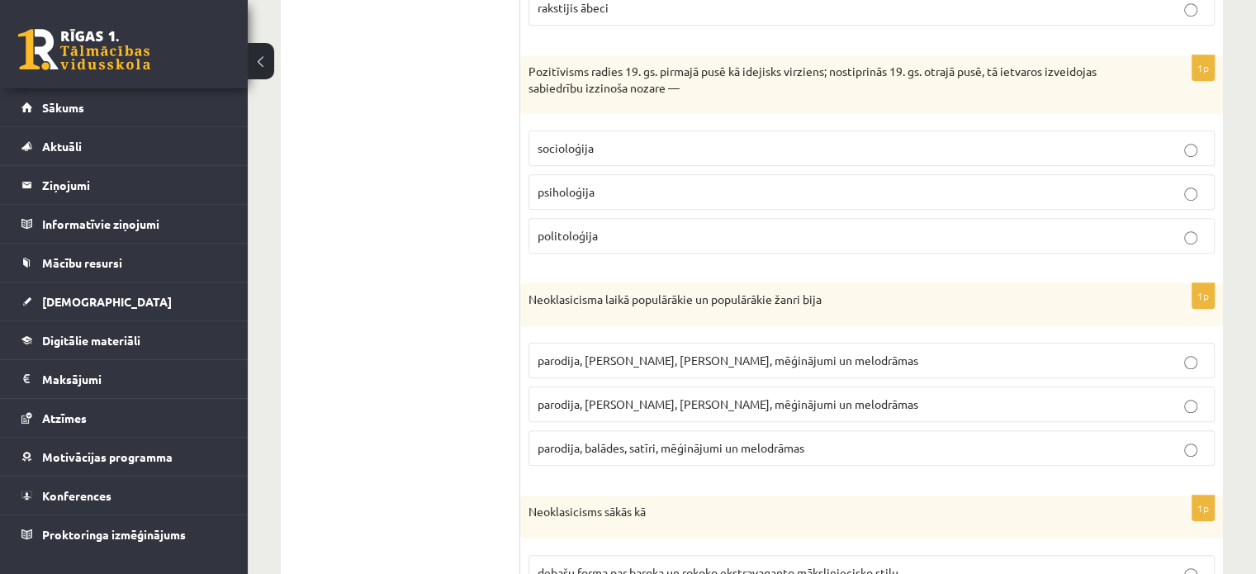
scroll to position [1104, 0]
click at [880, 403] on p "parodija, [PERSON_NAME], [PERSON_NAME], mēģinājumi un melodrāmas" at bounding box center [872, 404] width 668 height 17
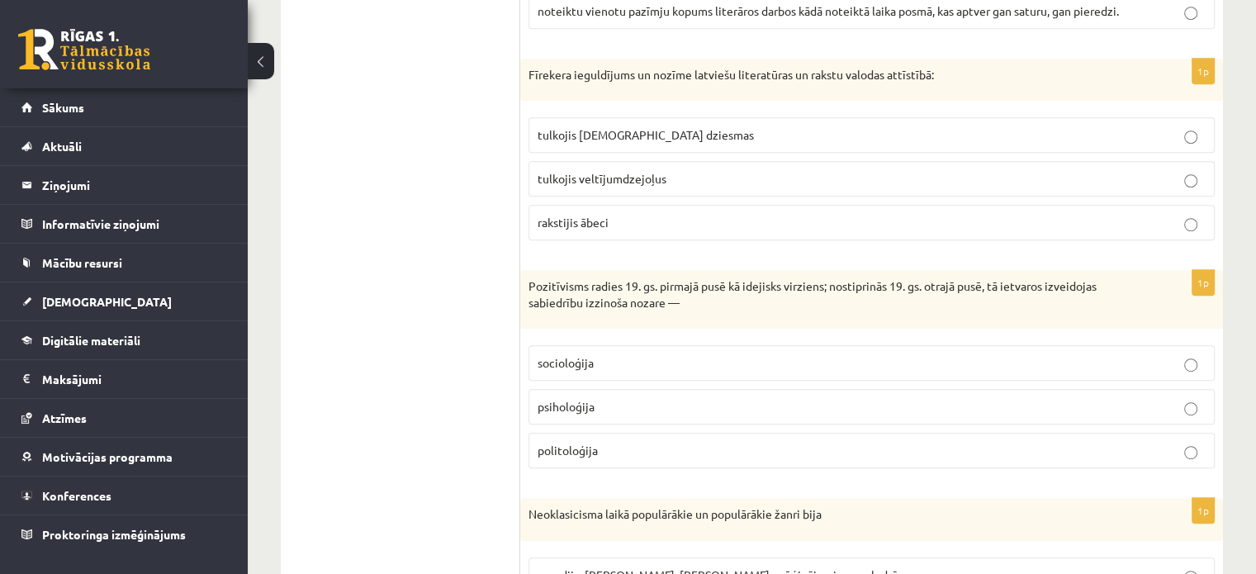
scroll to position [889, 0]
click at [681, 356] on p "socioloģija" at bounding box center [872, 363] width 668 height 17
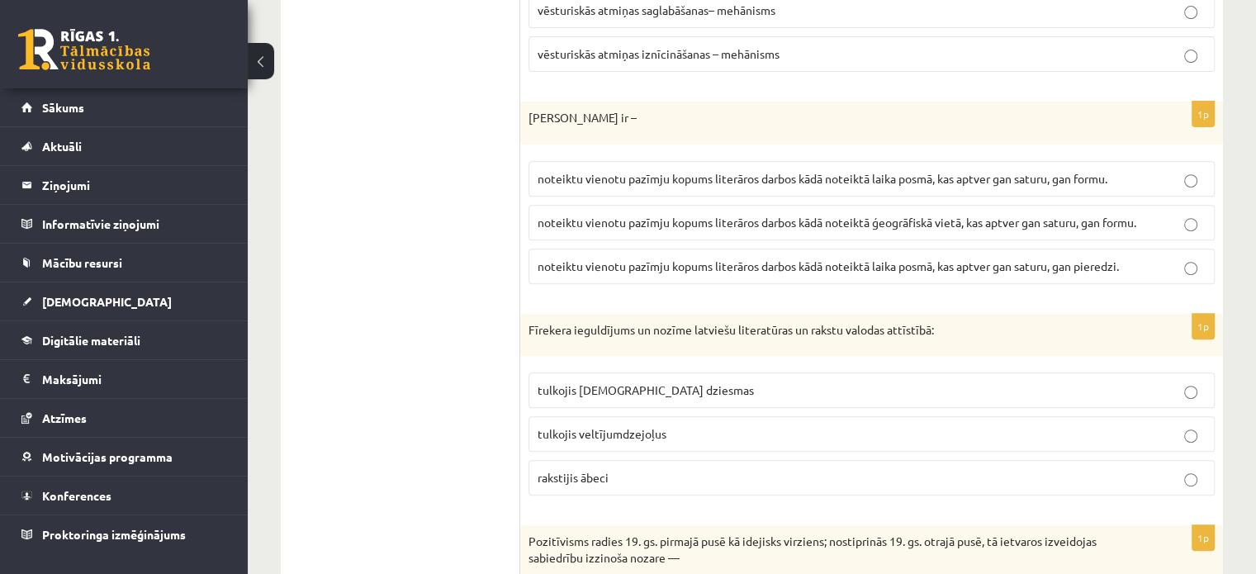
scroll to position [633, 0]
click at [681, 391] on p "tulkojis [DEMOGRAPHIC_DATA] dziesmas" at bounding box center [872, 391] width 668 height 17
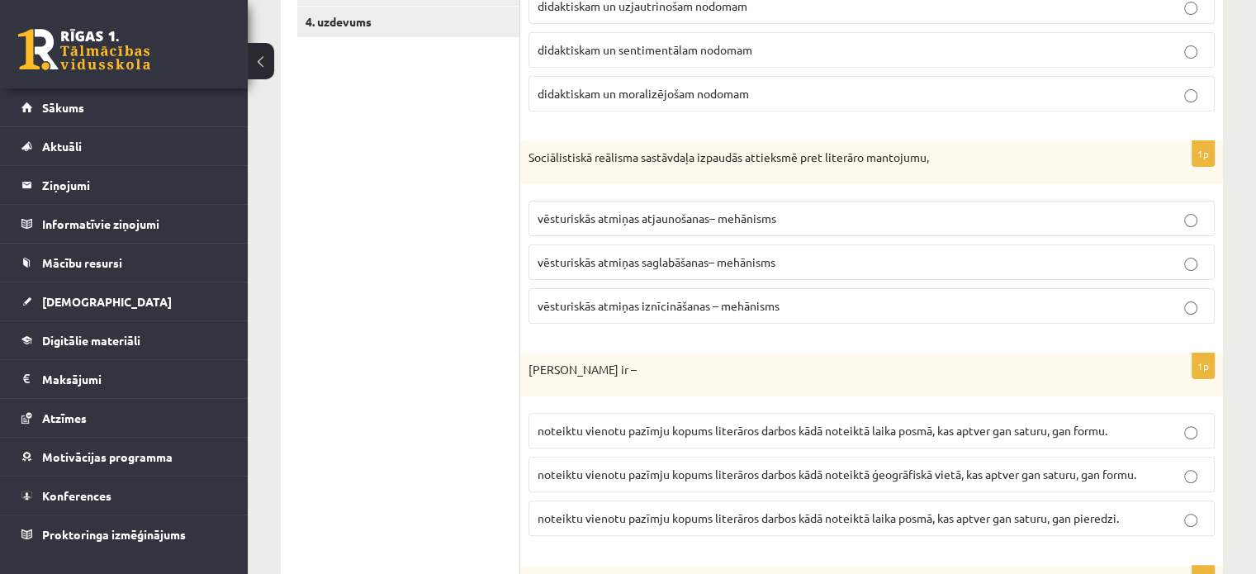
scroll to position [448, 0]
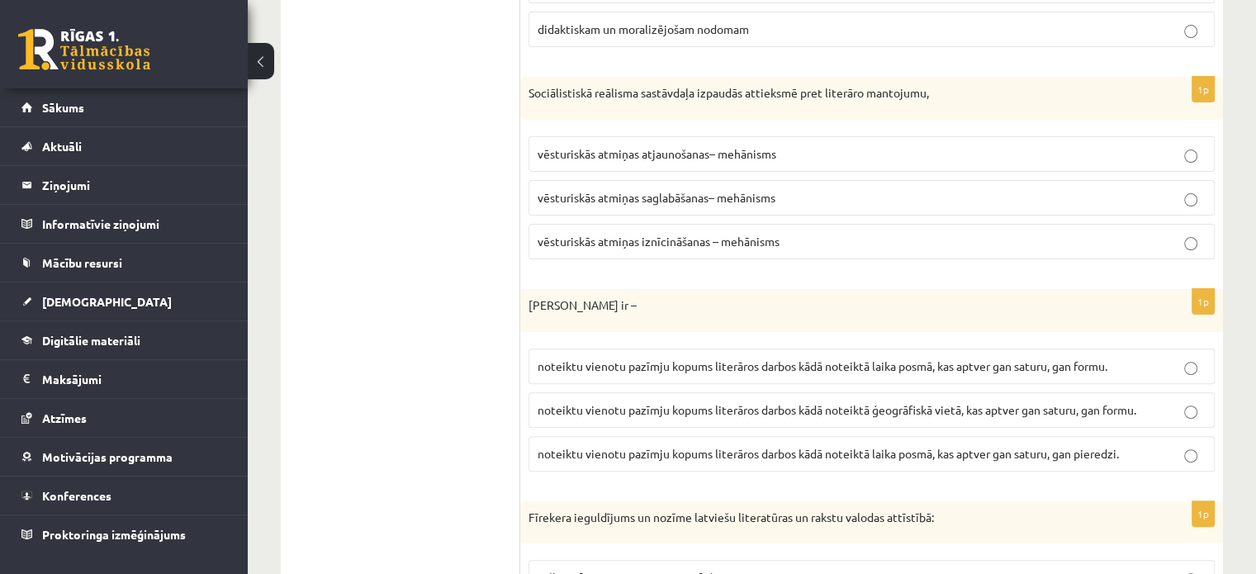
click at [900, 372] on label "noteiktu vienotu pazīmju kopums literāros darbos kādā noteiktā laika posmā, kas…" at bounding box center [872, 367] width 686 height 36
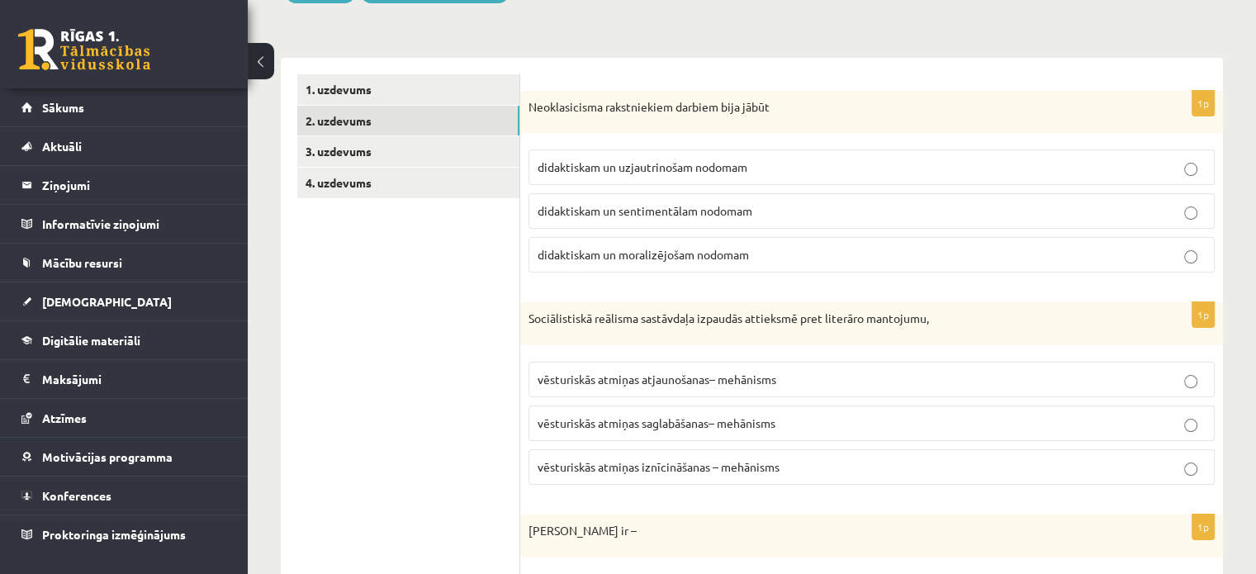
scroll to position [221, 0]
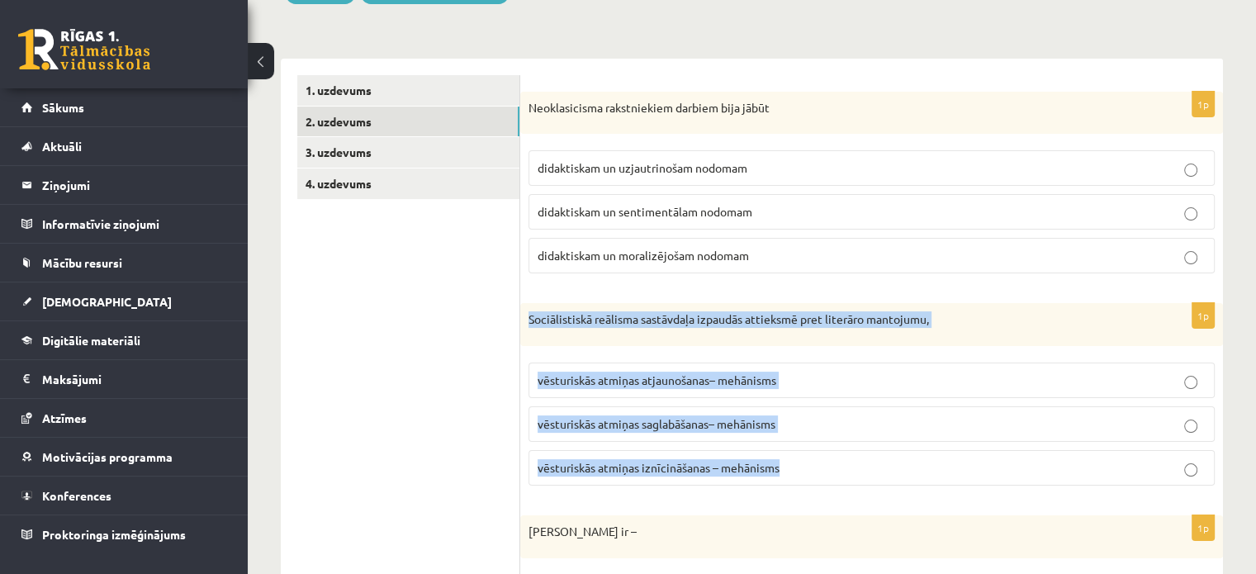
drag, startPoint x: 523, startPoint y: 320, endPoint x: 786, endPoint y: 469, distance: 302.9
click at [786, 469] on div "1p Sociālistiskā reālisma sastāvdaļa izpaudās attieksmē pret literāro mantojumu…" at bounding box center [871, 401] width 703 height 196
copy div "Sociālistiskā reālisma sastāvdaļa izpaudās attieksmē pret literāro mantojumu, v…"
click at [927, 311] on p "Sociālistiskā reālisma sastāvdaļa izpaudās attieksmē pret literāro mantojumu," at bounding box center [831, 319] width 604 height 17
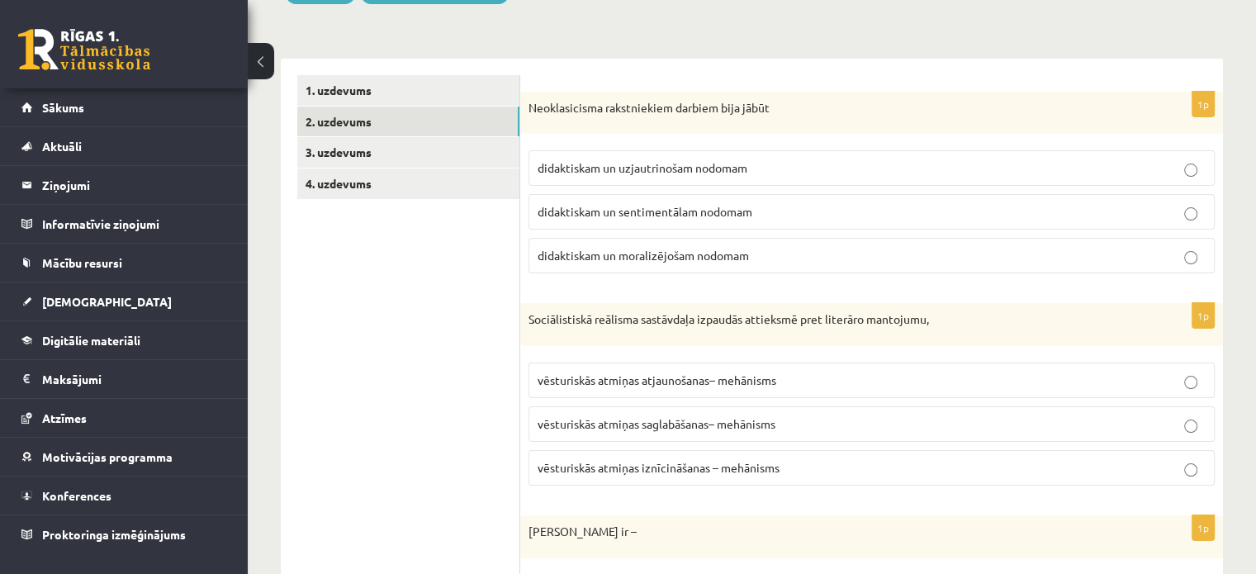
click at [738, 425] on span "vēsturiskās atmiņas saglabāšanas– mehānisms" at bounding box center [657, 423] width 238 height 15
click at [722, 253] on span "didaktiskam un moralizējošam nodomam" at bounding box center [643, 255] width 211 height 15
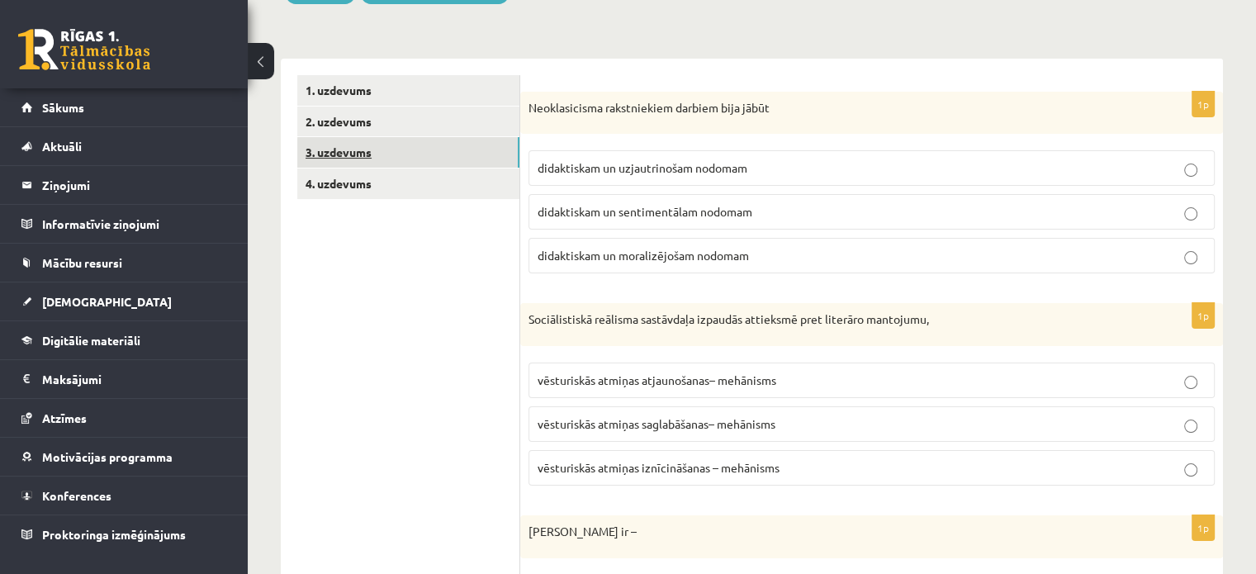
click at [482, 155] on link "3. uzdevums" at bounding box center [408, 152] width 222 height 31
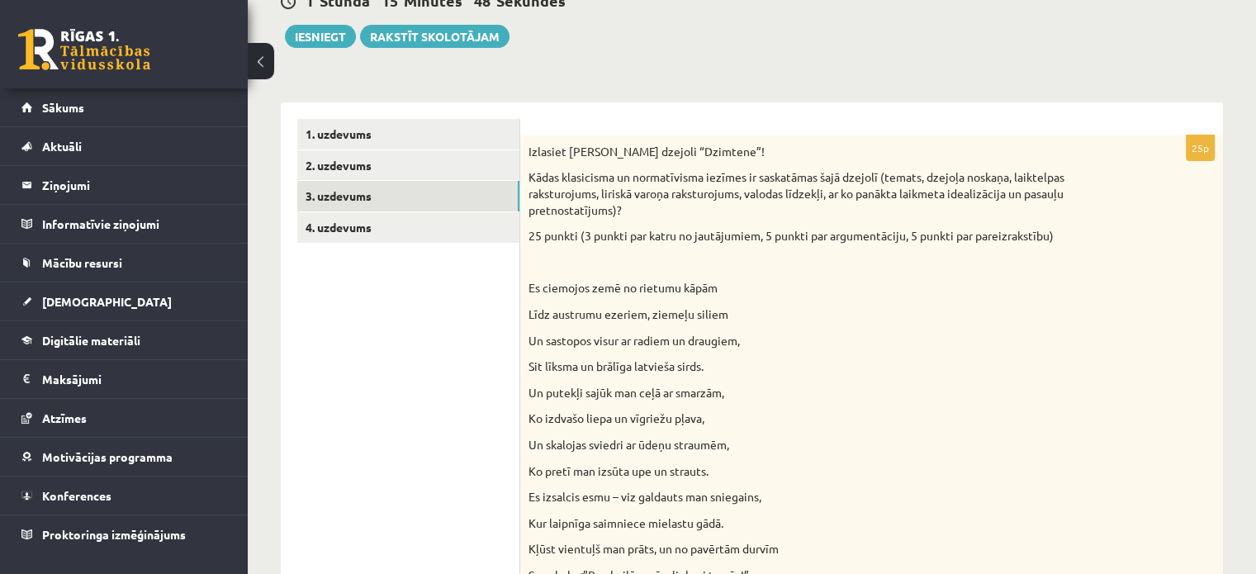
scroll to position [178, 0]
drag, startPoint x: 895, startPoint y: 174, endPoint x: 921, endPoint y: 207, distance: 41.8
drag, startPoint x: 921, startPoint y: 207, endPoint x: 885, endPoint y: 177, distance: 46.9
click at [885, 177] on p "Kādas klasicisma un normatīvisma iezīmes ir saskatāmas šajā dzejolī (temats, dz…" at bounding box center [831, 192] width 604 height 49
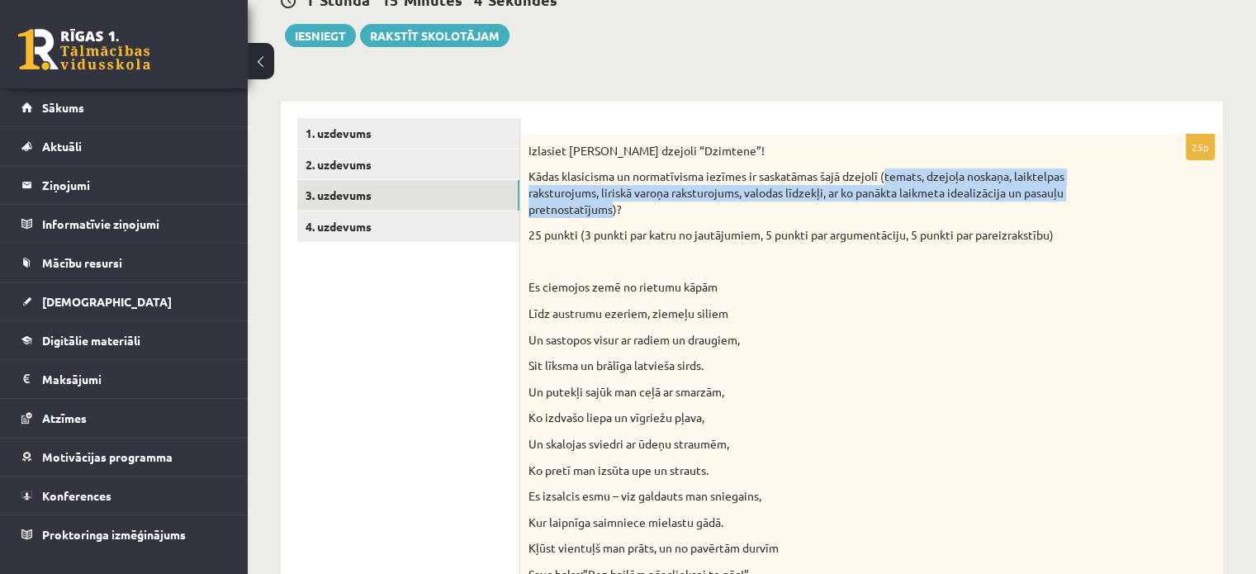
drag, startPoint x: 886, startPoint y: 177, endPoint x: 611, endPoint y: 214, distance: 277.5
click at [611, 214] on p "Kādas klasicisma un normatīvisma iezīmes ir saskatāmas šajā dzejolī (temats, dz…" at bounding box center [831, 192] width 604 height 49
copy p "temats, dzejoļa noskaņa, laiktelpas raksturojums, liriskā varoņa raksturojums, …"
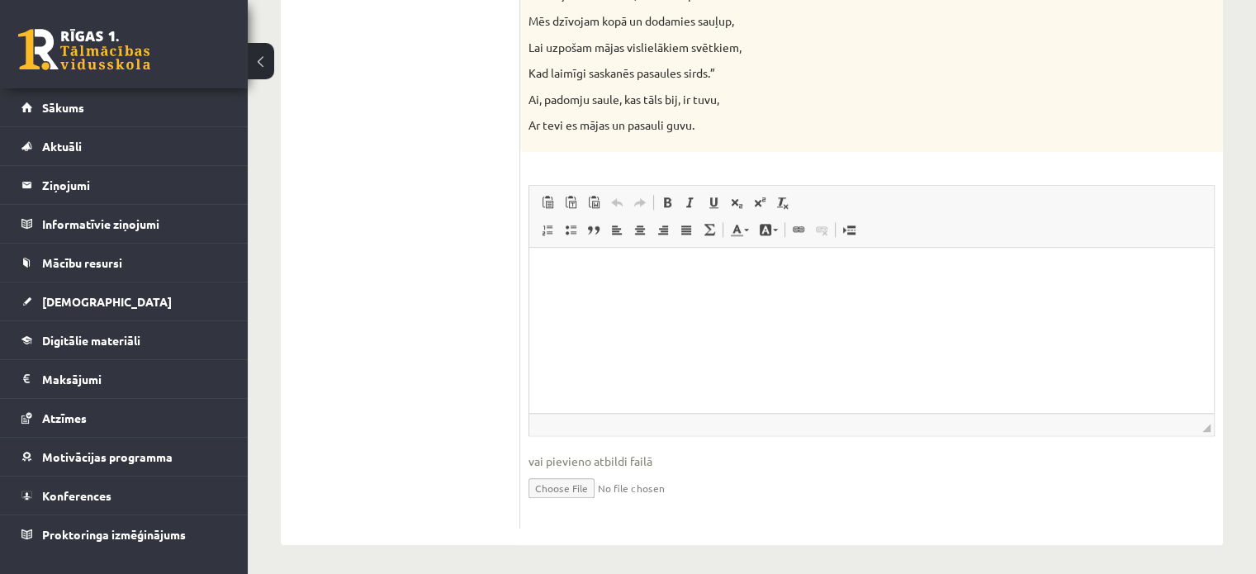
scroll to position [1753, 0]
click at [604, 254] on html at bounding box center [871, 269] width 685 height 50
paste body "Bagātinātā teksta redaktors, wiswyg-editor-user-answer-47024827511320"
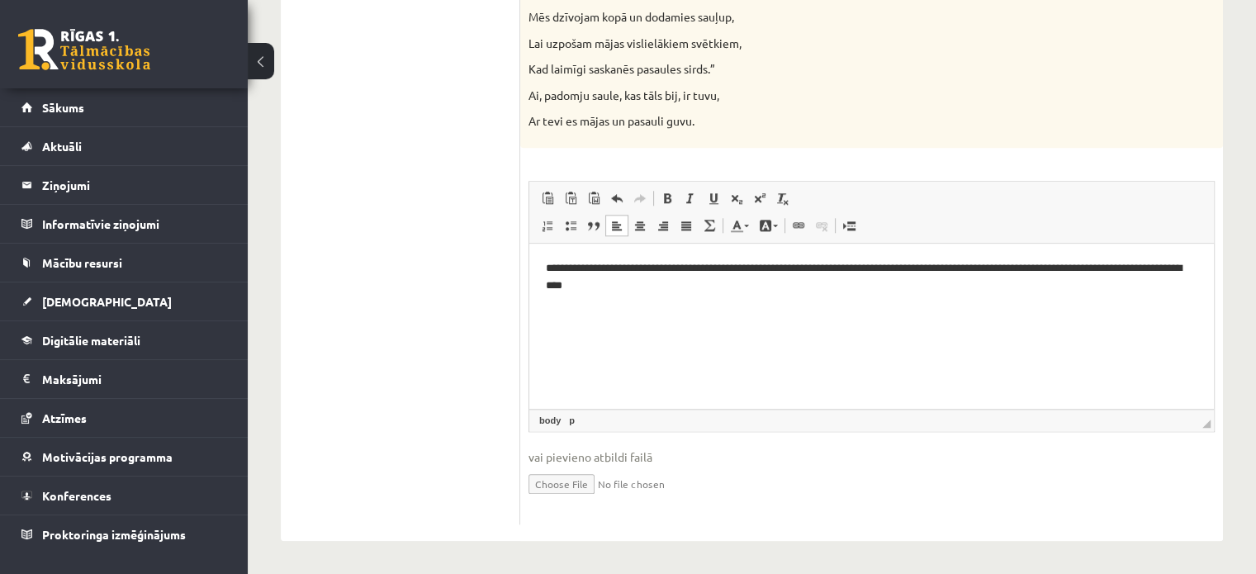
click at [579, 271] on p "**********" at bounding box center [872, 277] width 652 height 35
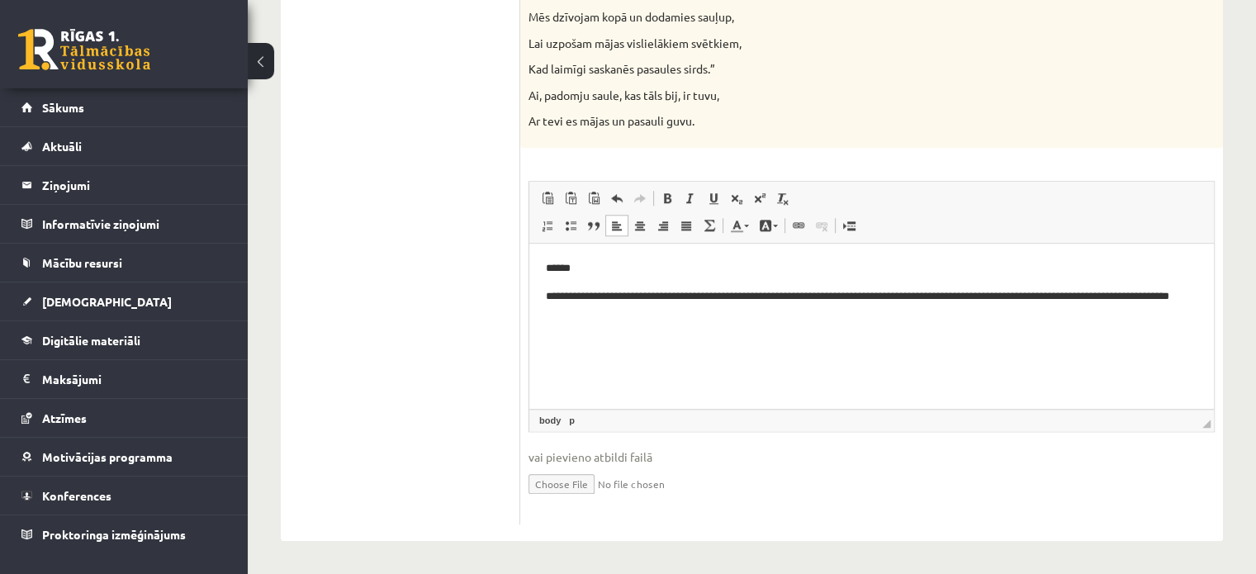
click at [629, 297] on p "**********" at bounding box center [872, 305] width 652 height 35
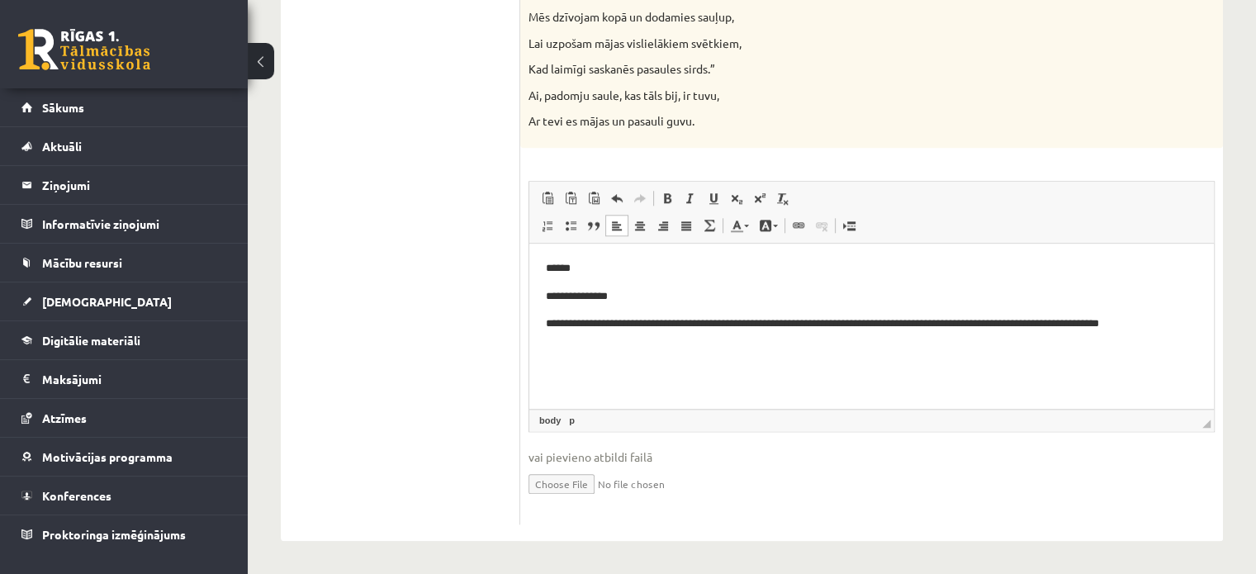
click at [662, 326] on p "**********" at bounding box center [872, 323] width 652 height 17
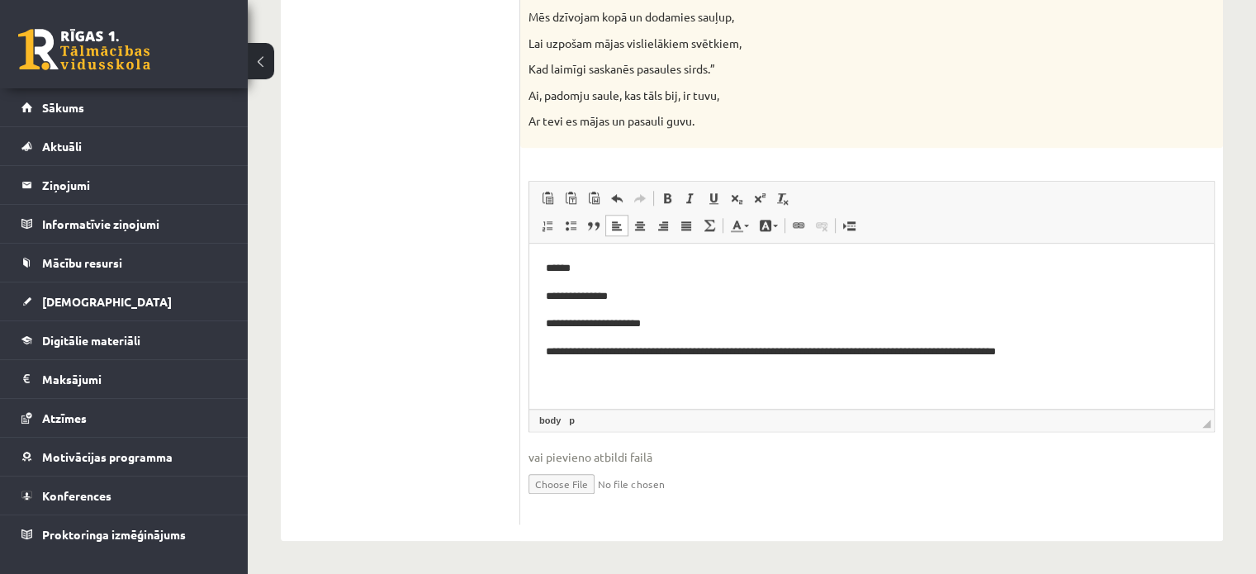
click at [680, 354] on p "**********" at bounding box center [872, 352] width 652 height 17
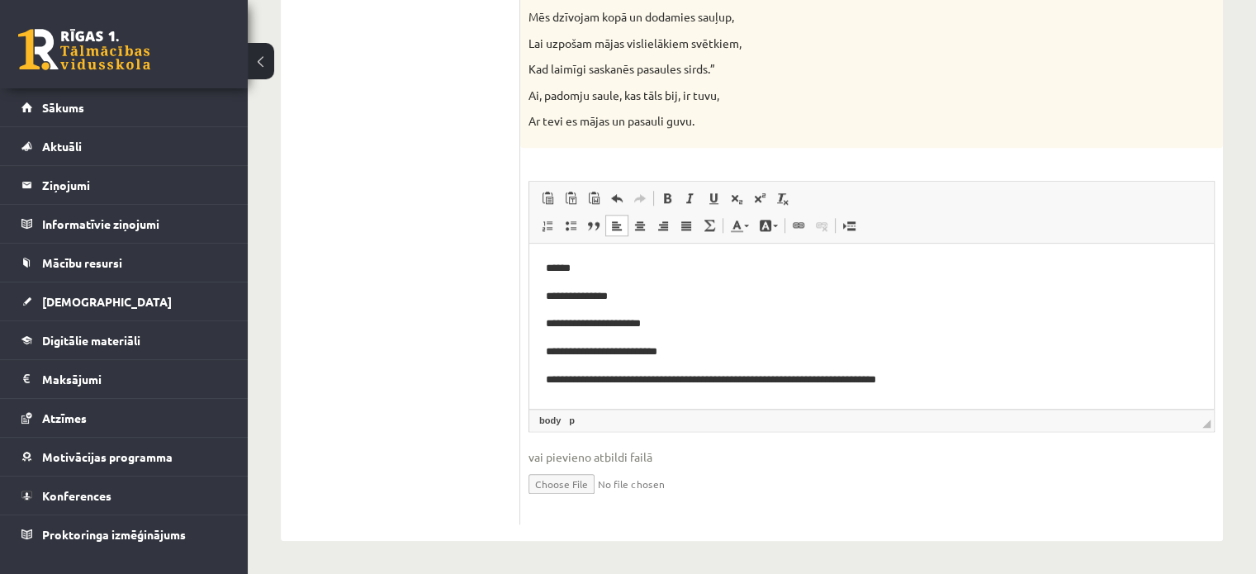
click at [625, 382] on p "**********" at bounding box center [872, 380] width 652 height 17
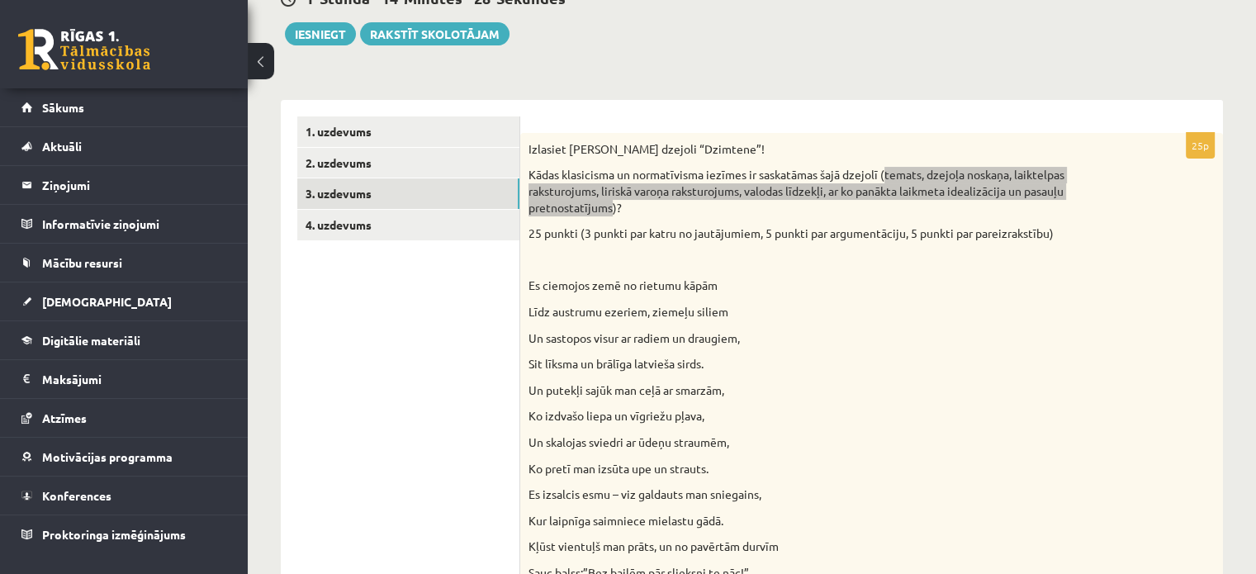
scroll to position [179, 0]
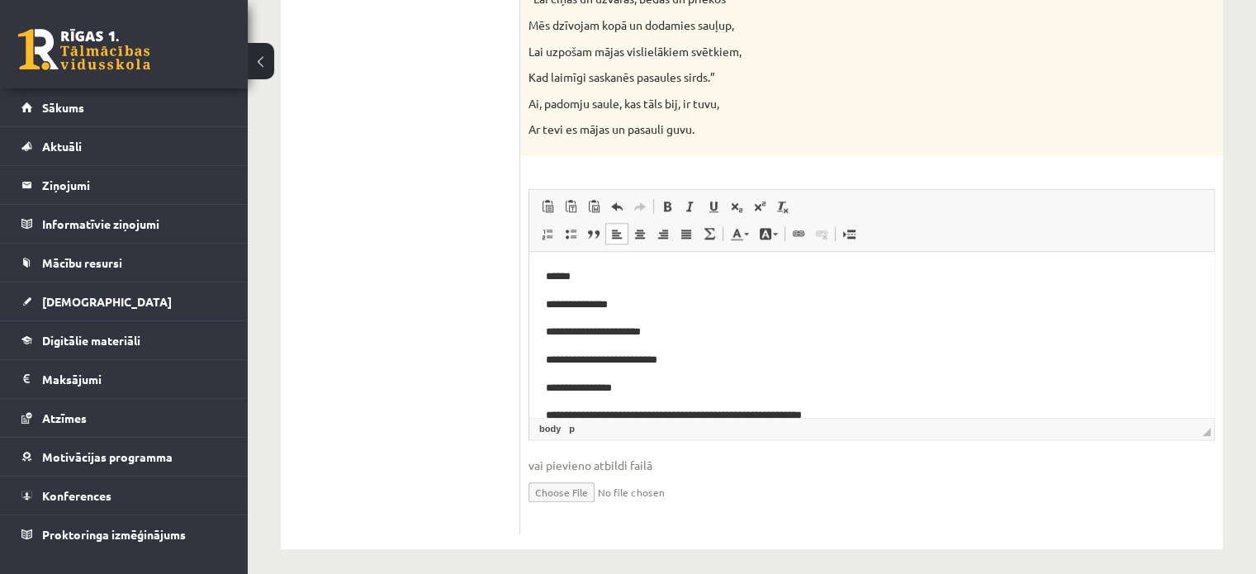
scroll to position [1753, 0]
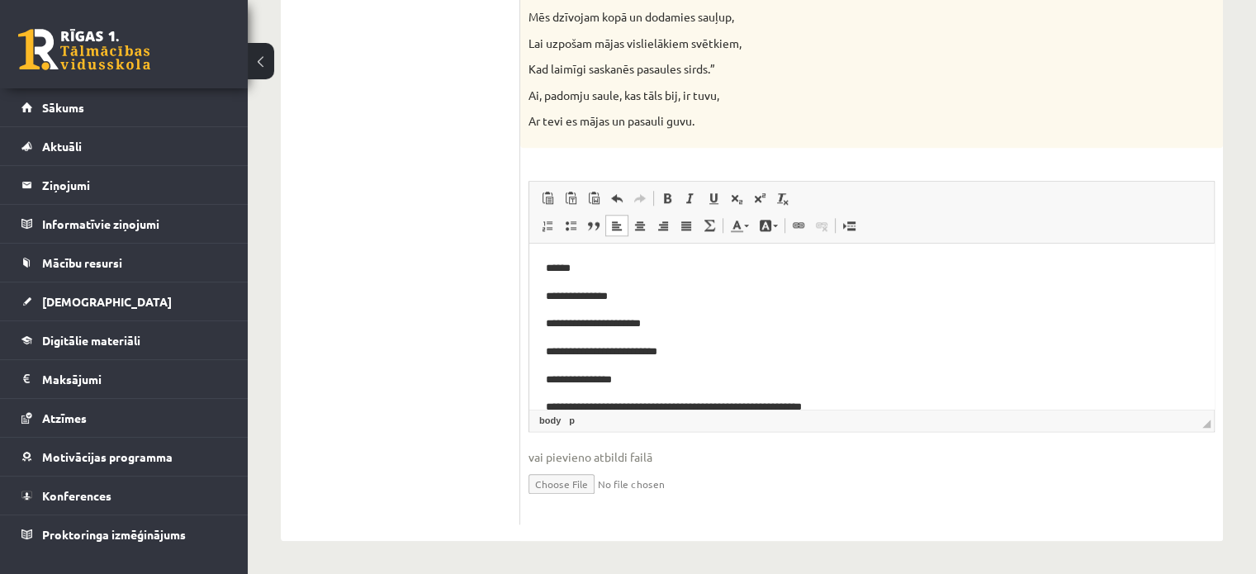
click at [605, 250] on html "**********" at bounding box center [871, 338] width 685 height 189
click at [628, 289] on p "**********" at bounding box center [865, 296] width 639 height 17
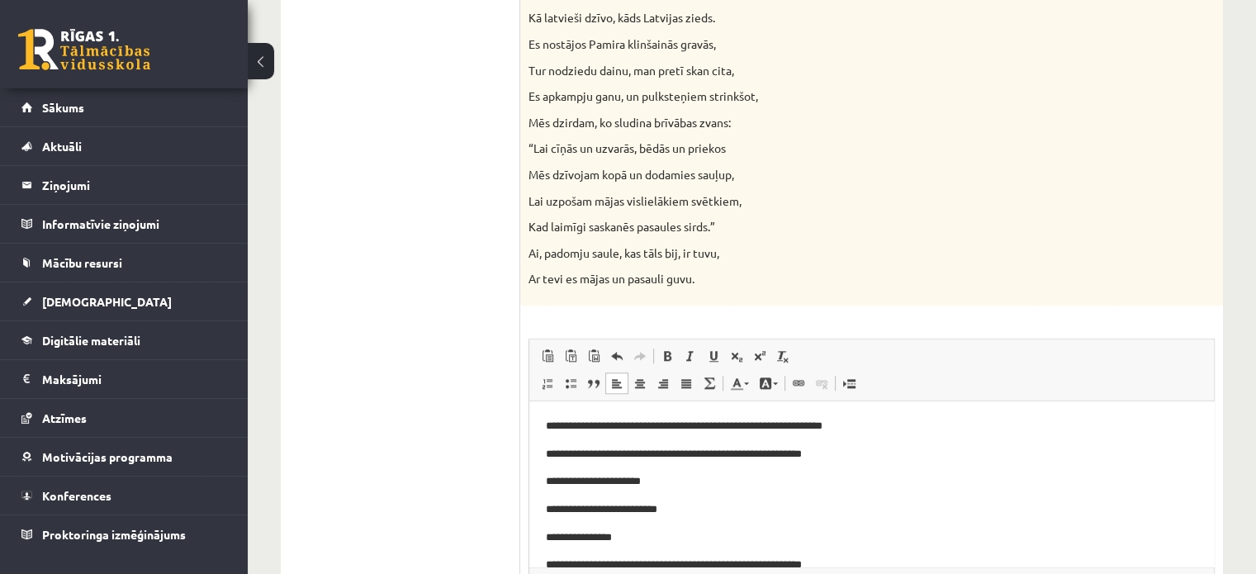
scroll to position [1601, 0]
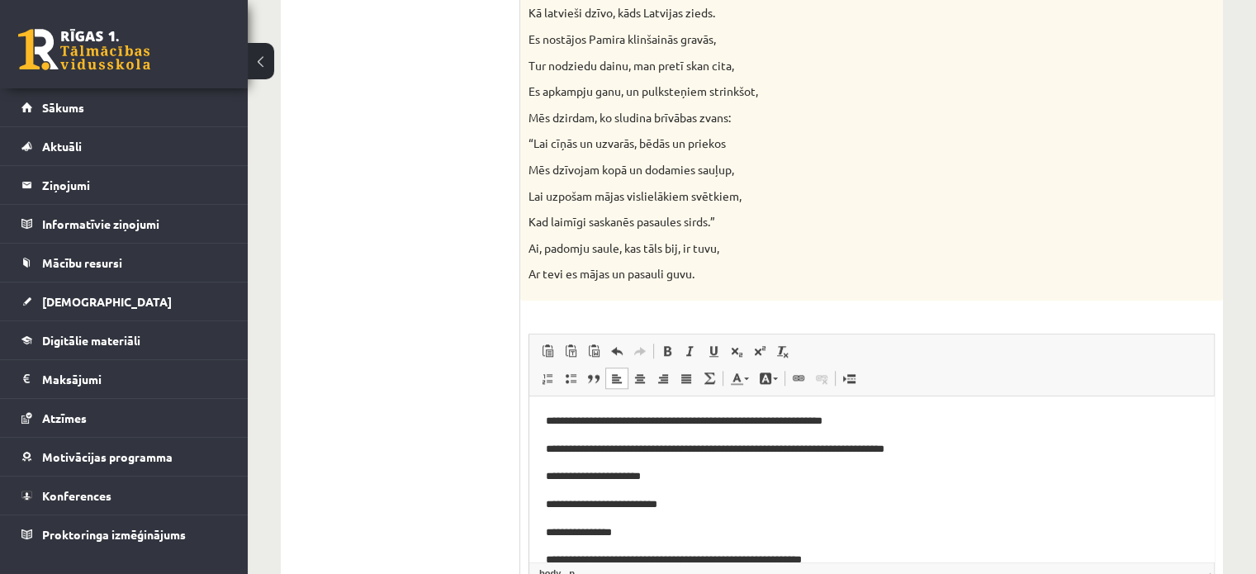
click at [676, 483] on p "**********" at bounding box center [865, 476] width 639 height 17
click at [681, 506] on p "**********" at bounding box center [865, 504] width 639 height 17
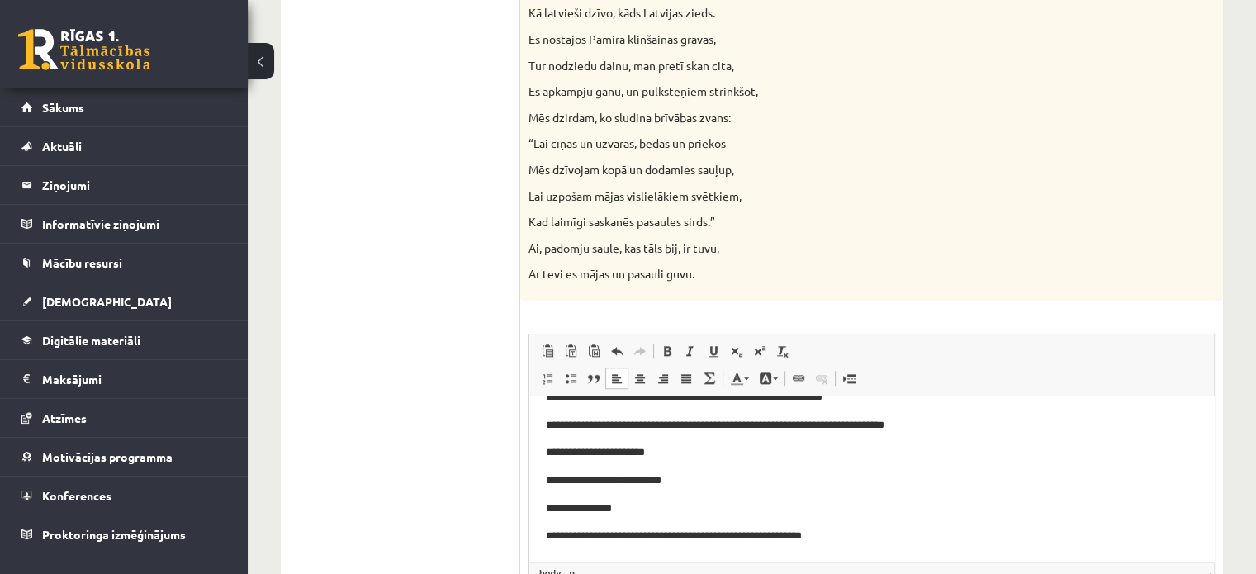
click at [621, 515] on p "**********" at bounding box center [865, 508] width 639 height 17
click at [847, 542] on p "**********" at bounding box center [865, 536] width 639 height 17
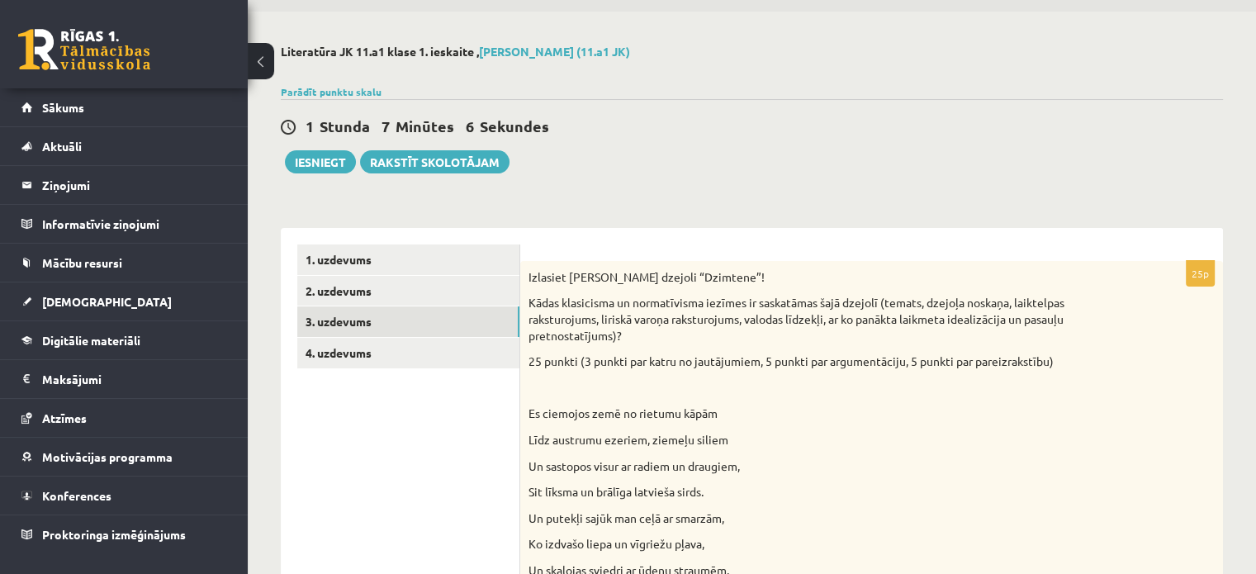
scroll to position [0, 0]
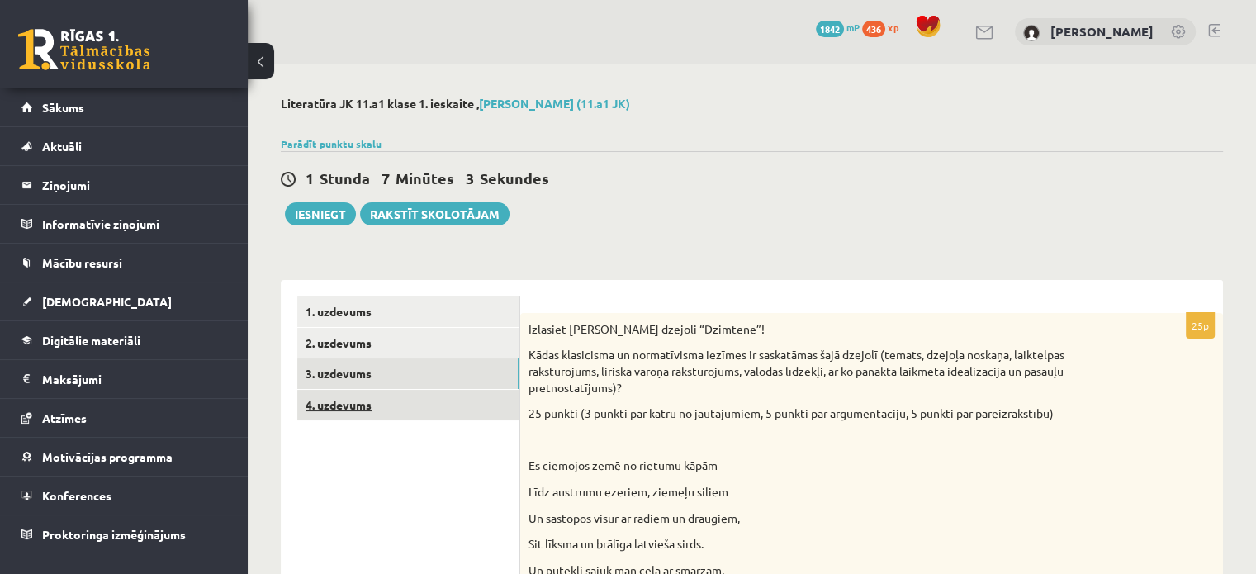
click at [448, 410] on link "4. uzdevums" at bounding box center [408, 405] width 222 height 31
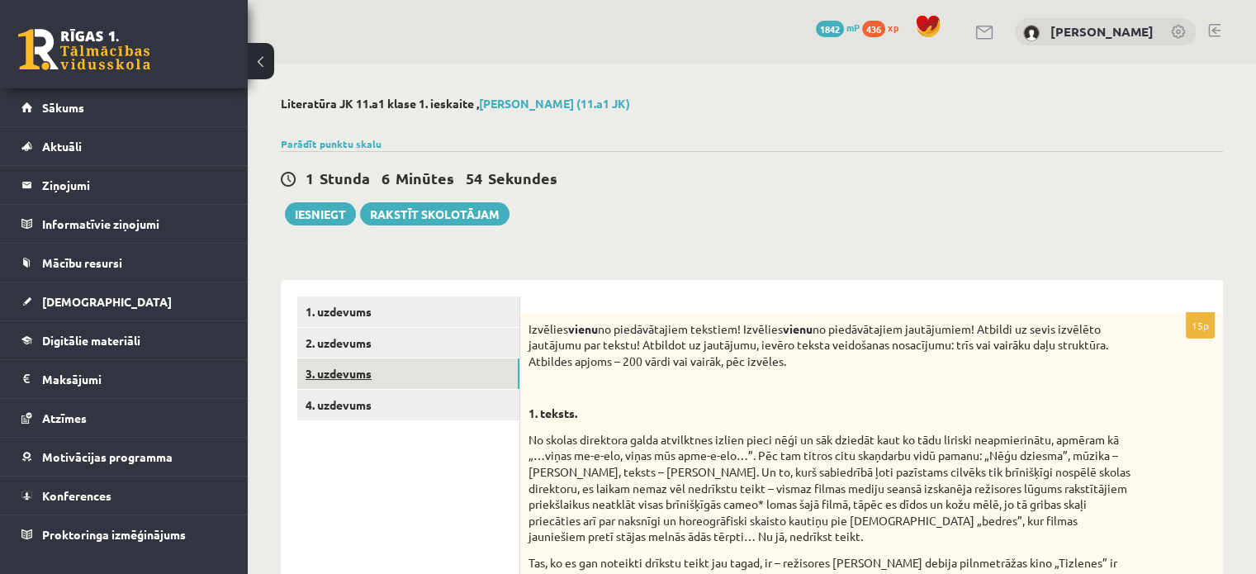
click at [429, 374] on link "3. uzdevums" at bounding box center [408, 373] width 222 height 31
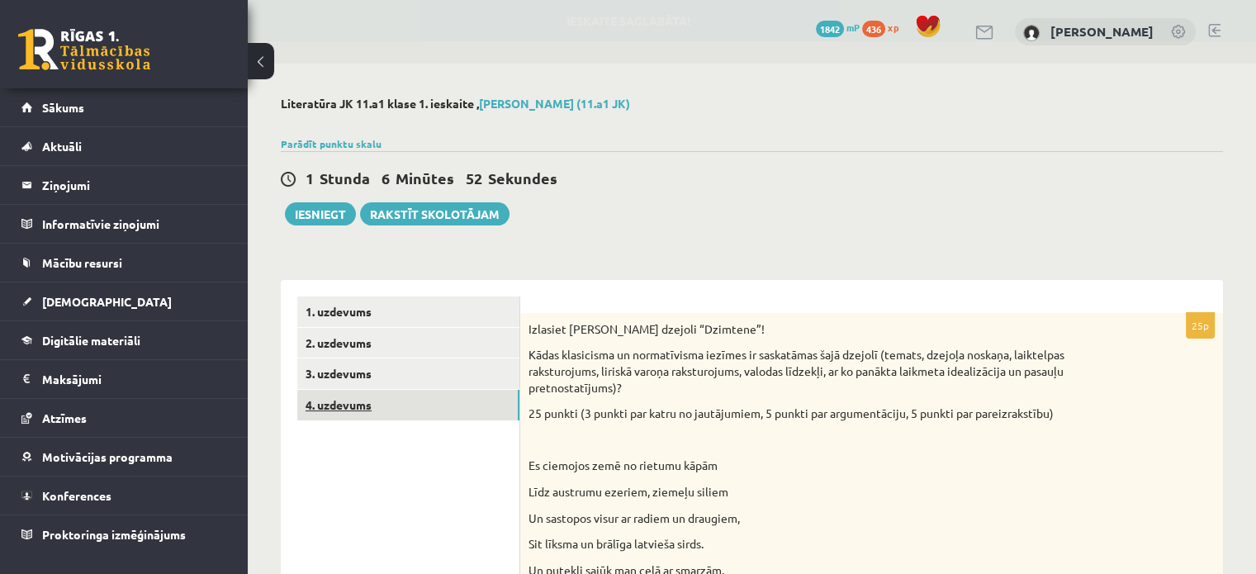
click at [436, 399] on link "4. uzdevums" at bounding box center [408, 405] width 222 height 31
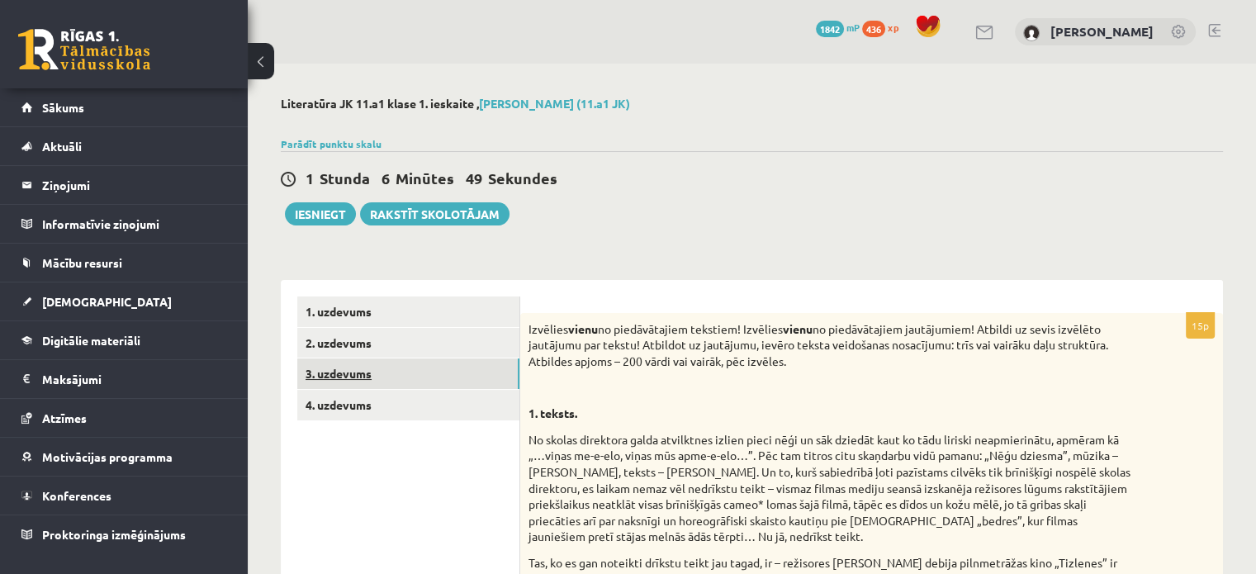
click at [424, 377] on link "3. uzdevums" at bounding box center [408, 373] width 222 height 31
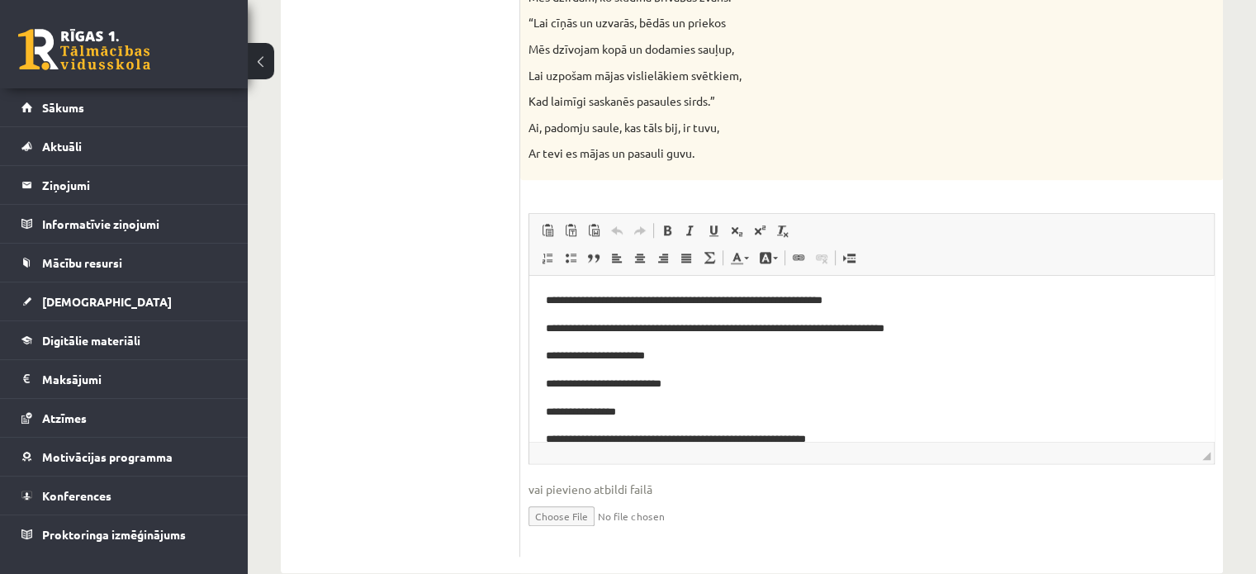
scroll to position [1753, 0]
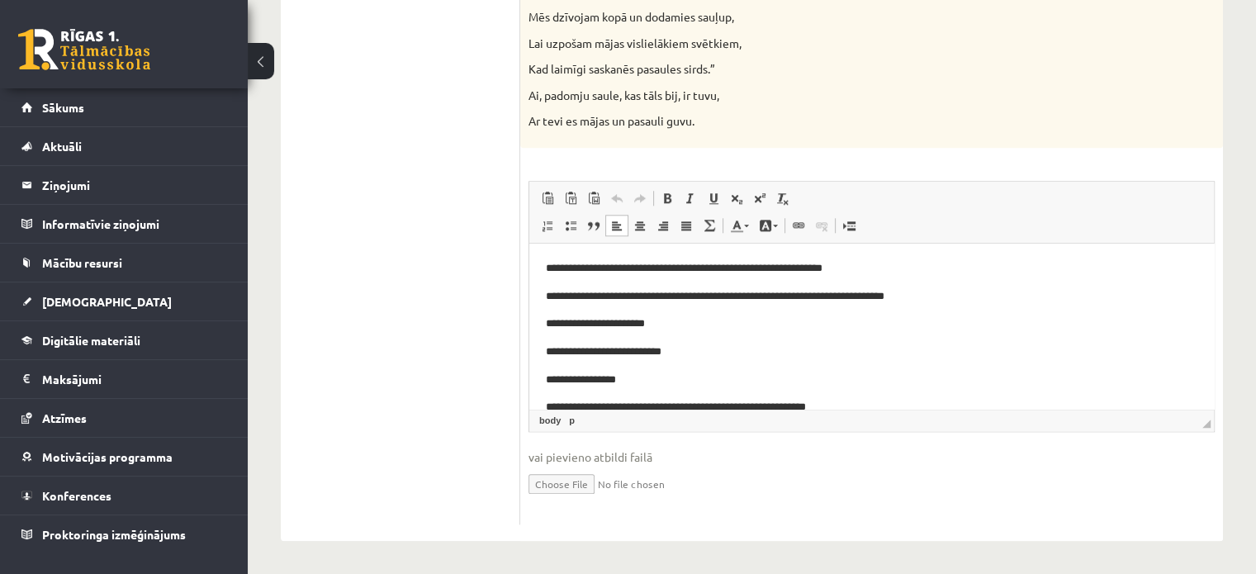
click at [697, 314] on body "**********" at bounding box center [872, 338] width 652 height 156
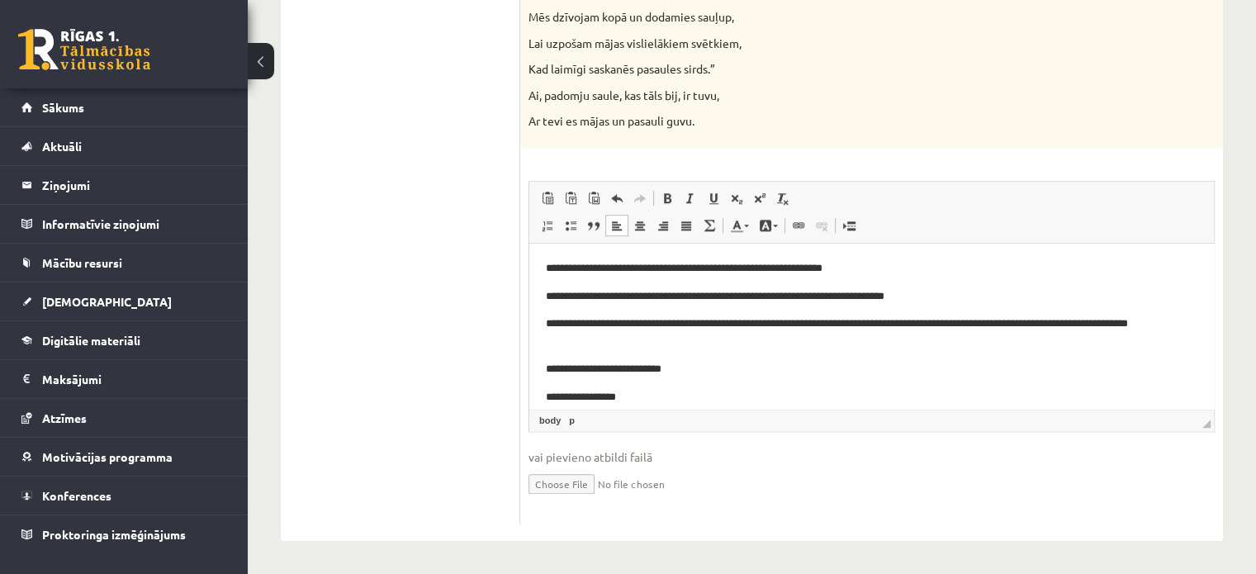
scroll to position [41, 0]
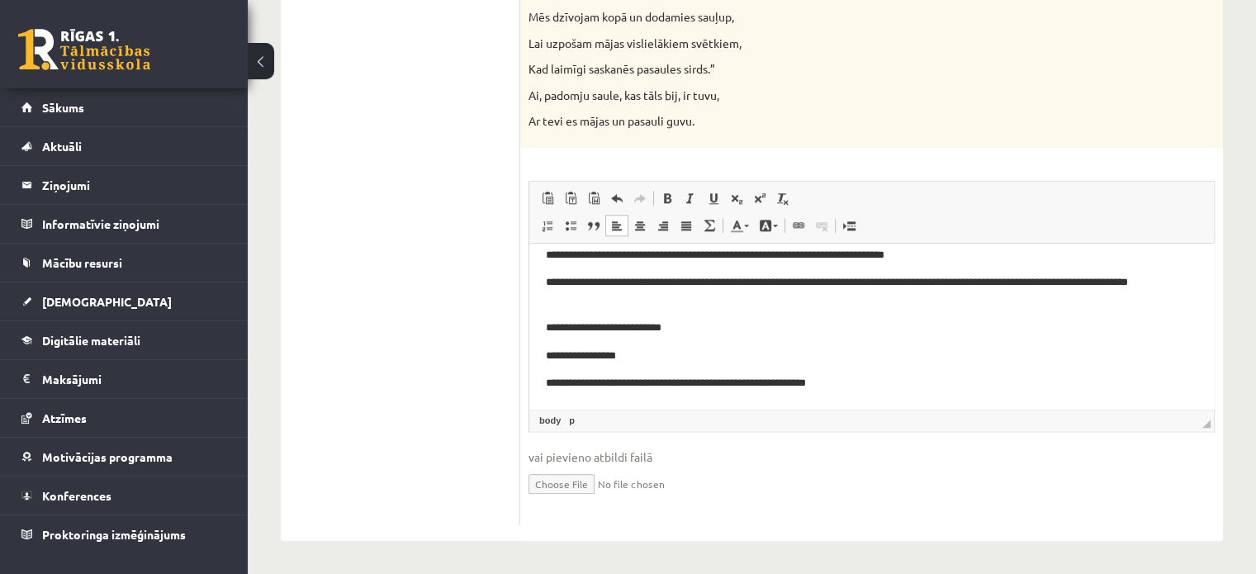
click at [711, 331] on p "**********" at bounding box center [865, 328] width 639 height 17
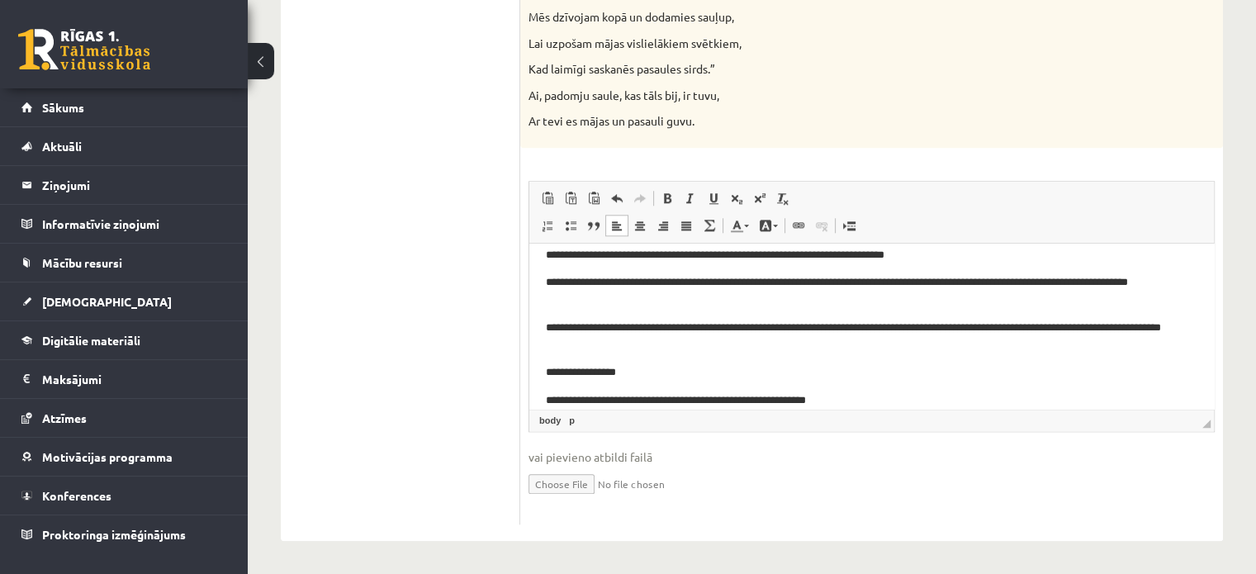
scroll to position [59, 0]
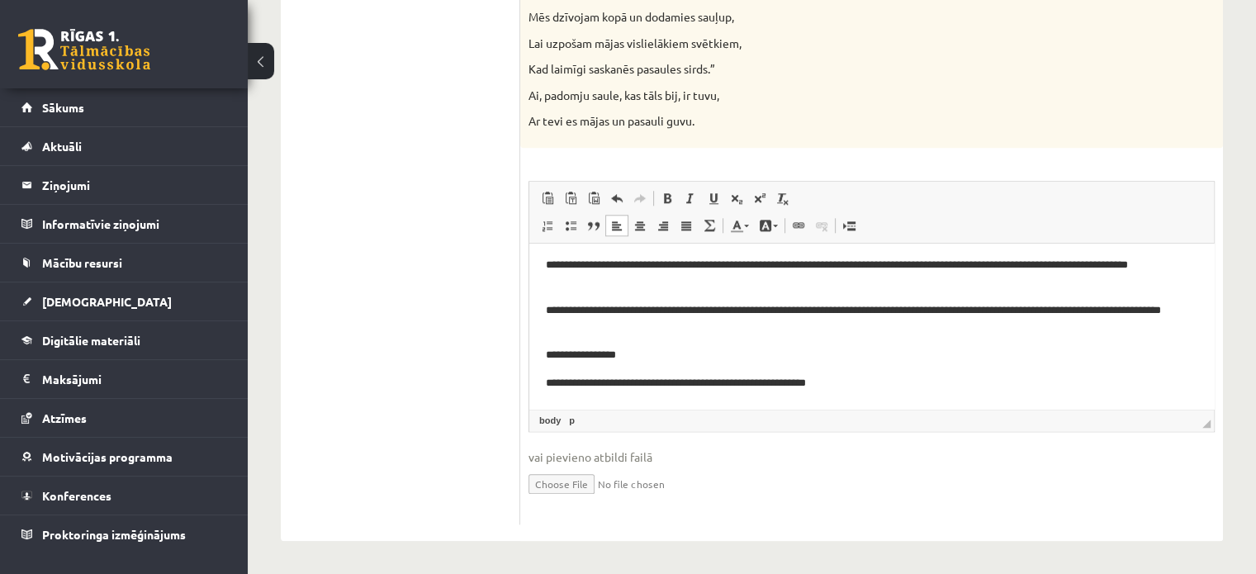
click at [623, 354] on p "**********" at bounding box center [865, 355] width 639 height 17
click at [933, 372] on body "**********" at bounding box center [872, 297] width 652 height 191
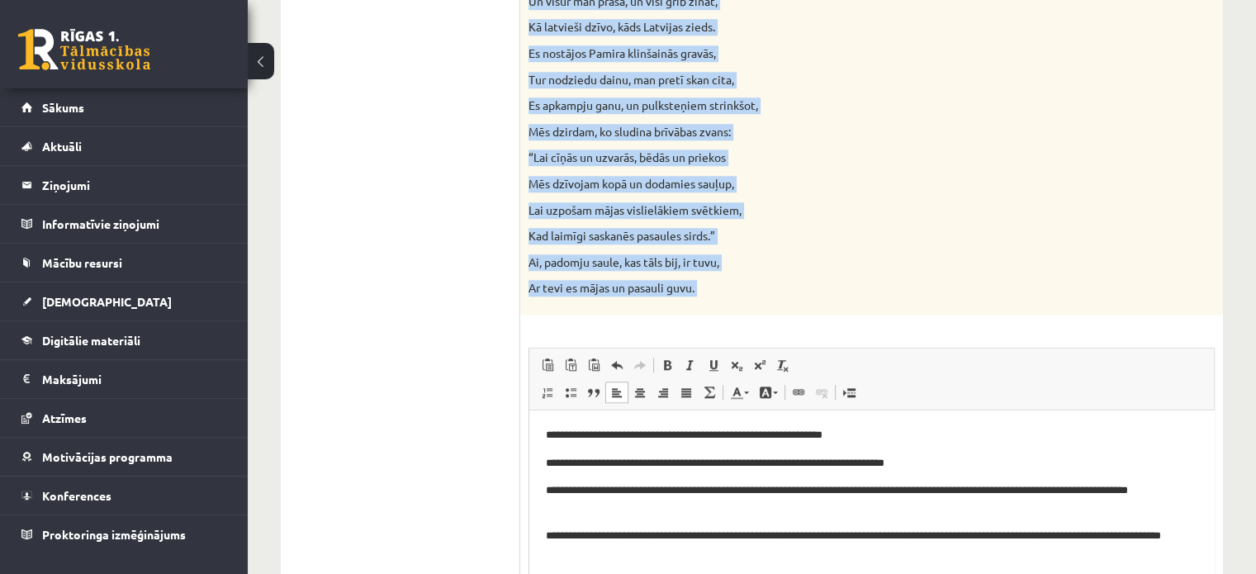
scroll to position [1598, 0]
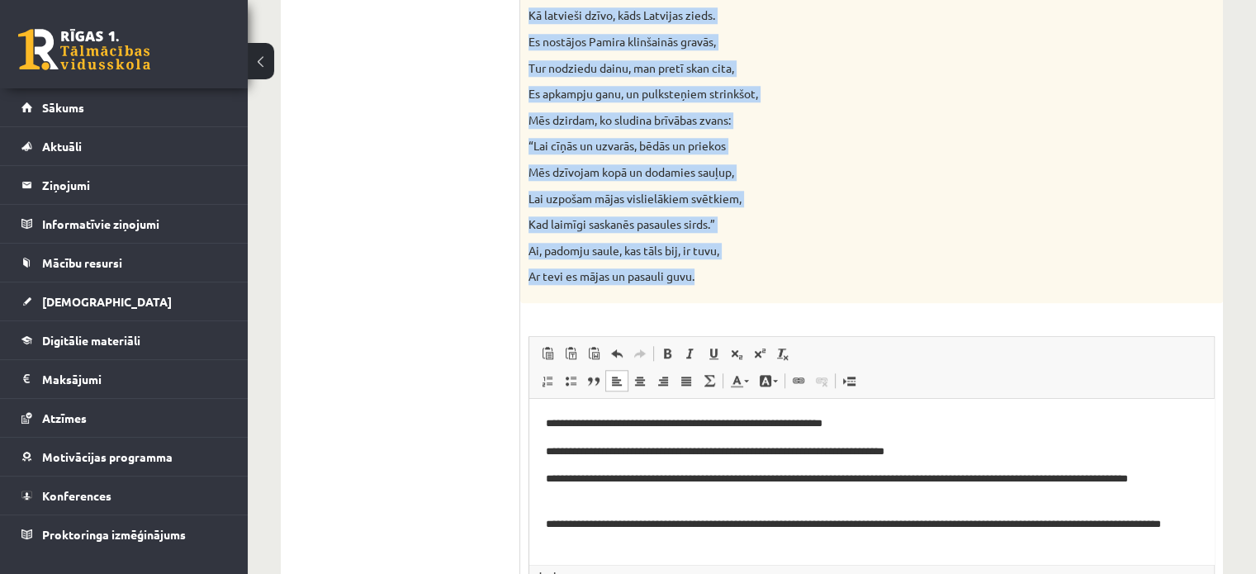
drag, startPoint x: 527, startPoint y: 402, endPoint x: 701, endPoint y: 275, distance: 215.7
copy div "Lo ipsumdol sita co adipisc elits Doei temporin utlabor, etdolor magnaa En admi…"
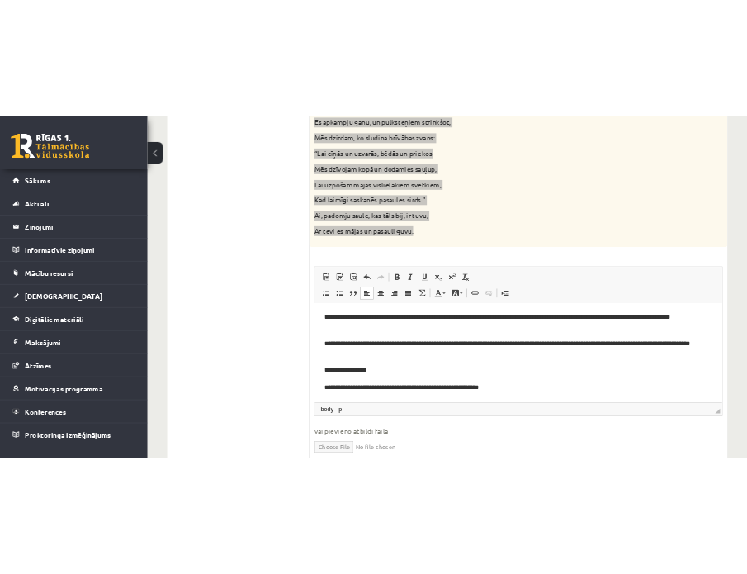
scroll to position [1677, 0]
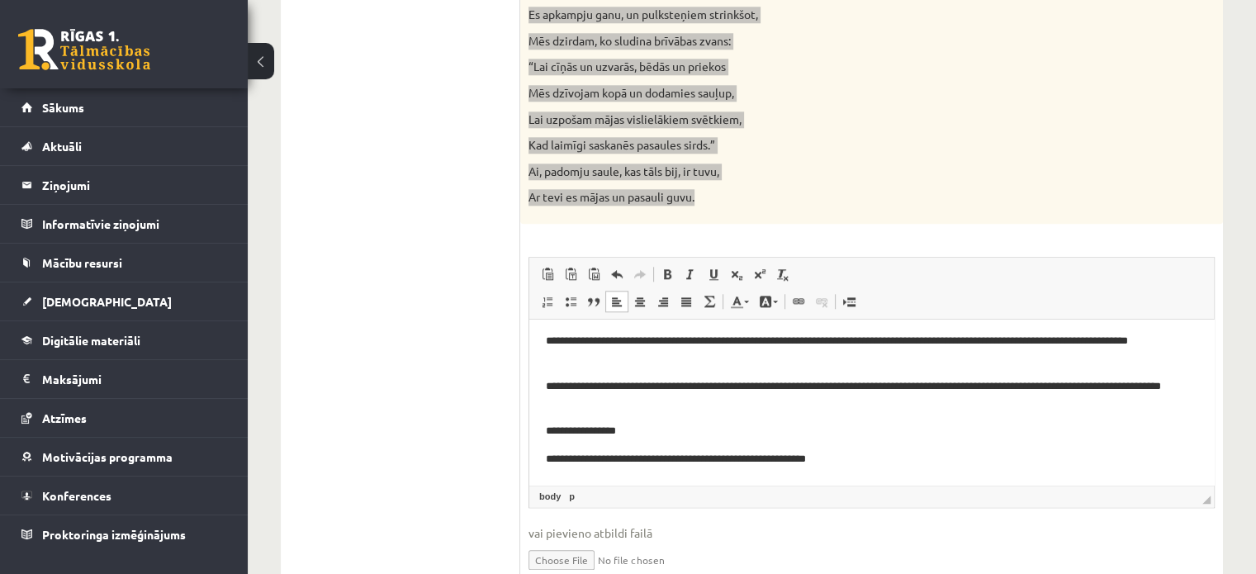
click at [647, 443] on body "**********" at bounding box center [872, 372] width 652 height 191
click at [636, 419] on body "**********" at bounding box center [872, 372] width 652 height 191
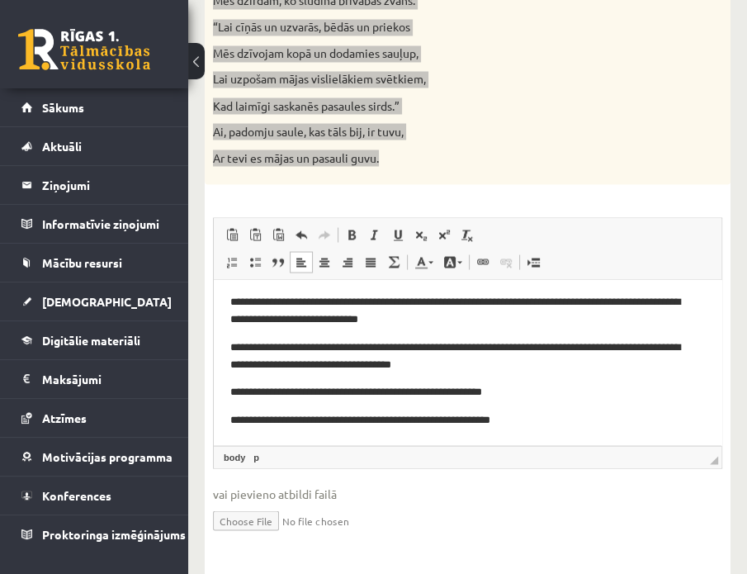
scroll to position [1783, 0]
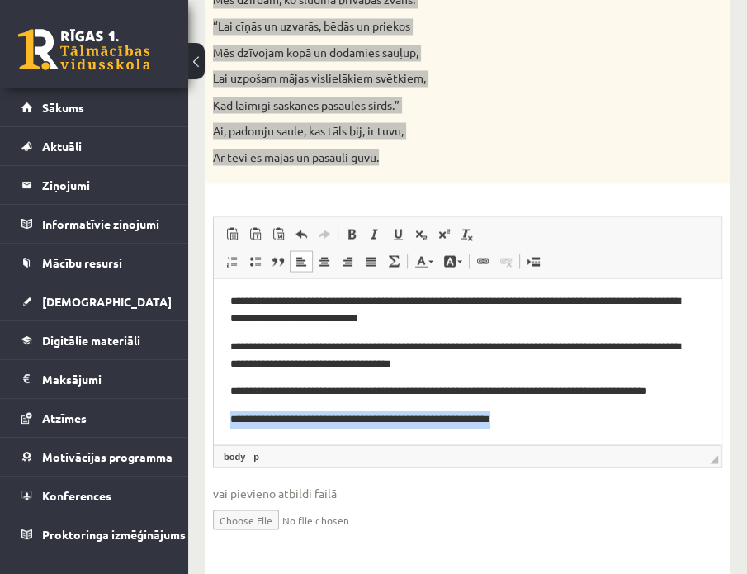
drag, startPoint x: 529, startPoint y: 422, endPoint x: 225, endPoint y: 406, distance: 303.5
click at [225, 406] on html "**********" at bounding box center [468, 332] width 508 height 224
copy p "**********"
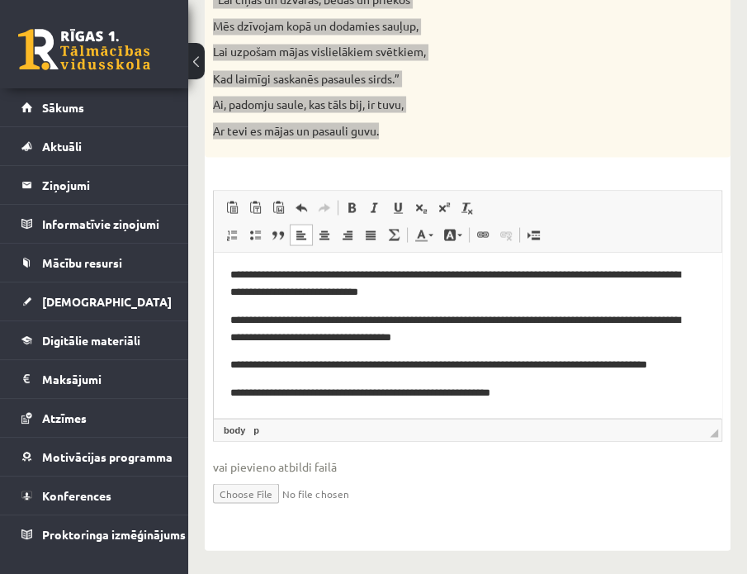
click at [544, 396] on p "**********" at bounding box center [461, 391] width 462 height 17
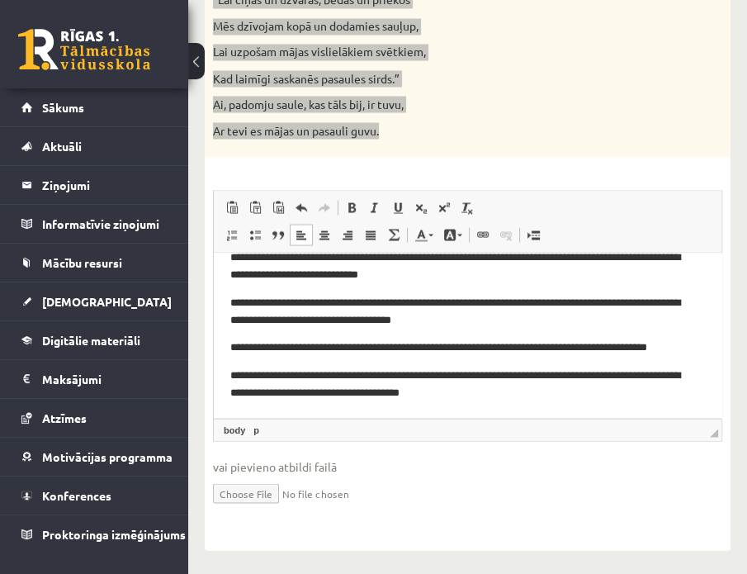
click at [371, 394] on p "**********" at bounding box center [461, 383] width 462 height 35
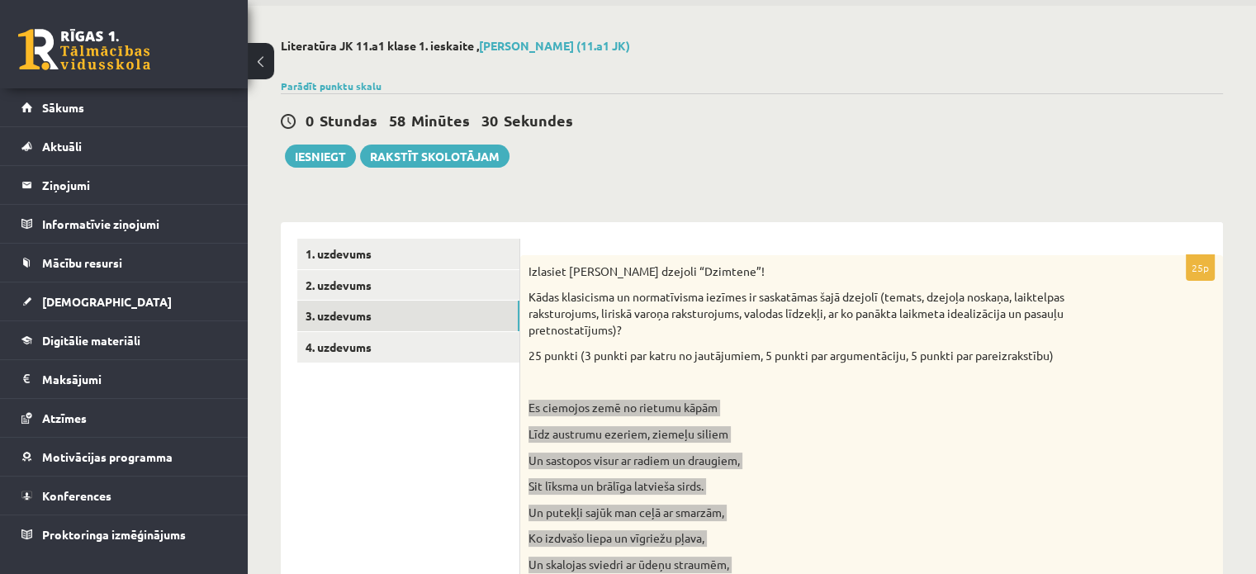
scroll to position [0, 0]
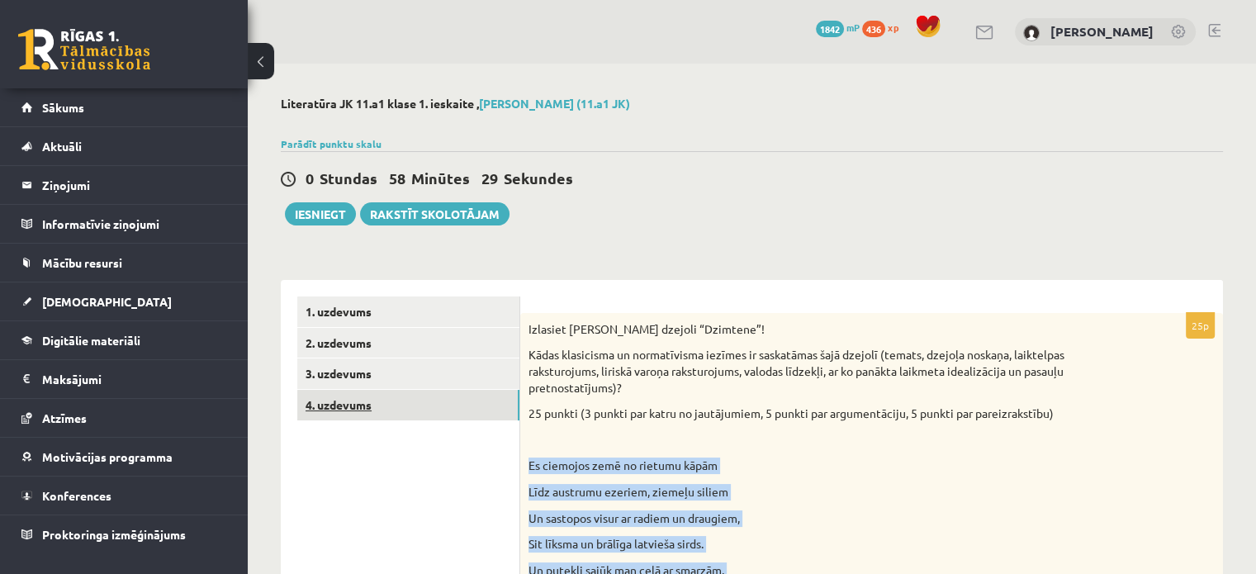
click at [382, 401] on link "4. uzdevums" at bounding box center [408, 405] width 222 height 31
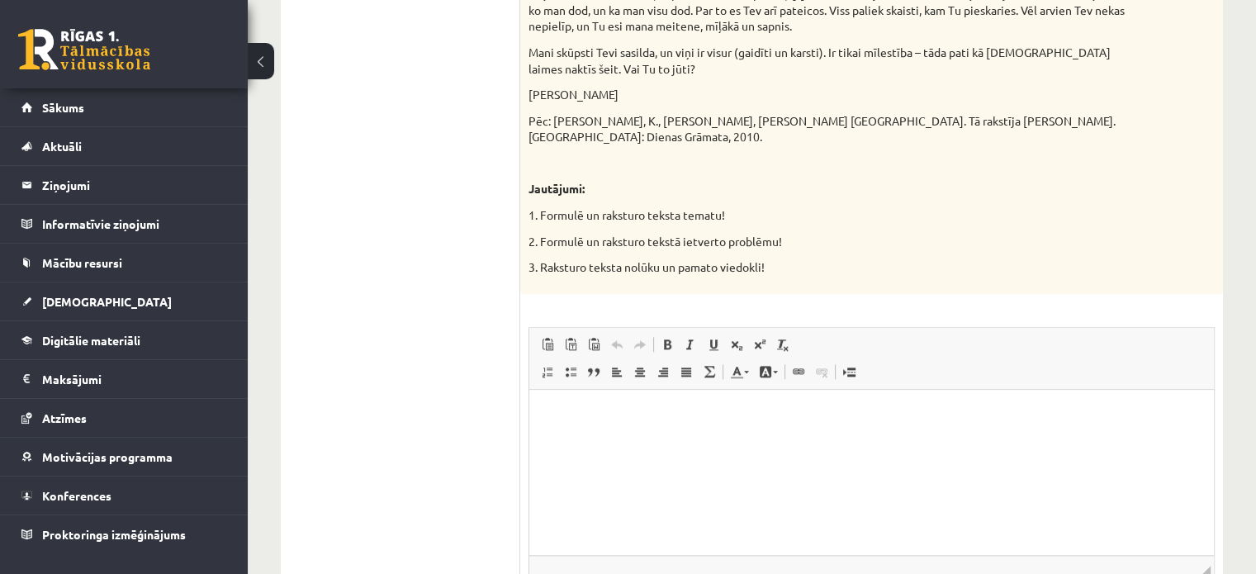
scroll to position [1748, 0]
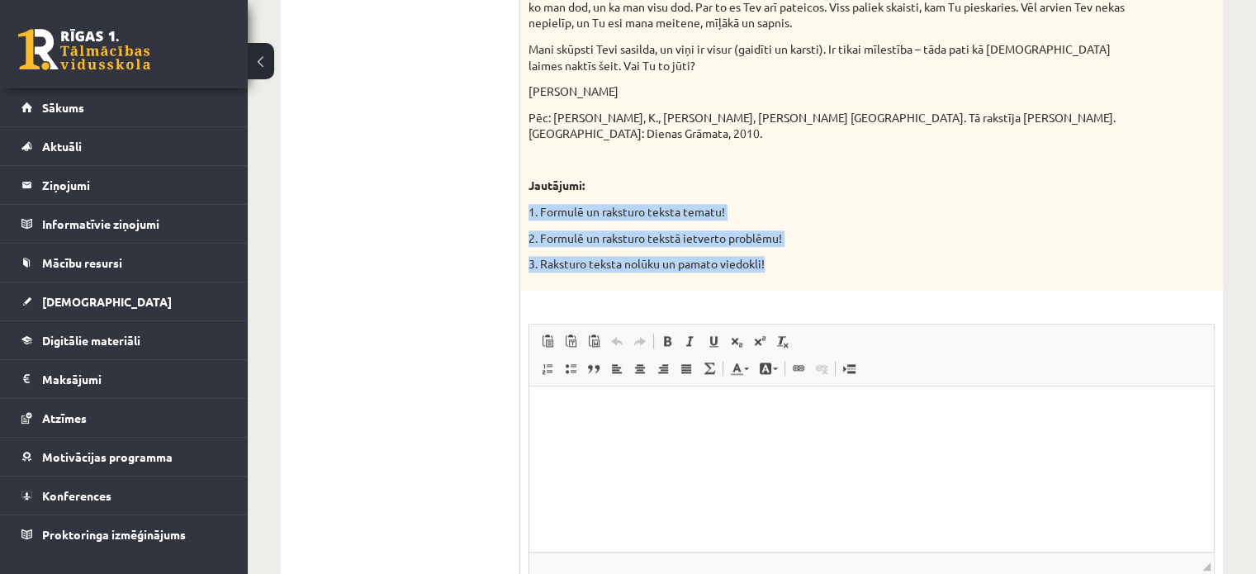
drag, startPoint x: 528, startPoint y: 193, endPoint x: 770, endPoint y: 259, distance: 250.6
copy div "1. Formulē un raksturo teksta tematu! 2. Formulē un raksturo tekstā ietverto pr…"
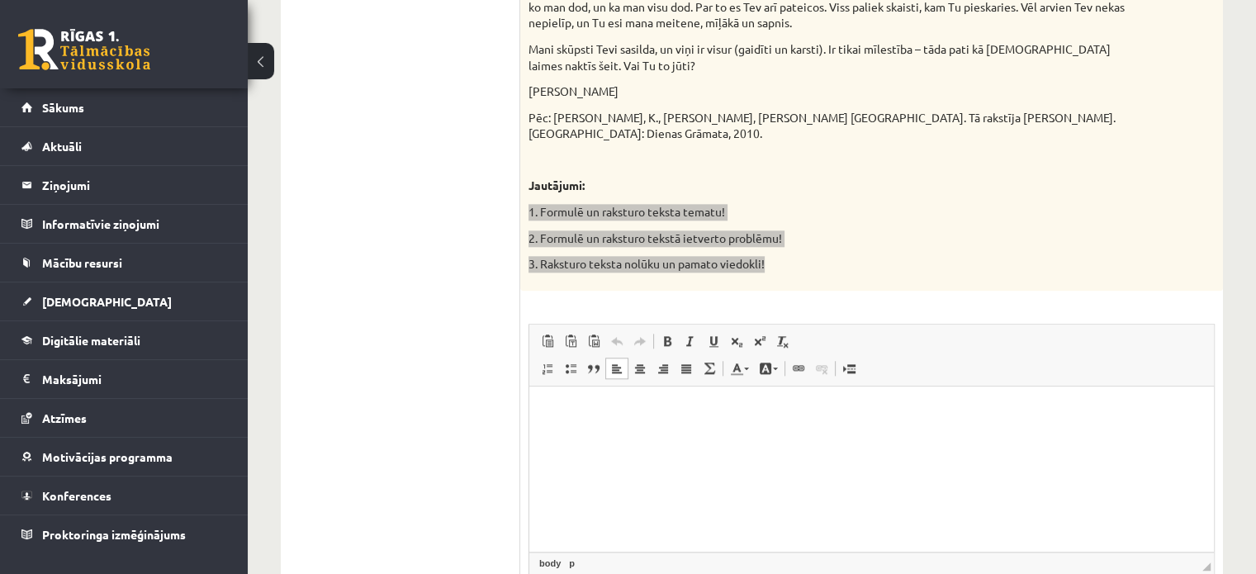
click at [683, 415] on p "Bagātinātā teksta redaktors, wiswyg-editor-user-answer-47024782855760" at bounding box center [872, 410] width 652 height 17
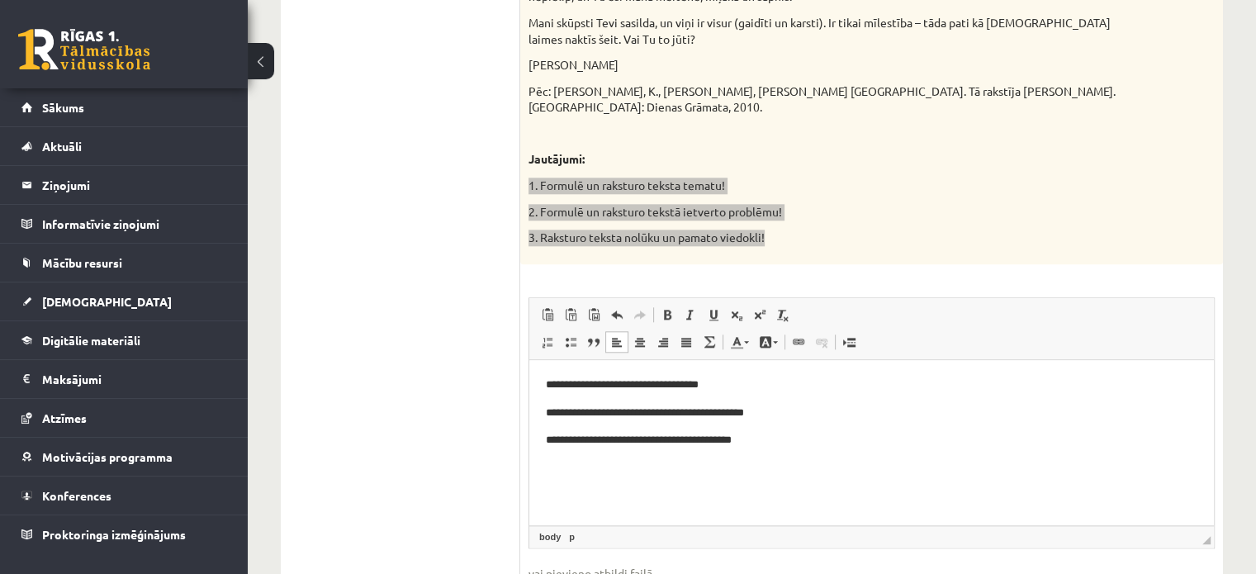
scroll to position [1781, 0]
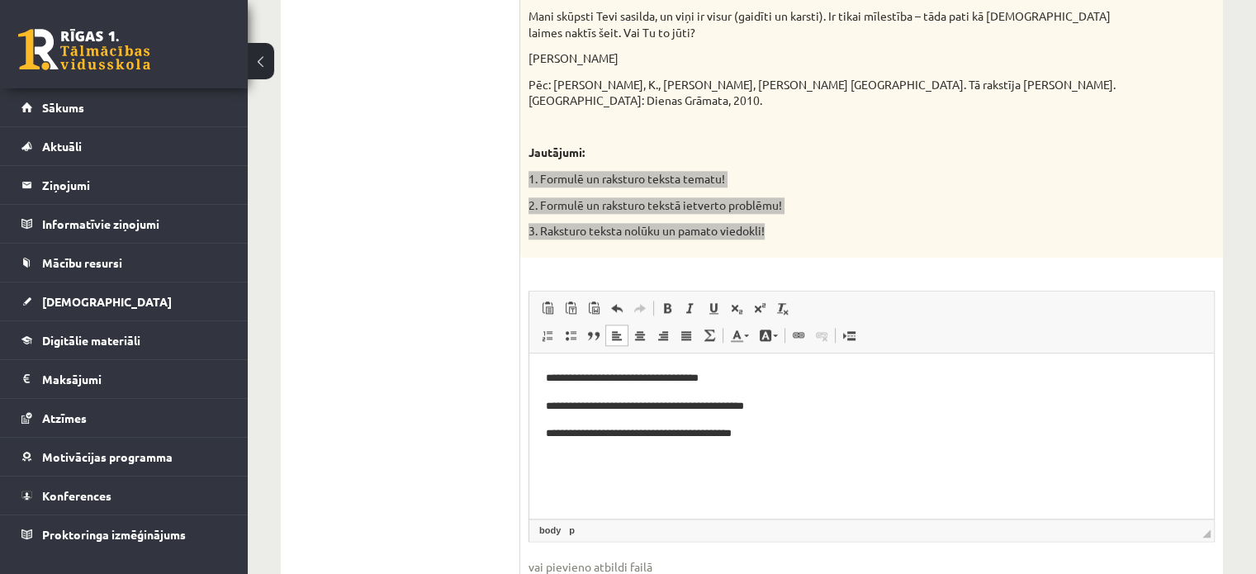
click at [790, 458] on html "**********" at bounding box center [871, 406] width 685 height 106
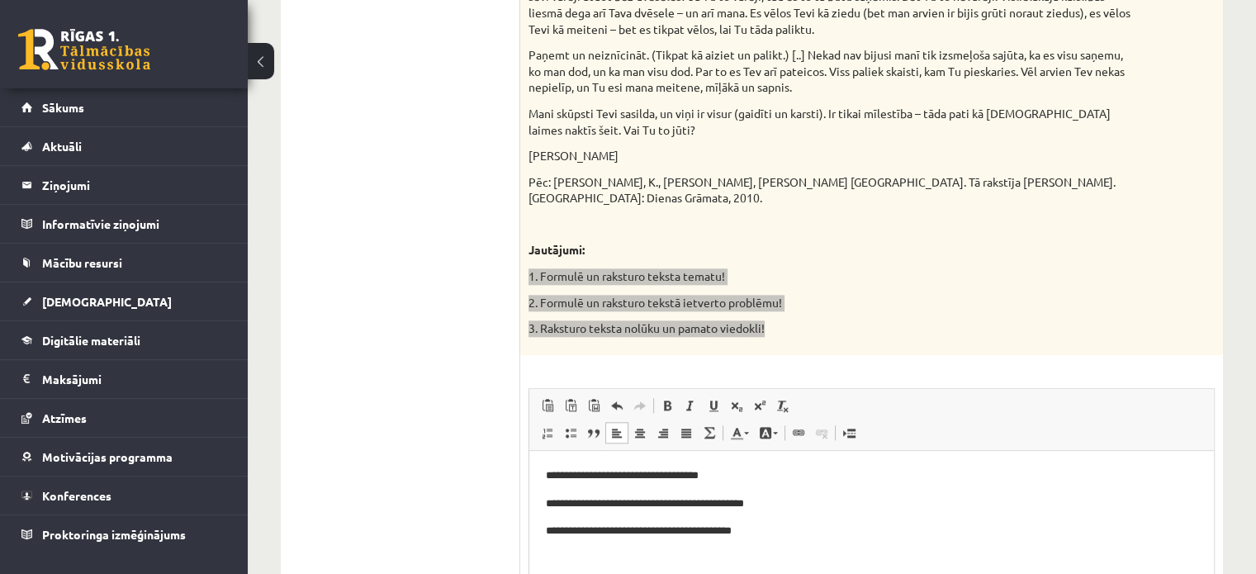
scroll to position [1874, 0]
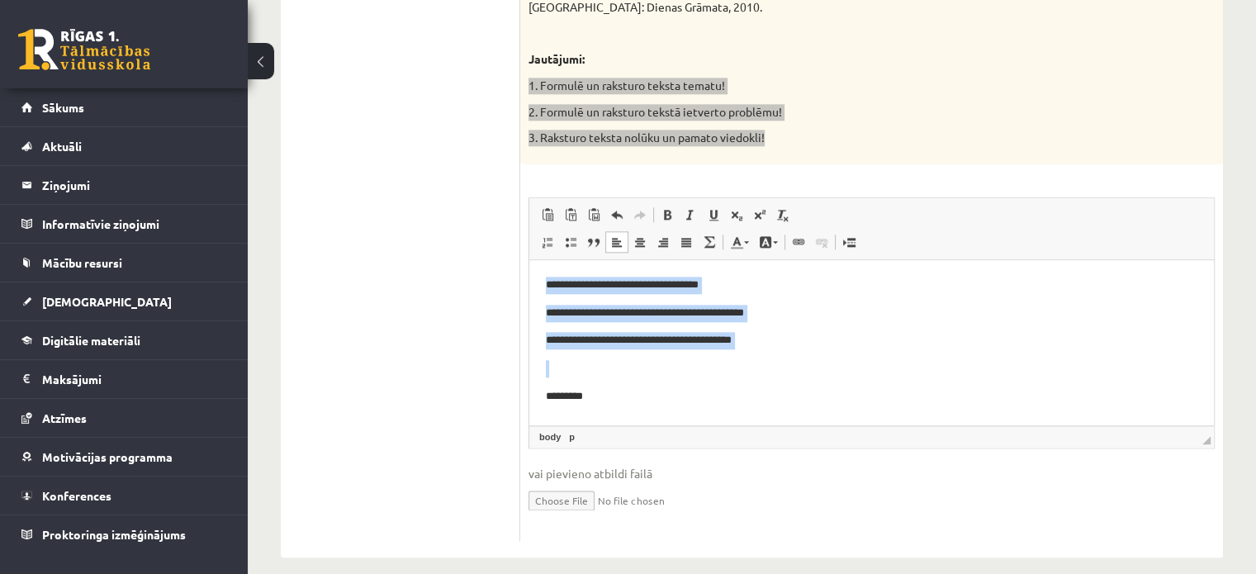
drag, startPoint x: 556, startPoint y: 375, endPoint x: 543, endPoint y: 287, distance: 88.4
click at [543, 287] on html "**********" at bounding box center [871, 340] width 685 height 162
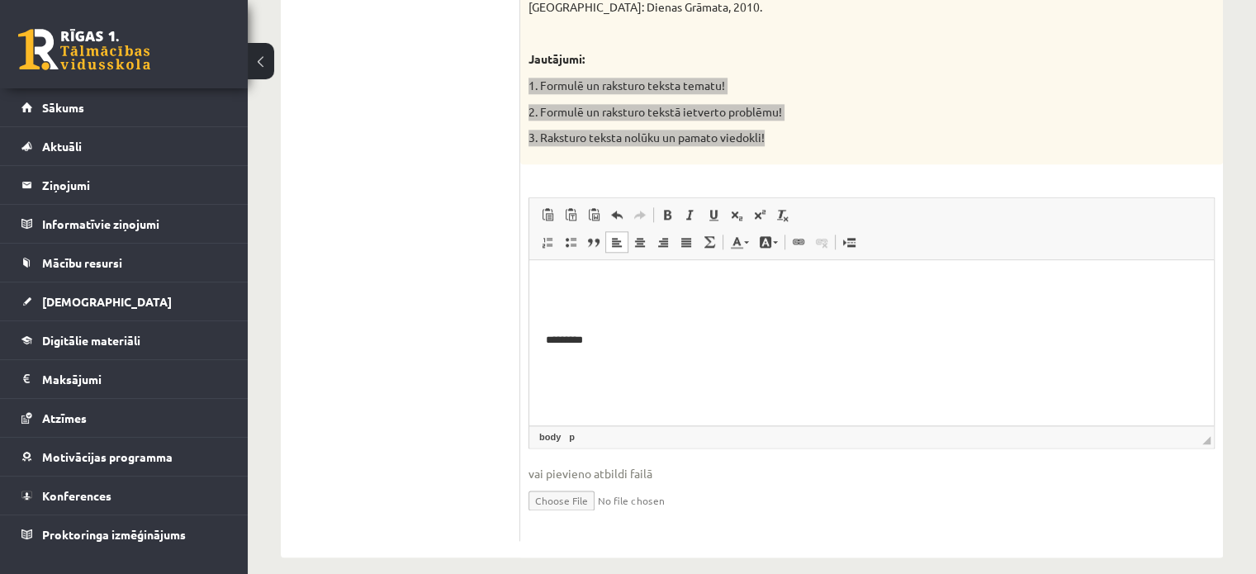
click at [542, 333] on html "*********" at bounding box center [871, 312] width 685 height 106
click at [610, 289] on p "*********" at bounding box center [872, 284] width 652 height 17
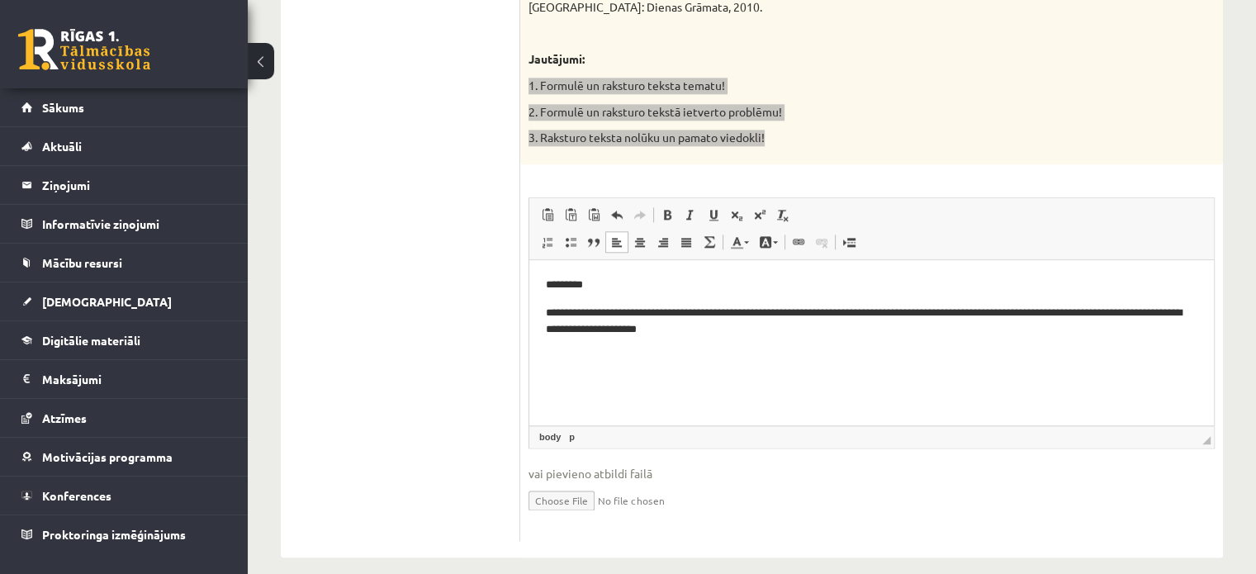
click at [1098, 312] on p "**********" at bounding box center [872, 321] width 652 height 35
drag, startPoint x: 764, startPoint y: 335, endPoint x: 747, endPoint y: 330, distance: 17.2
click at [747, 330] on p "**********" at bounding box center [872, 321] width 652 height 35
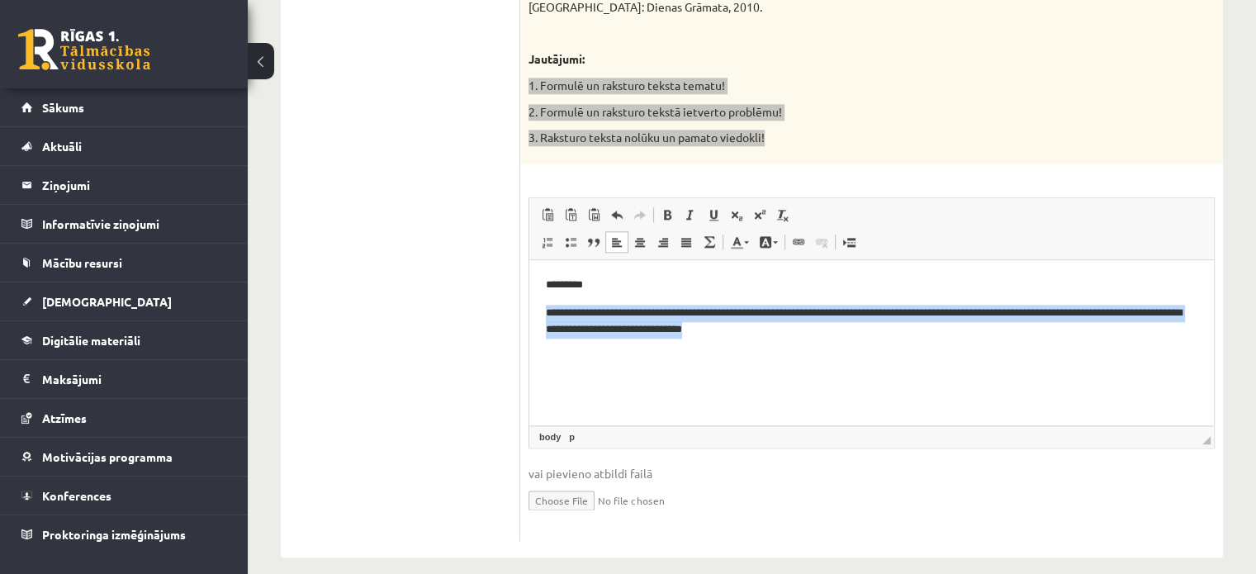
drag, startPoint x: 805, startPoint y: 326, endPoint x: 544, endPoint y: 314, distance: 261.3
click at [544, 314] on html "**********" at bounding box center [871, 306] width 685 height 95
click at [615, 354] on html "**********" at bounding box center [871, 306] width 685 height 95
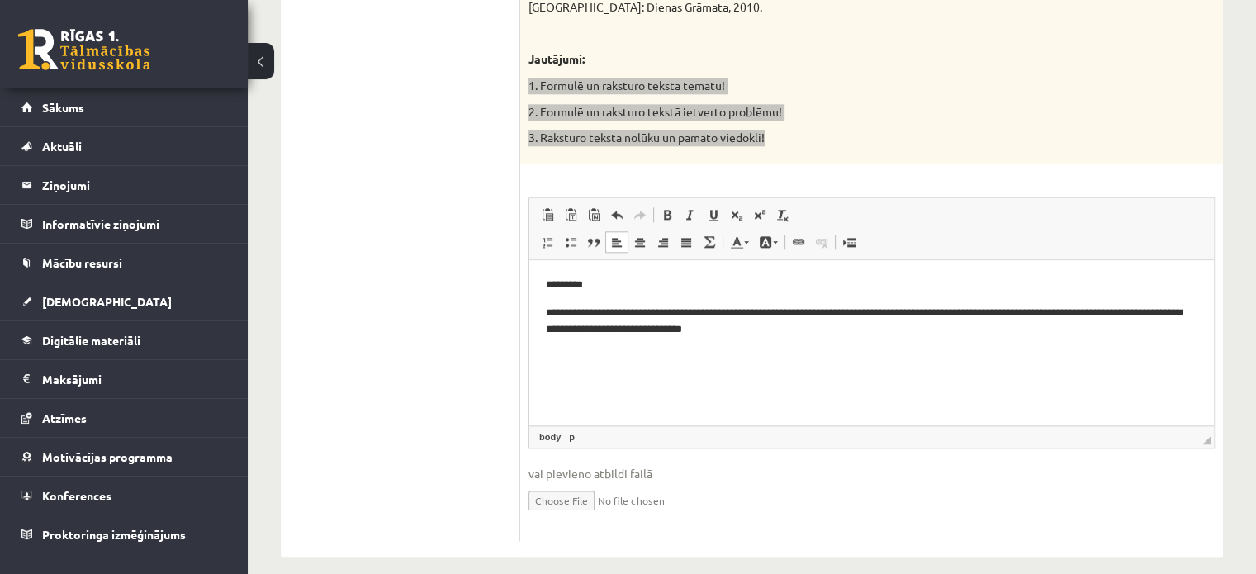
click at [810, 326] on p "**********" at bounding box center [872, 321] width 652 height 35
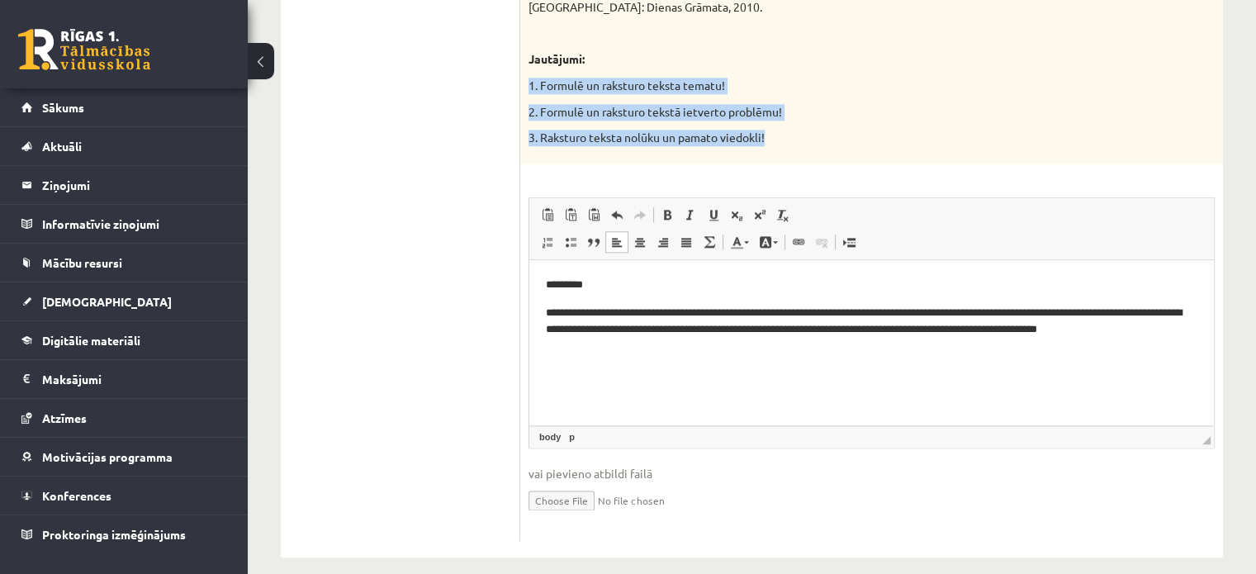
click at [988, 130] on p "3. Raksturo teksta nolūku un pamato viedokli!" at bounding box center [831, 138] width 604 height 17
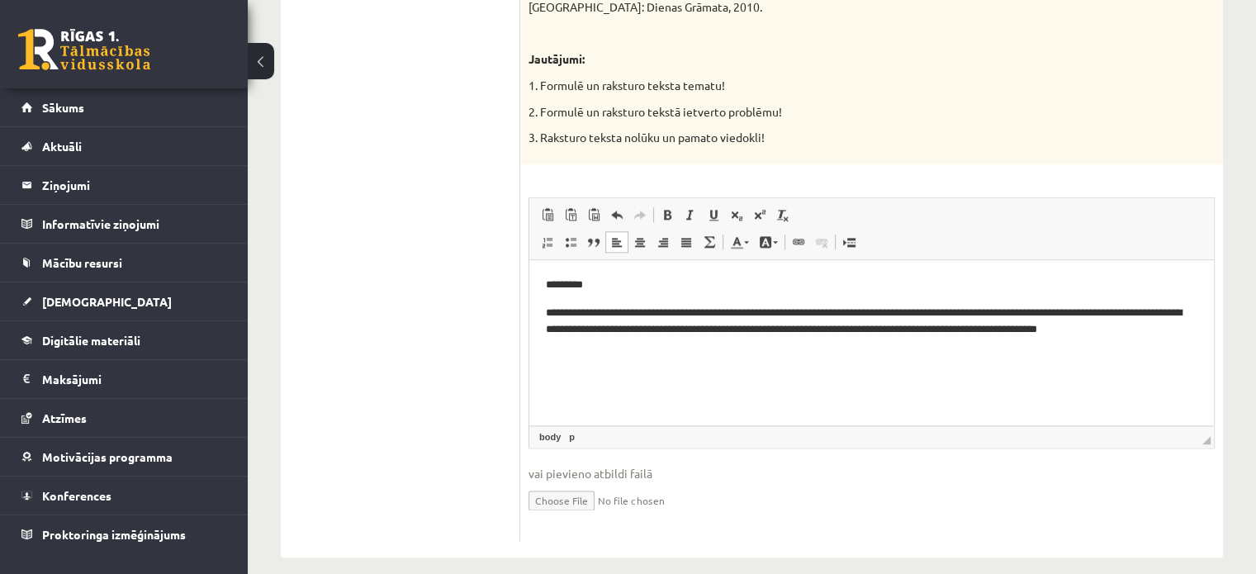
click at [1188, 342] on html "**********" at bounding box center [871, 306] width 685 height 95
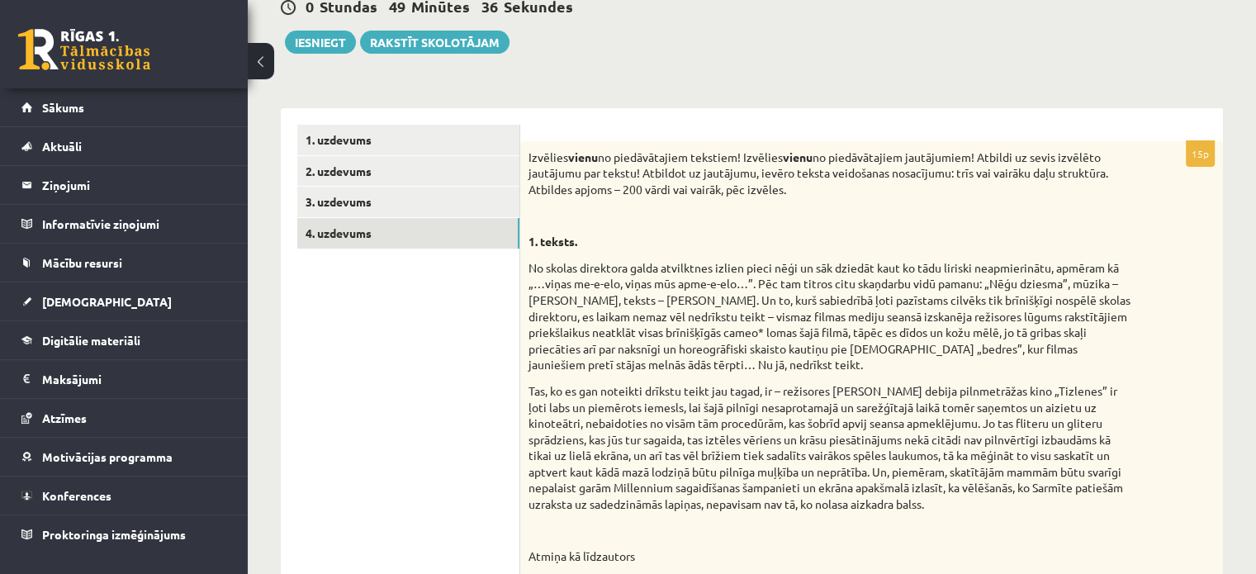
scroll to position [172, 0]
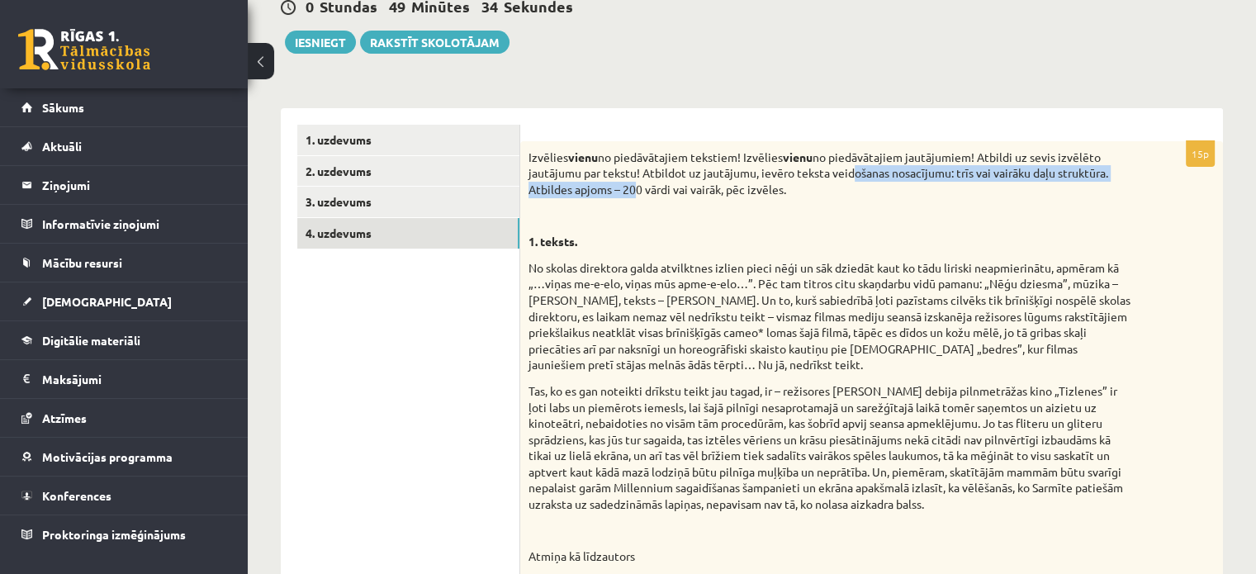
drag, startPoint x: 856, startPoint y: 171, endPoint x: 638, endPoint y: 191, distance: 218.1
click at [638, 191] on p "Izvēlies vienu no piedāvātajiem tekstiem! Izvēlies vienu no piedāvātajiem jautā…" at bounding box center [831, 173] width 604 height 49
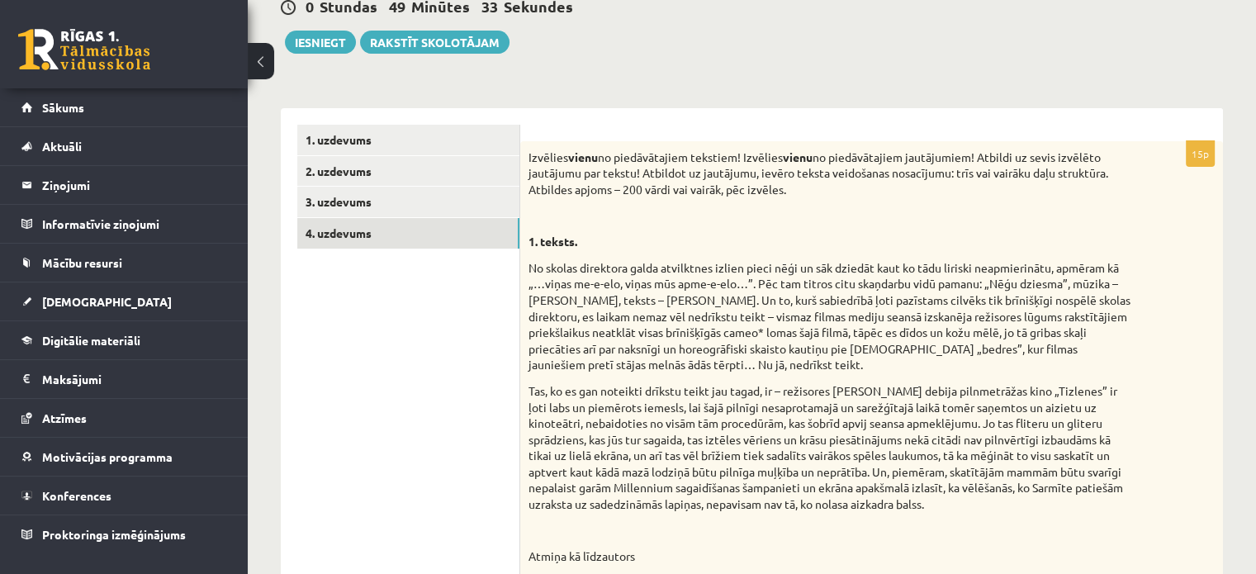
click at [786, 191] on p "Izvēlies vienu no piedāvātajiem tekstiem! Izvēlies vienu no piedāvātajiem jautā…" at bounding box center [831, 173] width 604 height 49
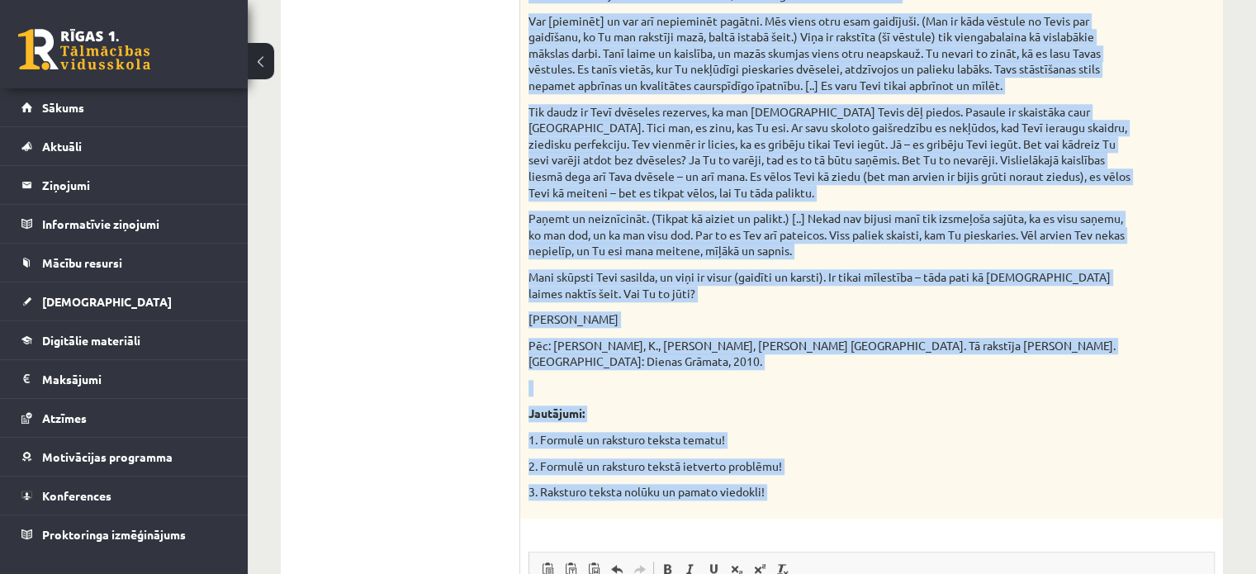
scroll to position [1527, 0]
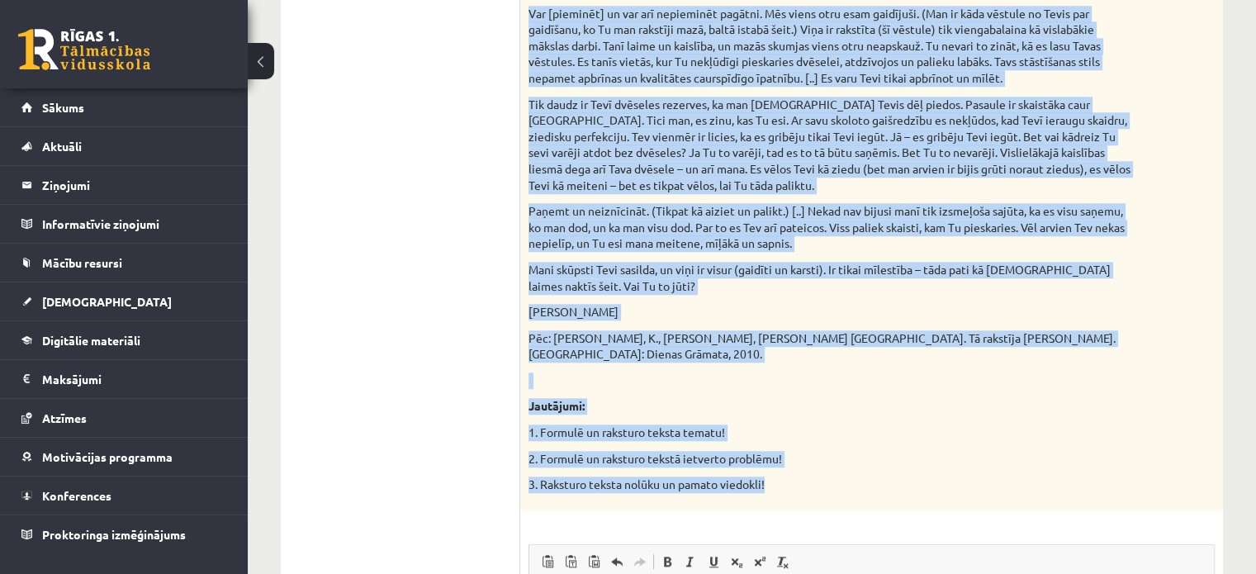
drag, startPoint x: 529, startPoint y: 78, endPoint x: 780, endPoint y: 474, distance: 469.2
copy div "2959. lore 73. Ipsumdolor Sitame conse adipisci elitsedd ei tem incid ut labor.…"
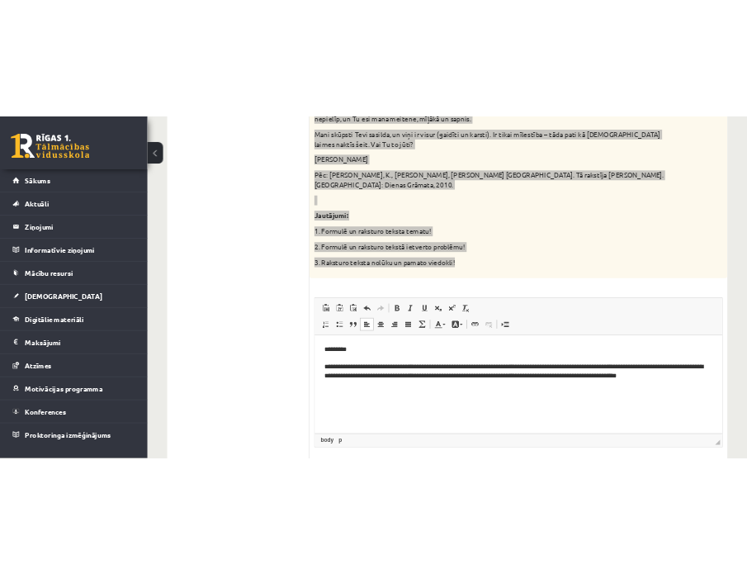
scroll to position [1874, 0]
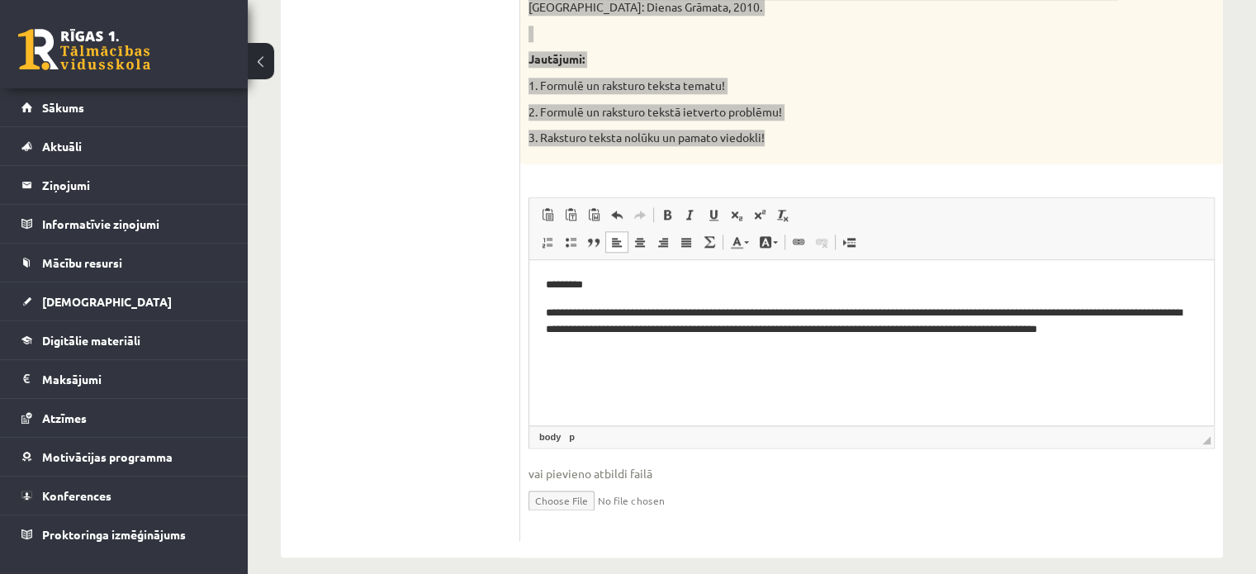
click at [738, 354] on html "**********" at bounding box center [871, 306] width 685 height 95
click at [1183, 330] on p "**********" at bounding box center [872, 321] width 652 height 35
click at [718, 354] on html "**********" at bounding box center [871, 306] width 685 height 95
click at [1164, 334] on p "**********" at bounding box center [872, 321] width 652 height 35
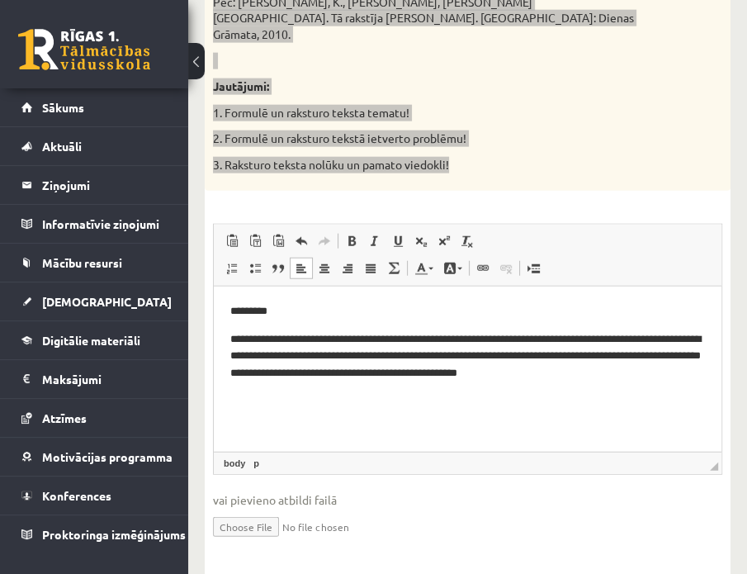
scroll to position [2368, 0]
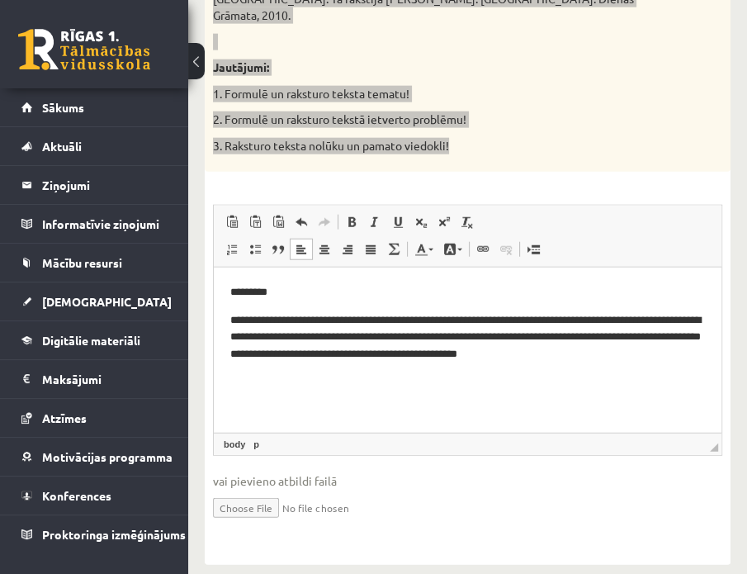
click at [641, 366] on html "**********" at bounding box center [468, 324] width 508 height 112
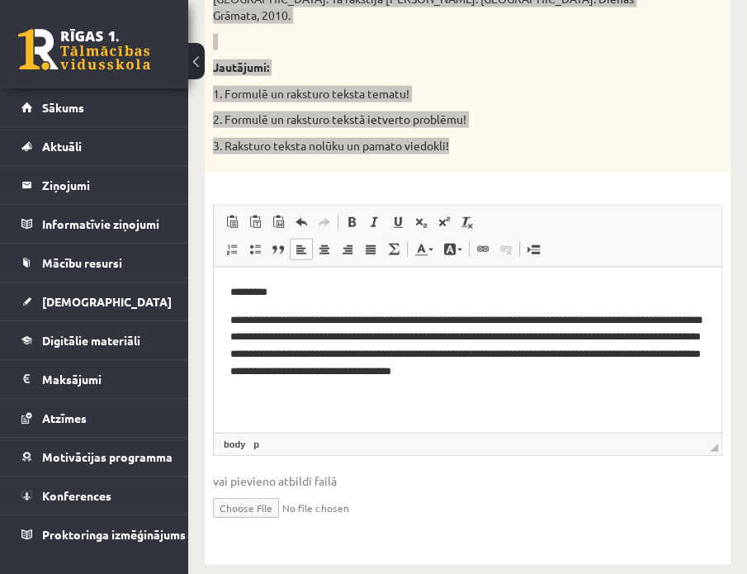
click at [374, 339] on p "**********" at bounding box center [467, 346] width 475 height 69
click at [539, 404] on html "**********" at bounding box center [468, 341] width 508 height 147
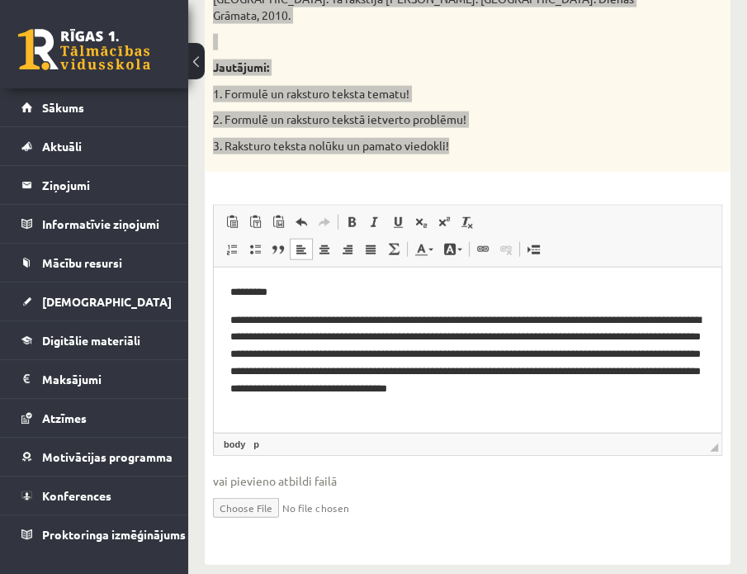
click at [331, 401] on p "**********" at bounding box center [467, 363] width 475 height 103
click at [460, 409] on p "**********" at bounding box center [467, 363] width 475 height 103
click at [502, 412] on p "**********" at bounding box center [467, 363] width 475 height 103
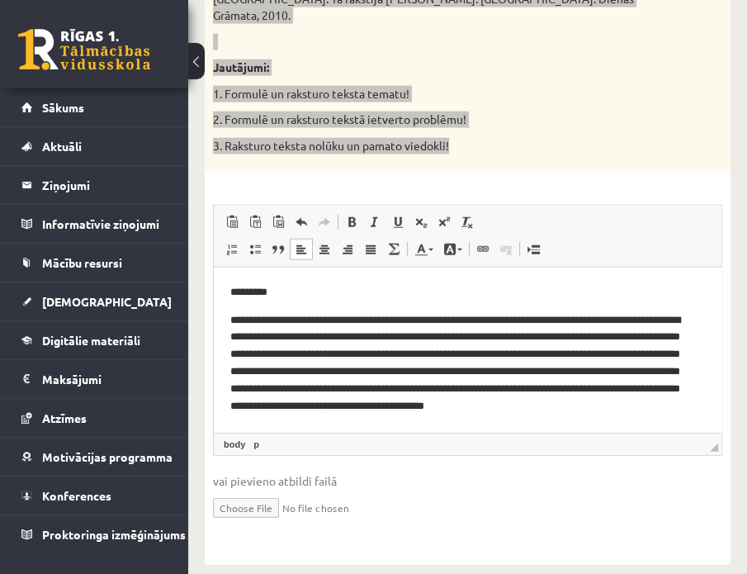
scroll to position [16, 0]
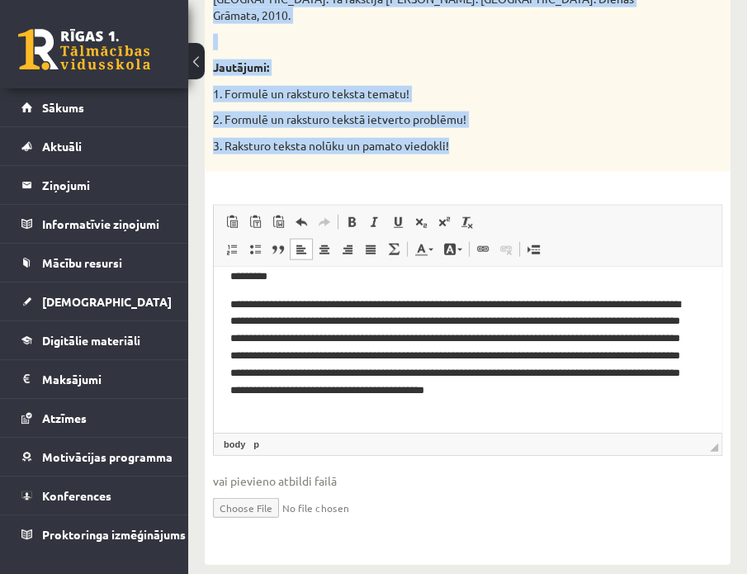
click at [472, 111] on p "2. Formulē un raksturo tekstā ietverto problēmu!" at bounding box center [426, 119] width 427 height 17
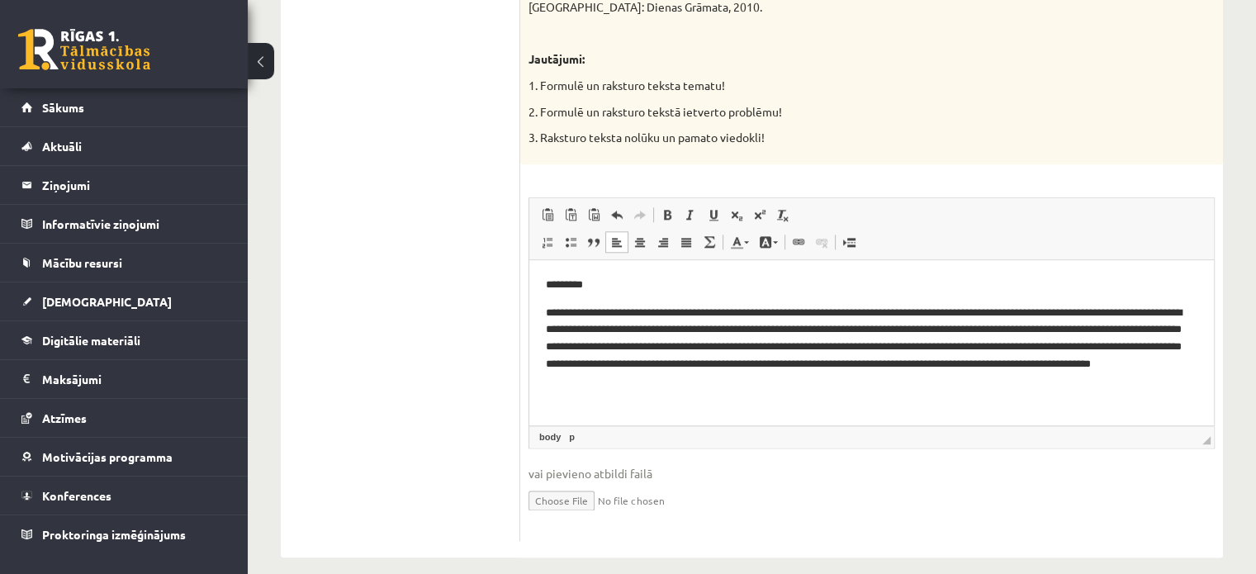
scroll to position [0, 0]
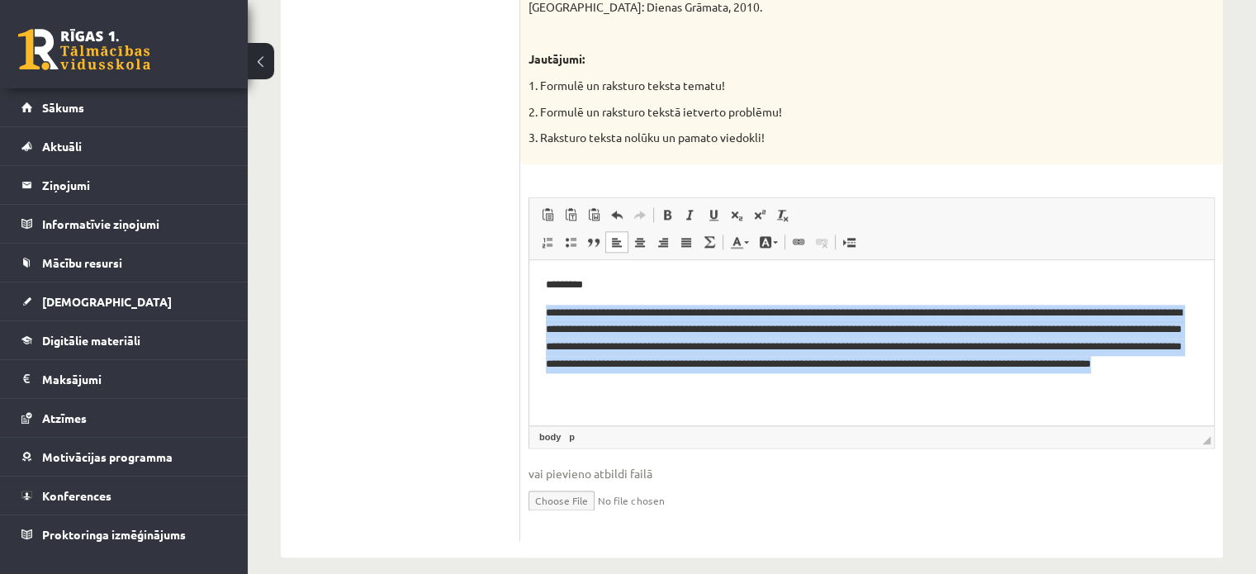
drag, startPoint x: 534, startPoint y: 309, endPoint x: 733, endPoint y: 397, distance: 218.5
click at [733, 397] on html "**********" at bounding box center [871, 332] width 685 height 147
copy p "**********"
click at [584, 358] on p "**********" at bounding box center [872, 347] width 652 height 86
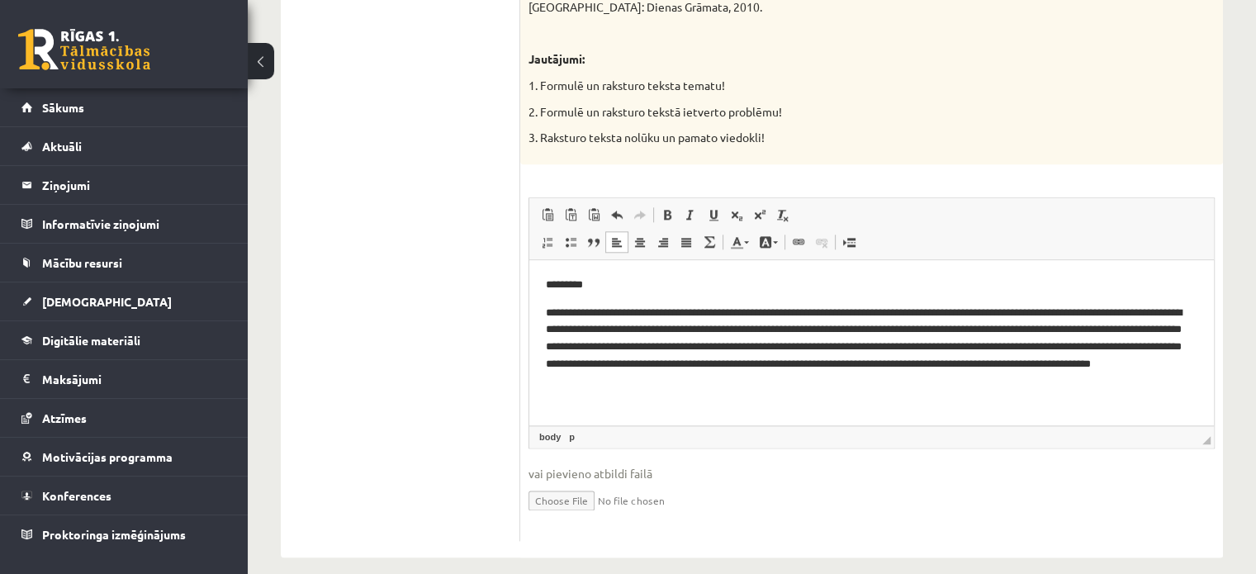
click at [726, 378] on p "**********" at bounding box center [872, 347] width 652 height 86
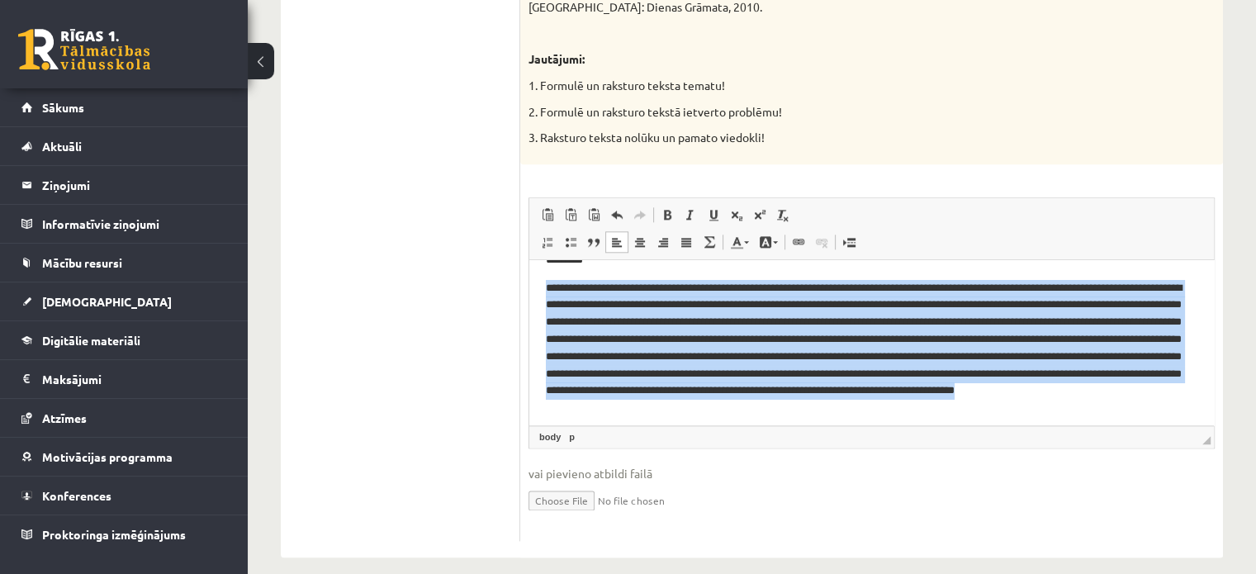
scroll to position [33, 0]
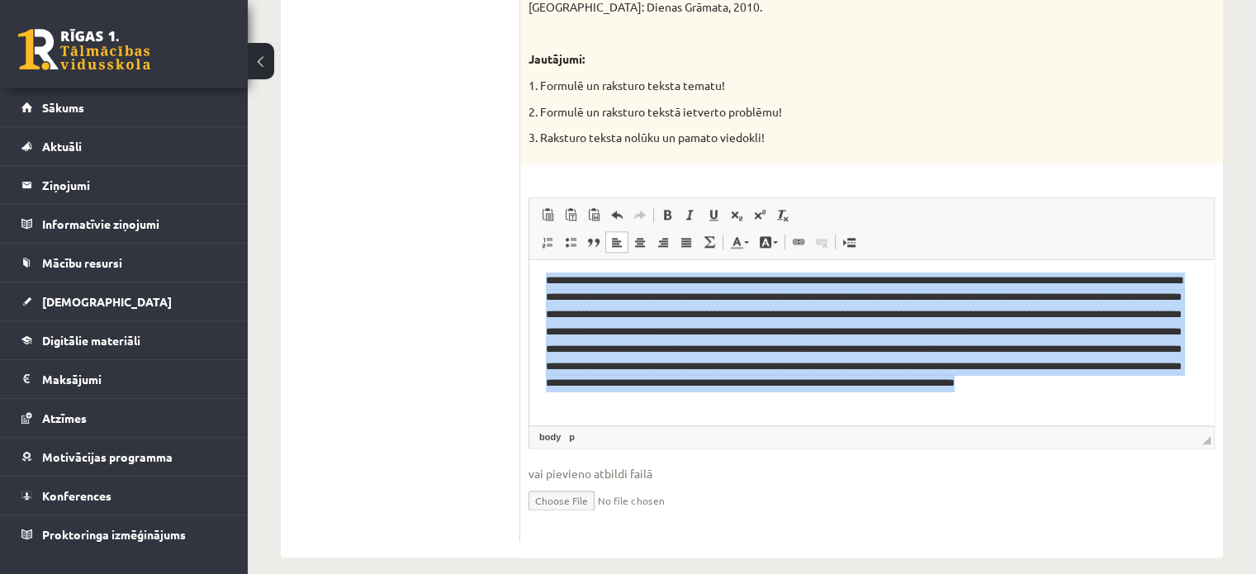
drag, startPoint x: 539, startPoint y: 289, endPoint x: 895, endPoint y: 413, distance: 376.9
click at [895, 413] on html "*********" at bounding box center [871, 326] width 685 height 198
copy p "**********"
click at [906, 407] on p "Bagātinātā teksta redaktors, wiswyg-editor-user-answer-47024782855760" at bounding box center [865, 339] width 639 height 137
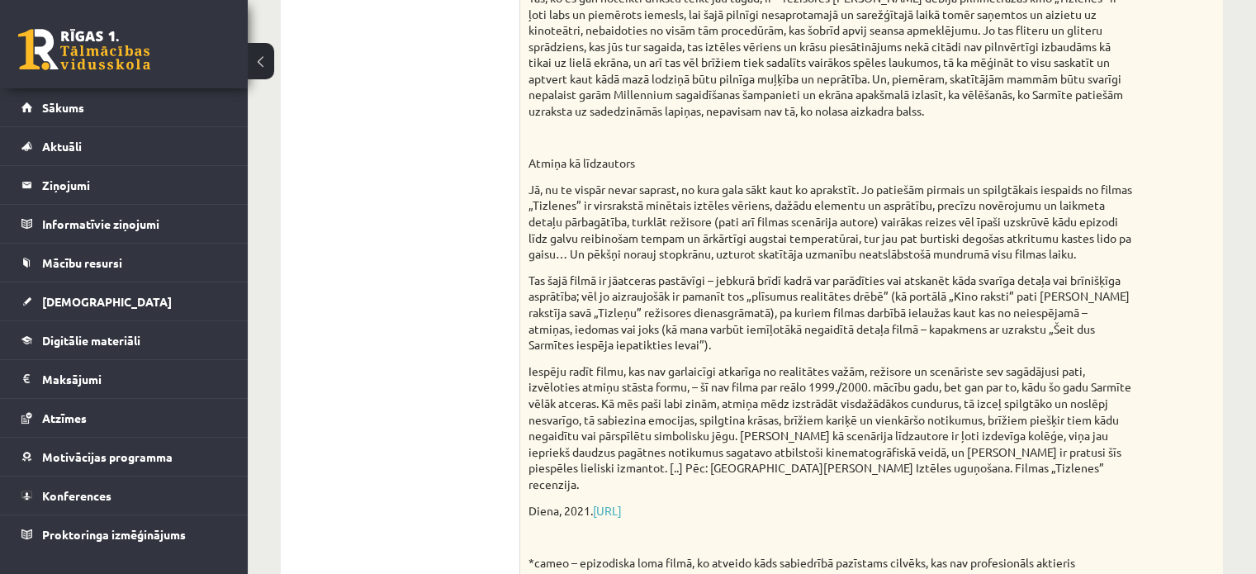
scroll to position [0, 0]
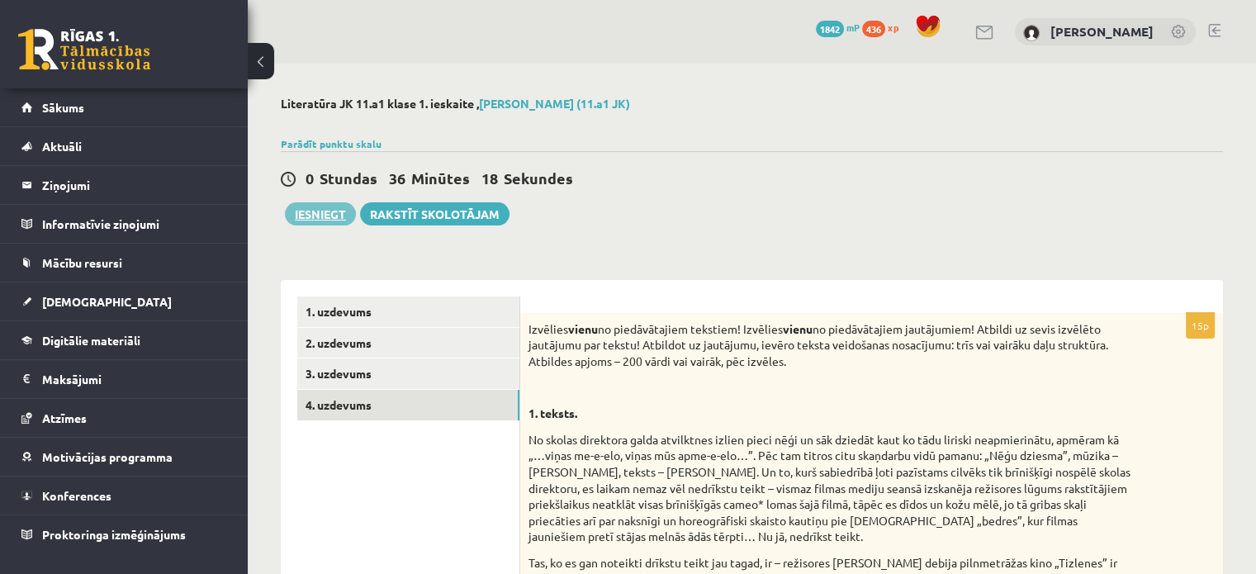
click at [330, 214] on button "Iesniegt" at bounding box center [320, 213] width 71 height 23
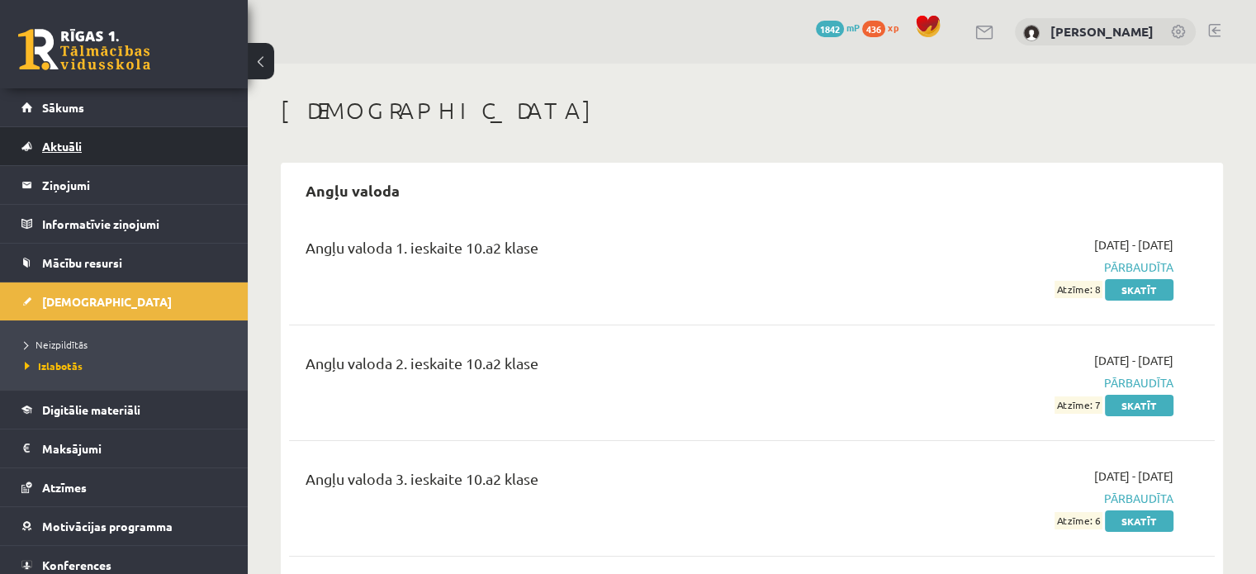
click at [182, 127] on link "Aktuāli" at bounding box center [124, 146] width 206 height 38
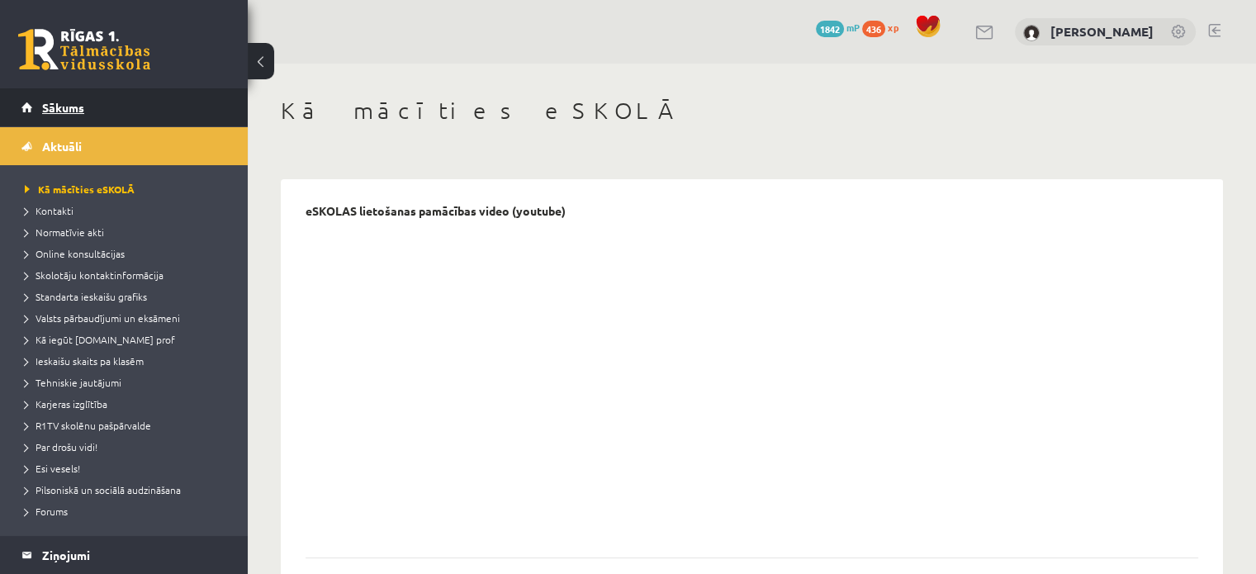
click at [175, 112] on link "Sākums" at bounding box center [124, 107] width 206 height 38
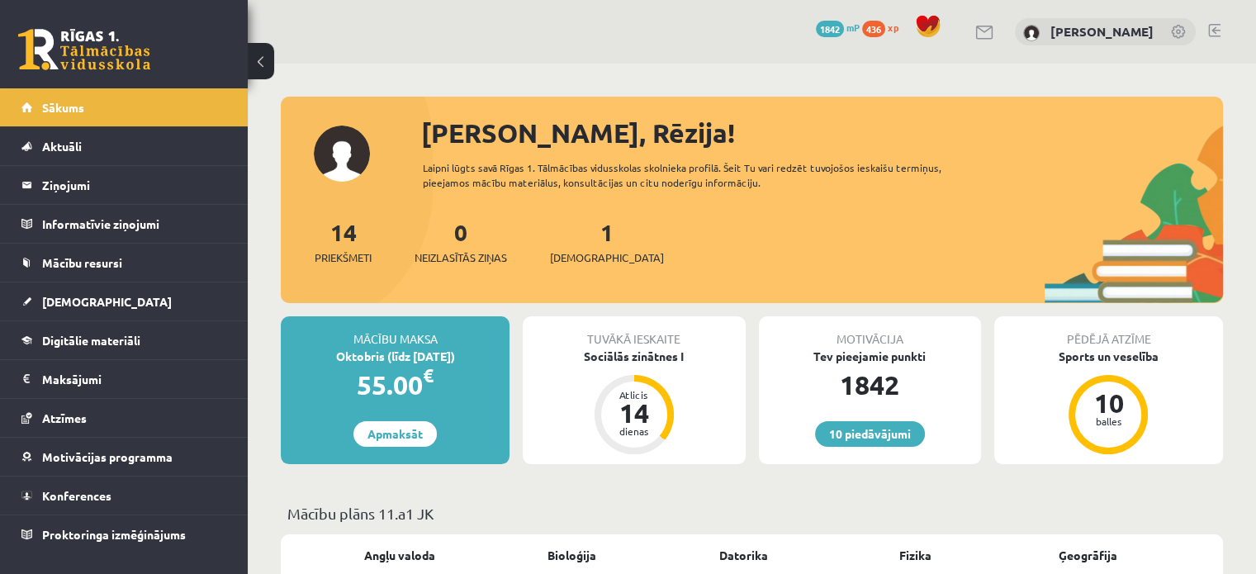
click at [575, 249] on div "1 Ieskaites" at bounding box center [607, 240] width 114 height 51
